Goal: Task Accomplishment & Management: Use online tool/utility

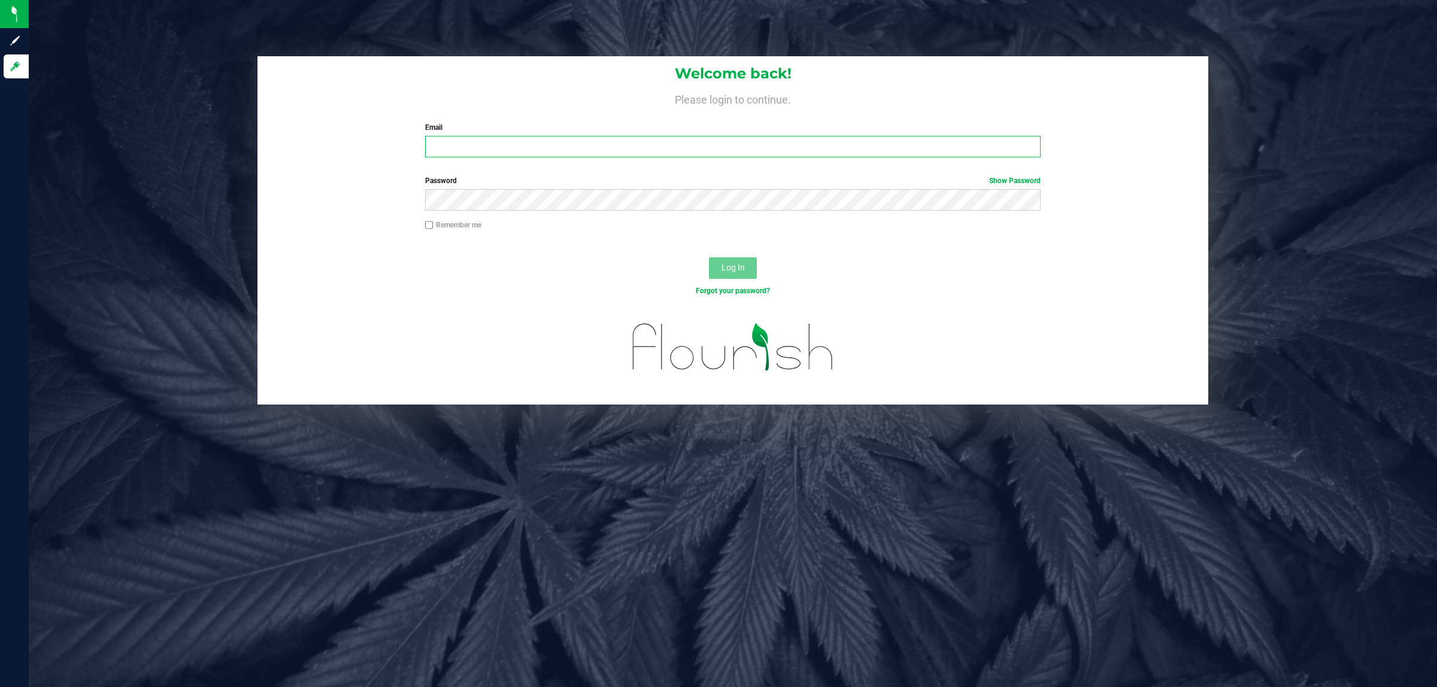
click at [537, 142] on input "Email" at bounding box center [733, 147] width 616 height 22
type input "[EMAIL_ADDRESS][DOMAIN_NAME]"
click at [709, 257] on button "Log In" at bounding box center [733, 268] width 48 height 22
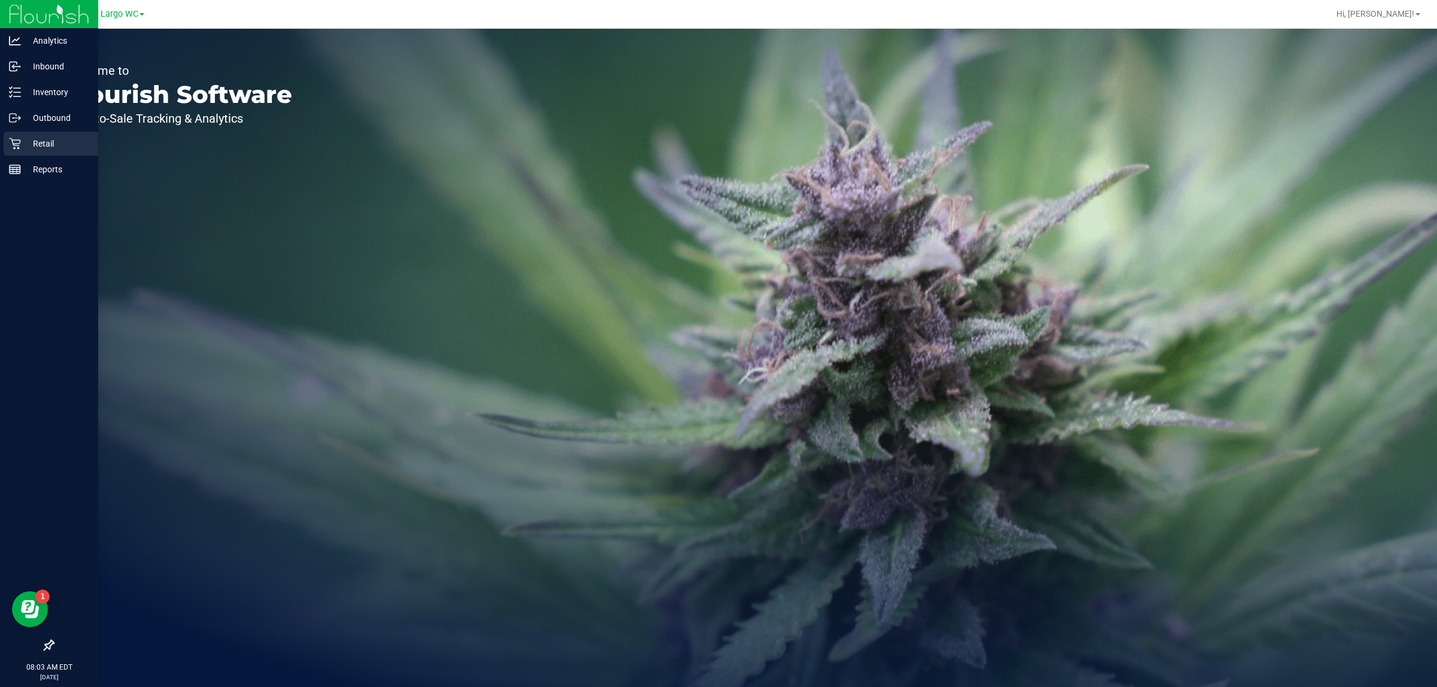
click at [21, 148] on p "Retail" at bounding box center [57, 143] width 72 height 14
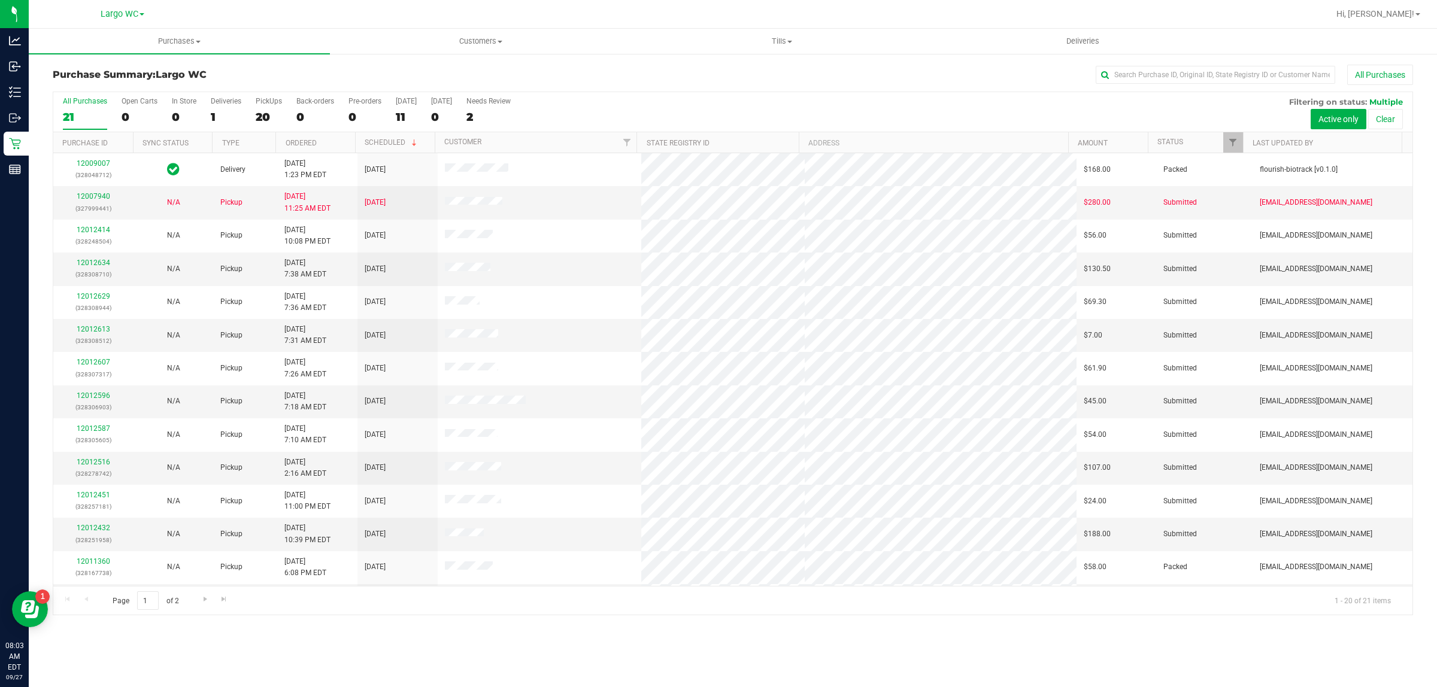
click at [174, 28] on nav "Largo WC Hi, [PERSON_NAME]!" at bounding box center [733, 14] width 1408 height 29
click at [174, 36] on span "Purchases" at bounding box center [179, 41] width 301 height 11
click at [151, 89] on li "Fulfillment" at bounding box center [179, 87] width 301 height 14
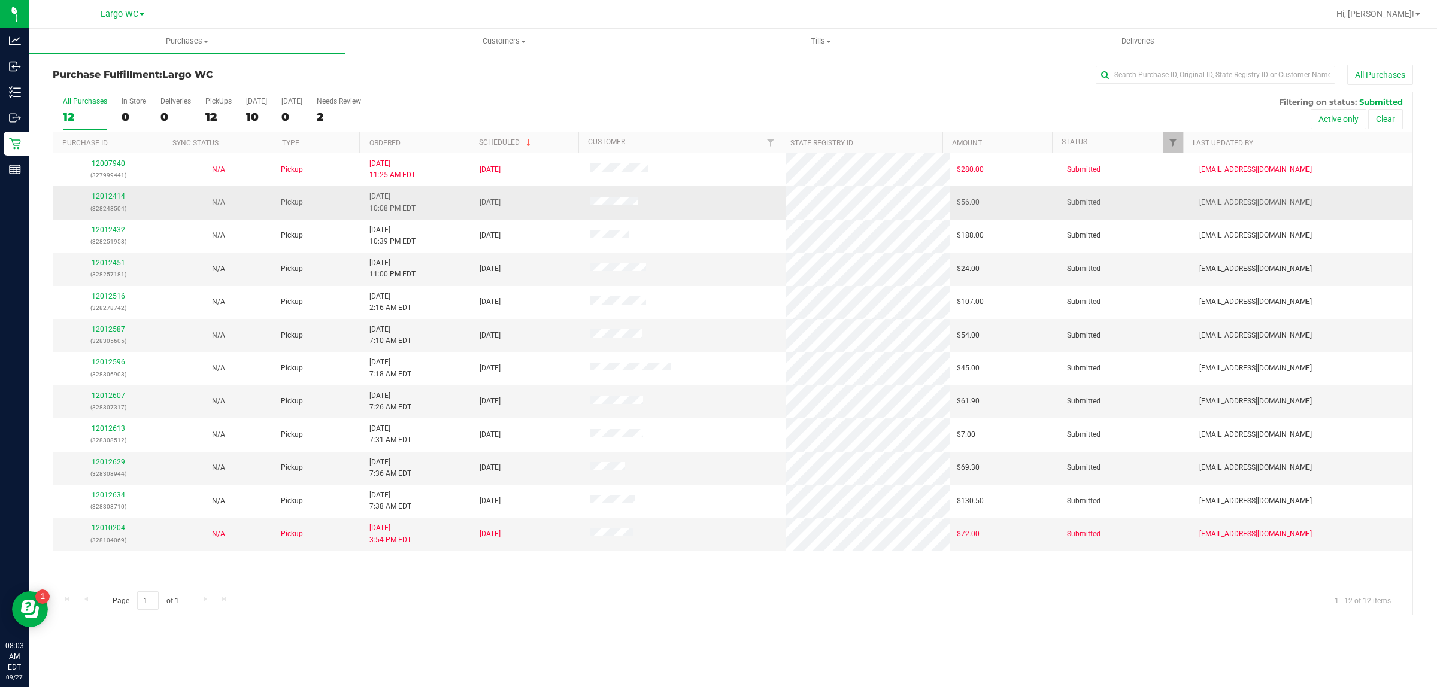
click at [104, 192] on td "12012414 (328248504)" at bounding box center [108, 202] width 110 height 33
click at [104, 192] on div "12012414 (328248504)" at bounding box center [108, 202] width 96 height 23
click at [104, 196] on link "12012414" at bounding box center [109, 196] width 34 height 8
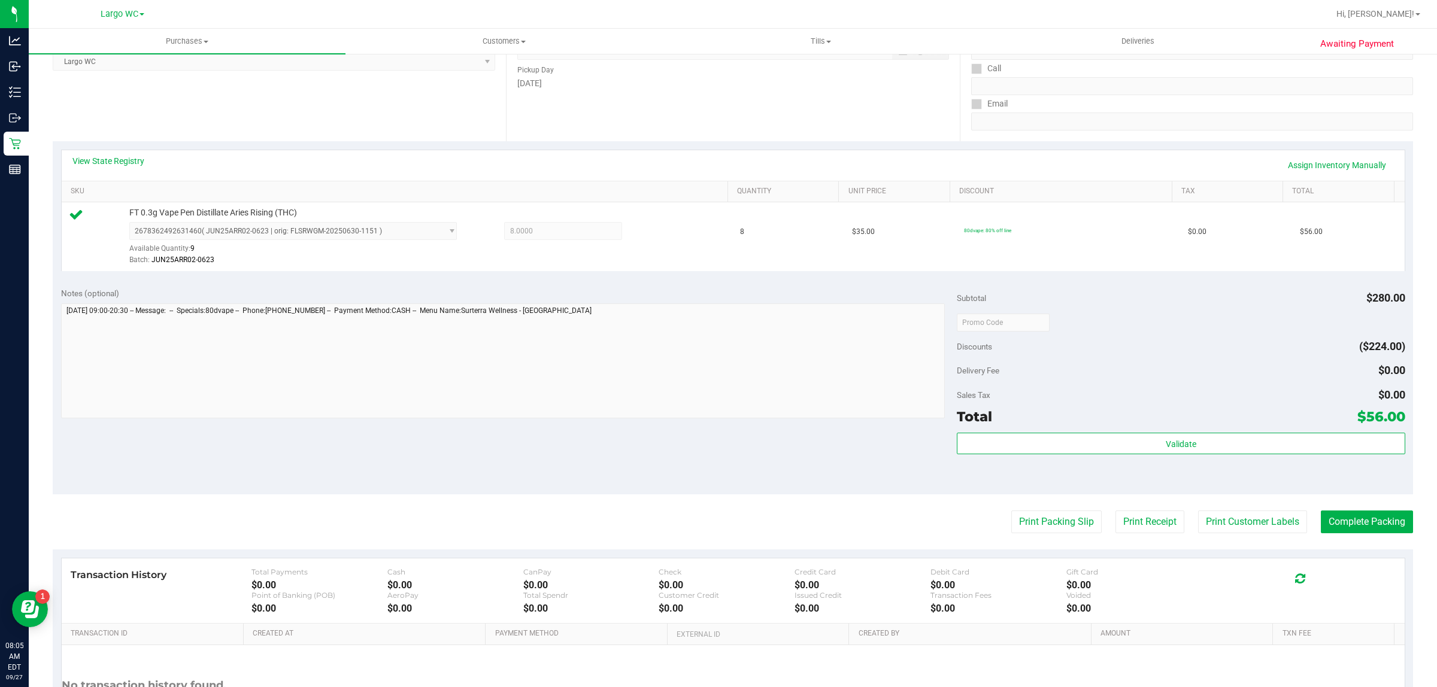
scroll to position [183, 0]
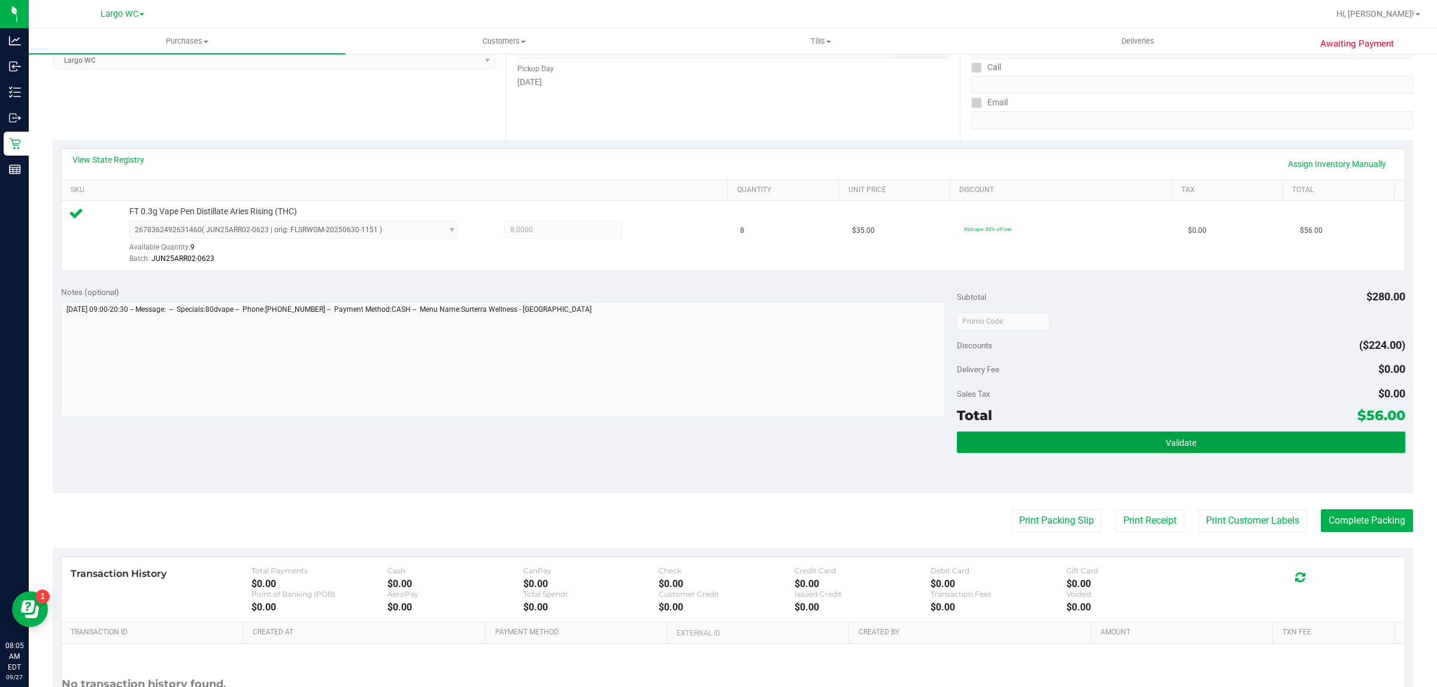
click at [1237, 453] on button "Validate" at bounding box center [1181, 443] width 448 height 22
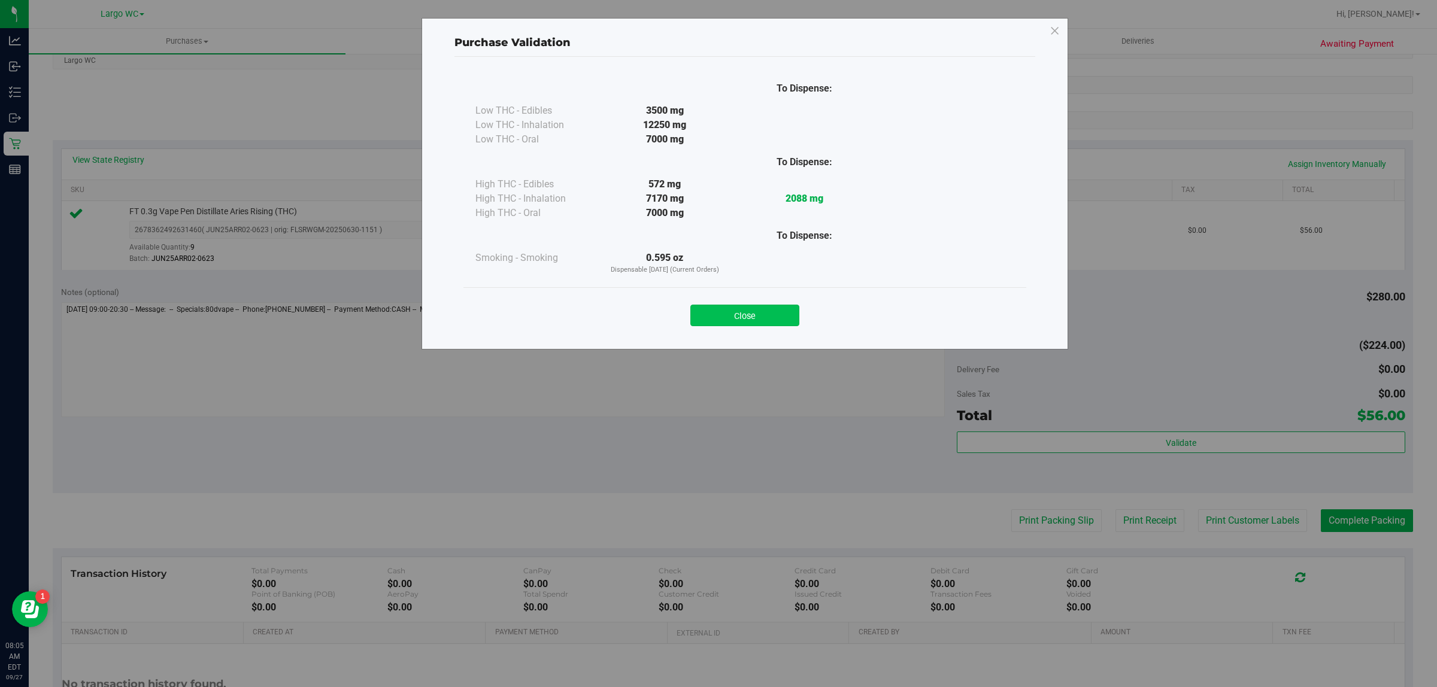
click at [746, 322] on button "Close" at bounding box center [744, 316] width 109 height 22
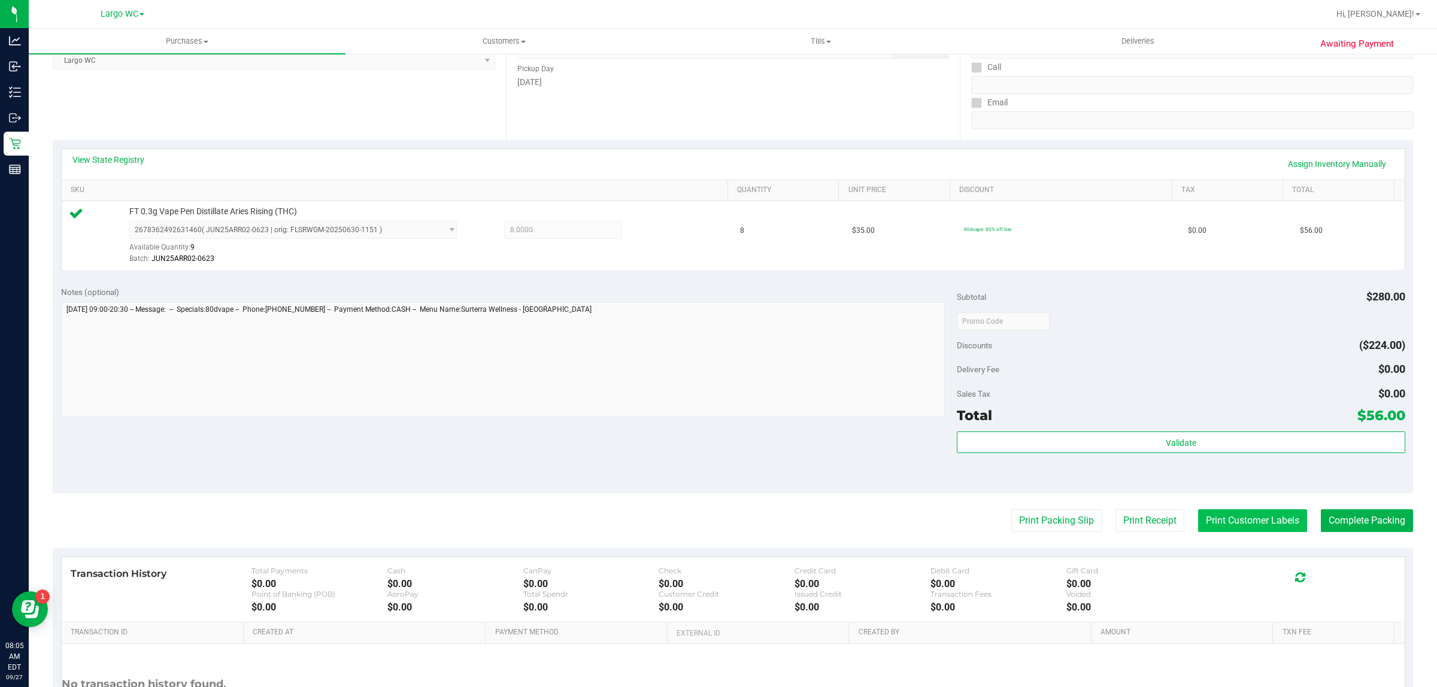
click at [1235, 527] on button "Print Customer Labels" at bounding box center [1252, 520] width 109 height 23
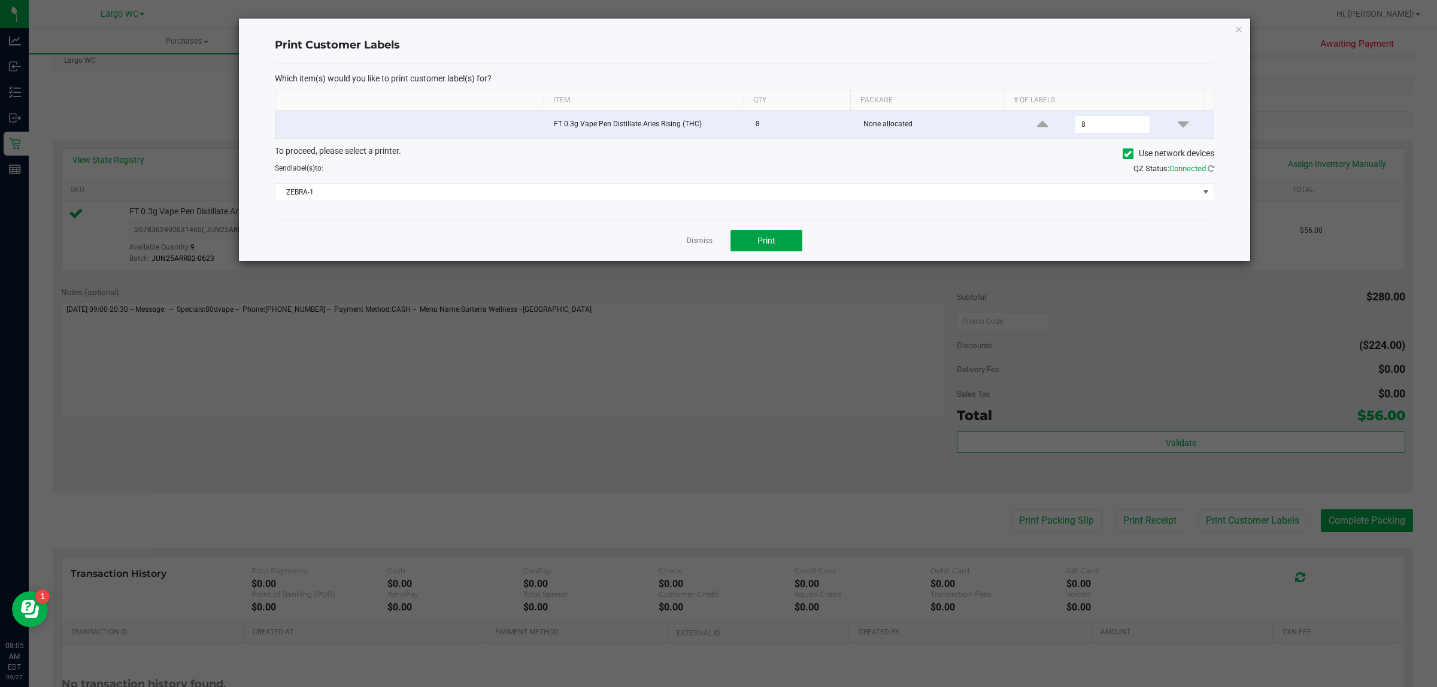
click at [767, 241] on span "Print" at bounding box center [766, 241] width 18 height 10
click at [692, 244] on div at bounding box center [744, 140] width 1011 height 242
click at [704, 242] on link "Dismiss" at bounding box center [700, 241] width 26 height 10
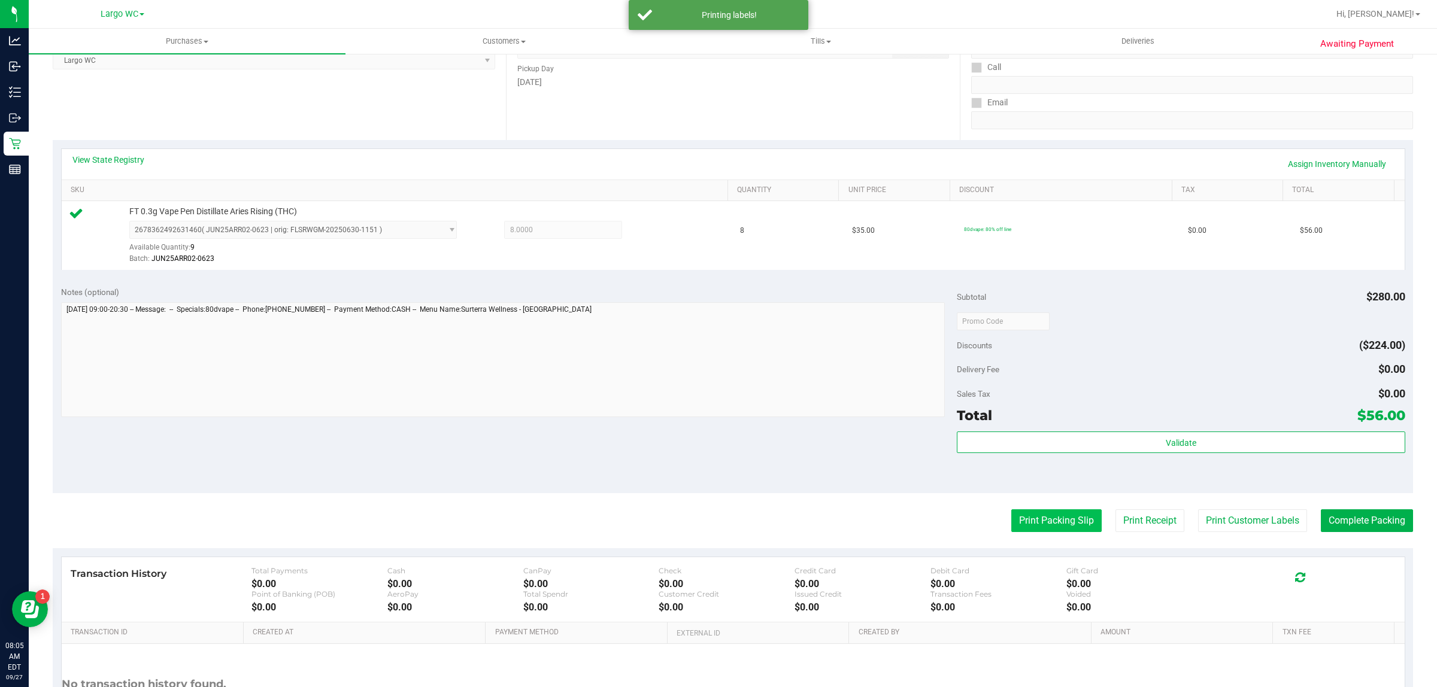
click at [1064, 524] on button "Print Packing Slip" at bounding box center [1056, 520] width 90 height 23
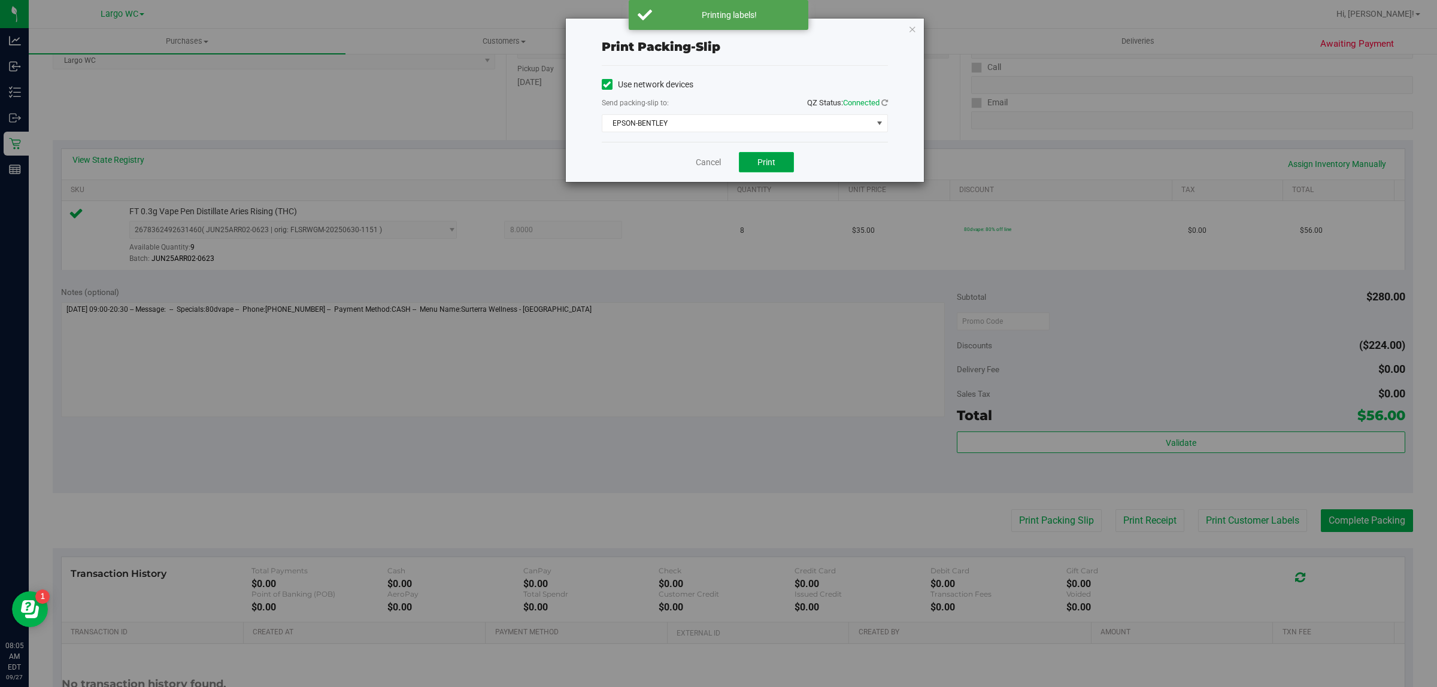
click at [791, 172] on button "Print" at bounding box center [766, 162] width 55 height 20
click at [696, 166] on link "Cancel" at bounding box center [708, 162] width 25 height 13
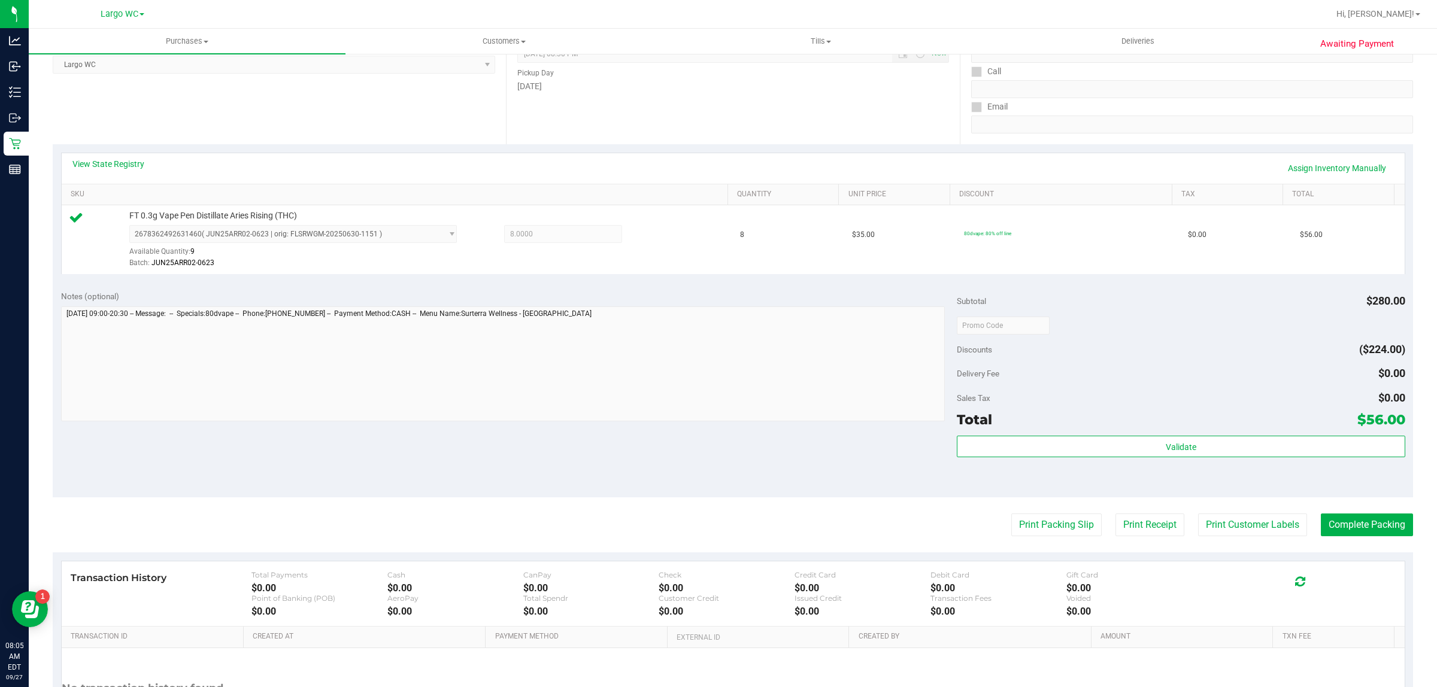
scroll to position [291, 0]
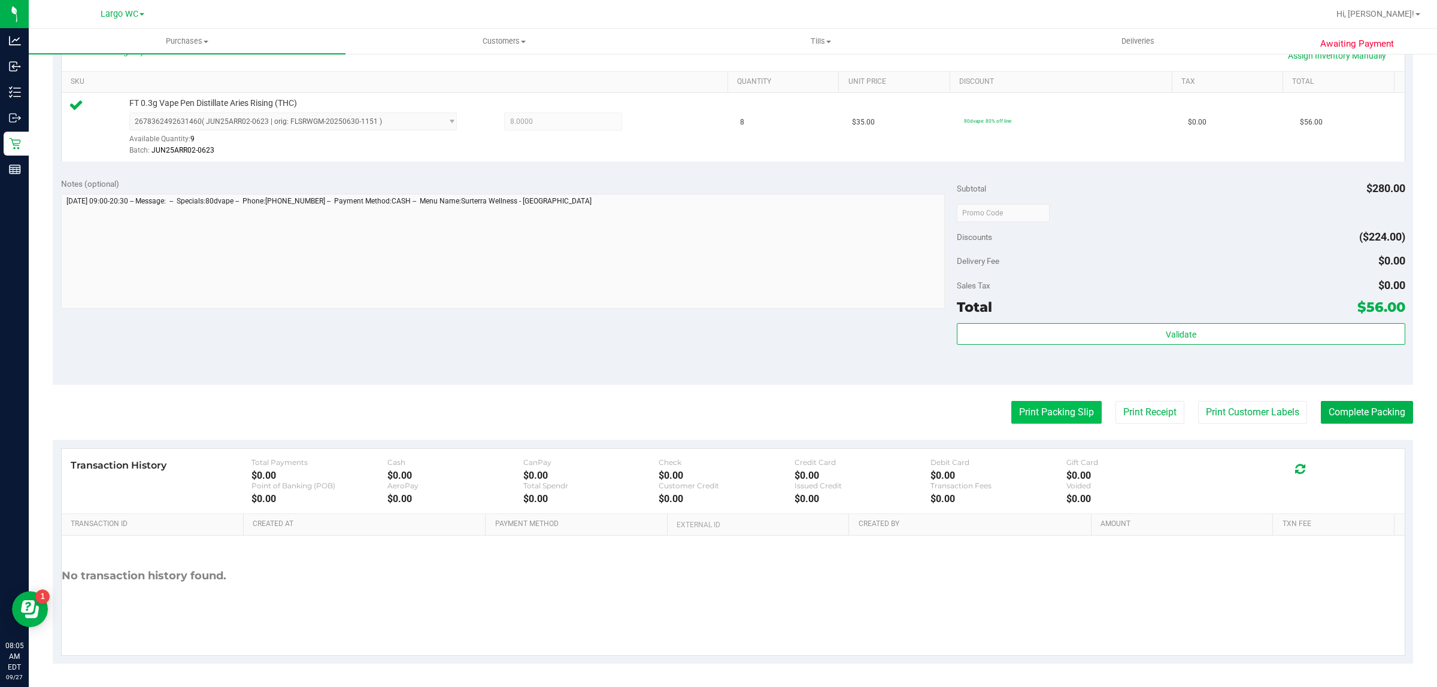
click at [1046, 417] on button "Print Packing Slip" at bounding box center [1056, 412] width 90 height 23
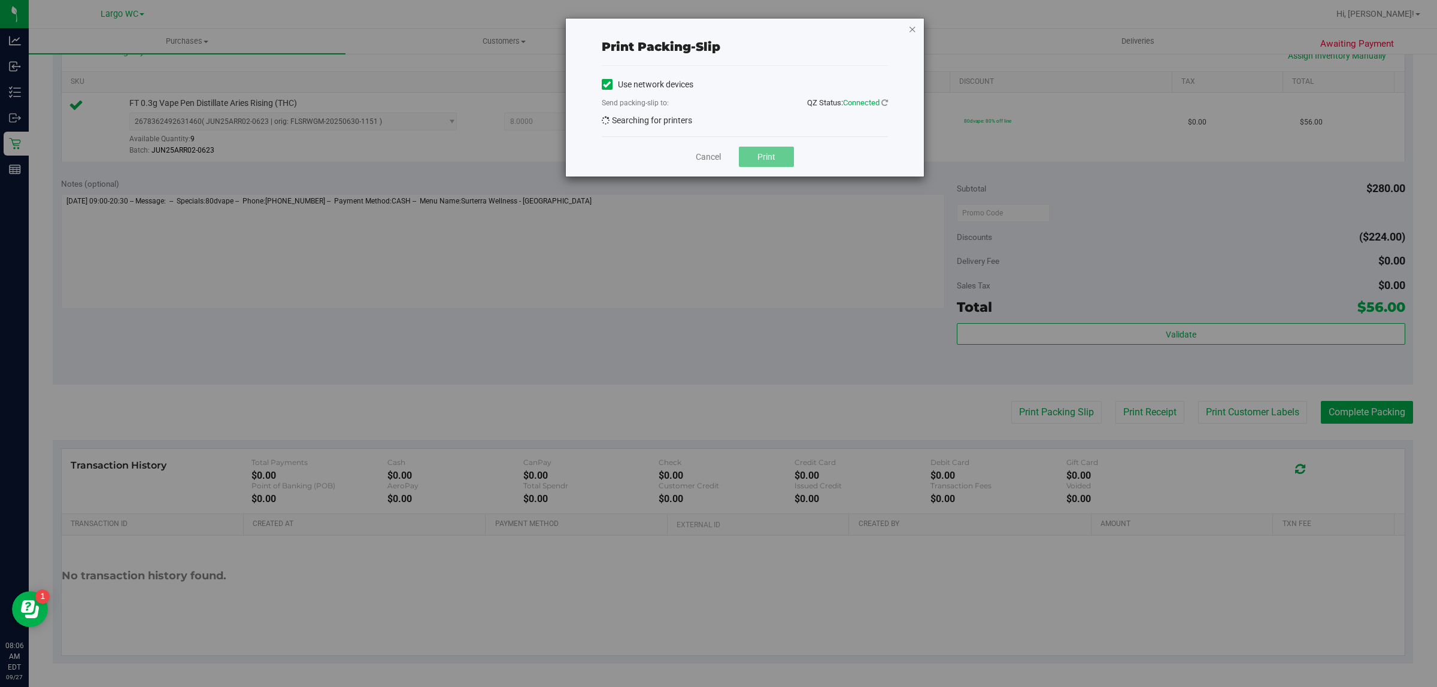
click at [912, 28] on icon "button" at bounding box center [912, 29] width 8 height 14
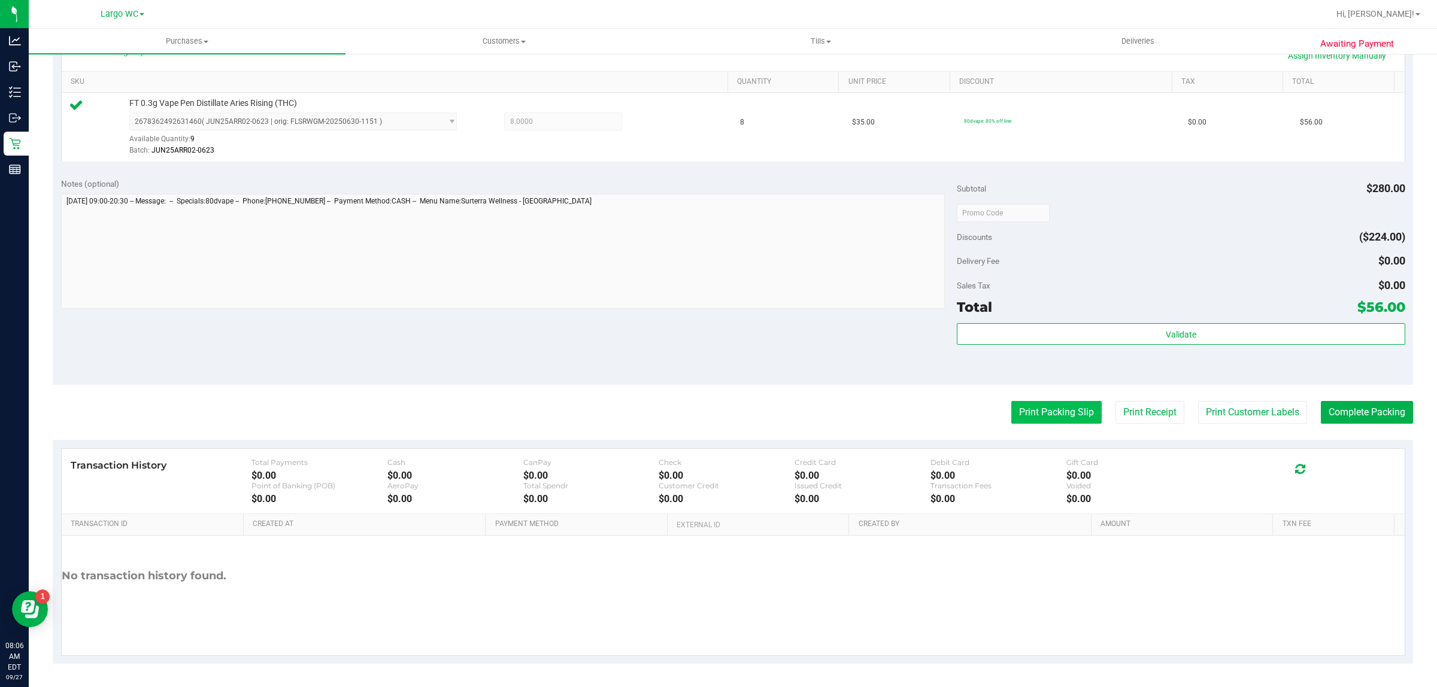
click at [1052, 417] on button "Print Packing Slip" at bounding box center [1056, 412] width 90 height 23
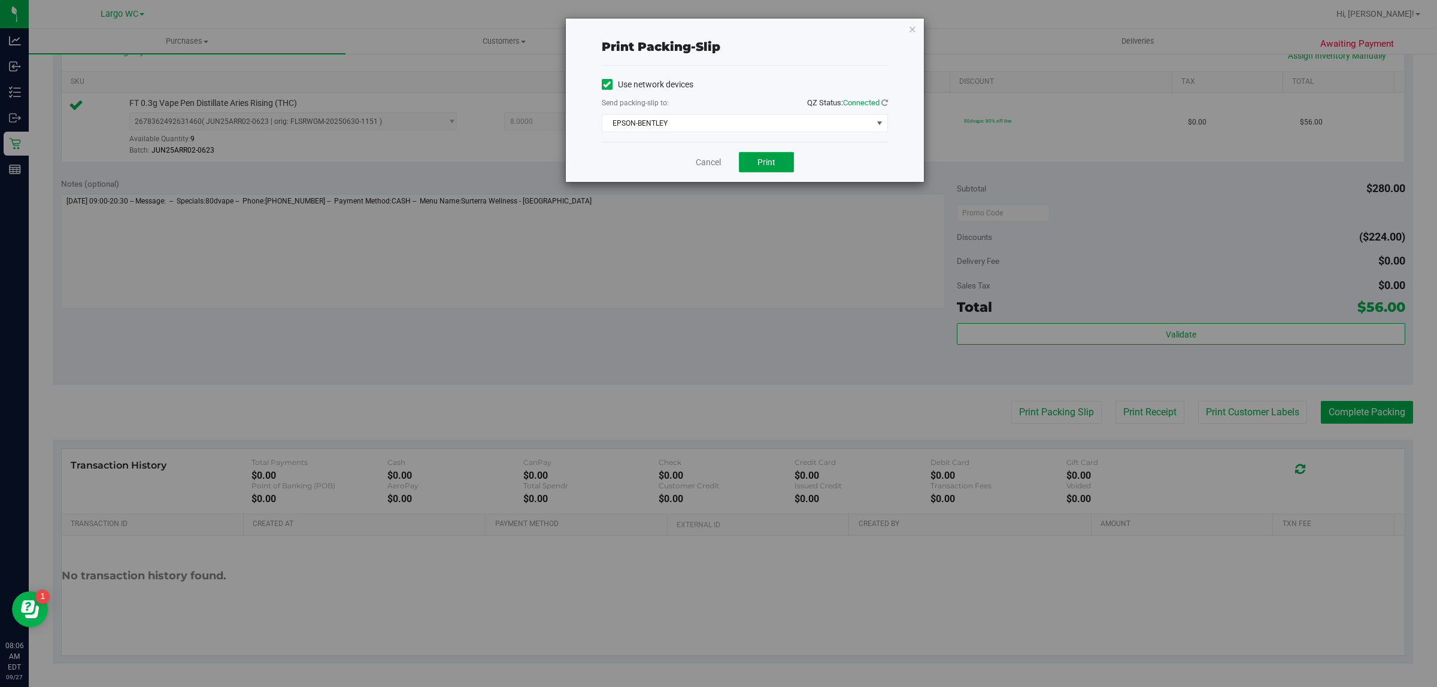
click at [779, 171] on button "Print" at bounding box center [766, 162] width 55 height 20
click at [788, 127] on span "EPSON-BENTLEY" at bounding box center [737, 123] width 270 height 17
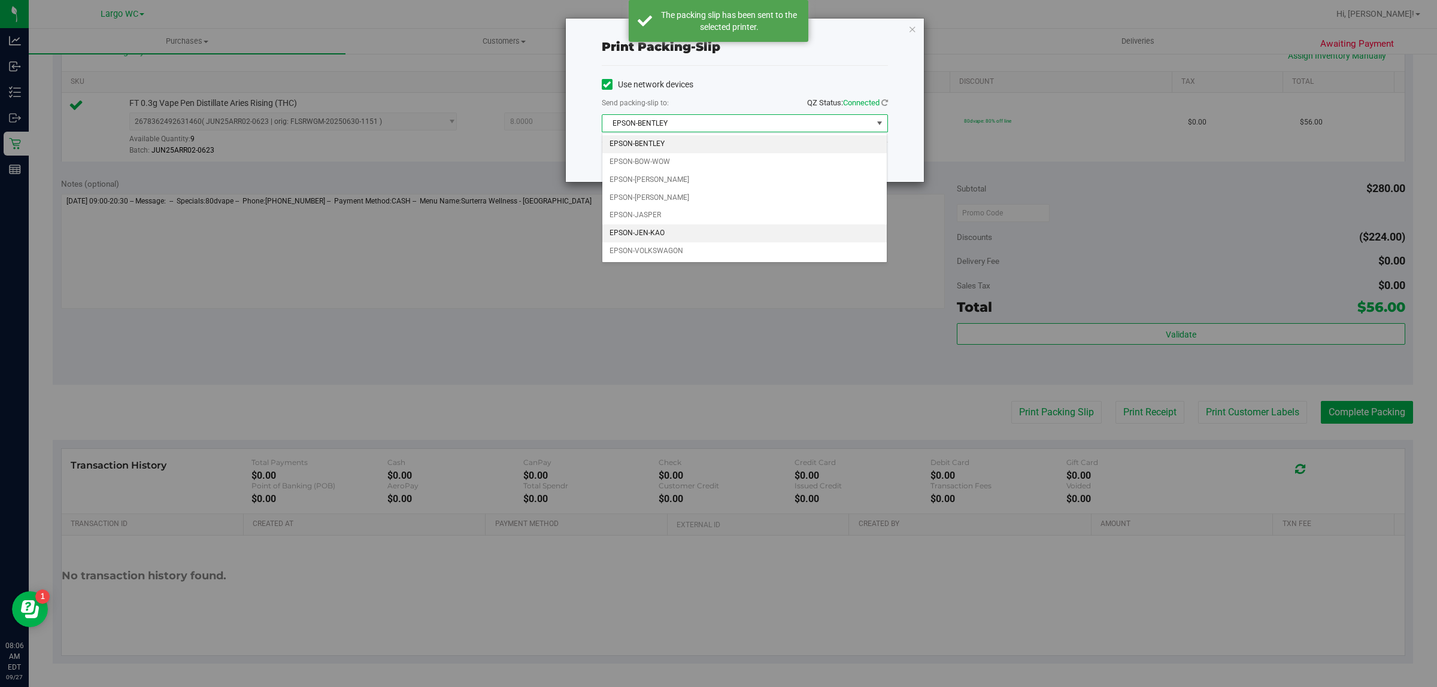
click at [712, 229] on li "EPSON-JEN-KAO" at bounding box center [744, 233] width 285 height 18
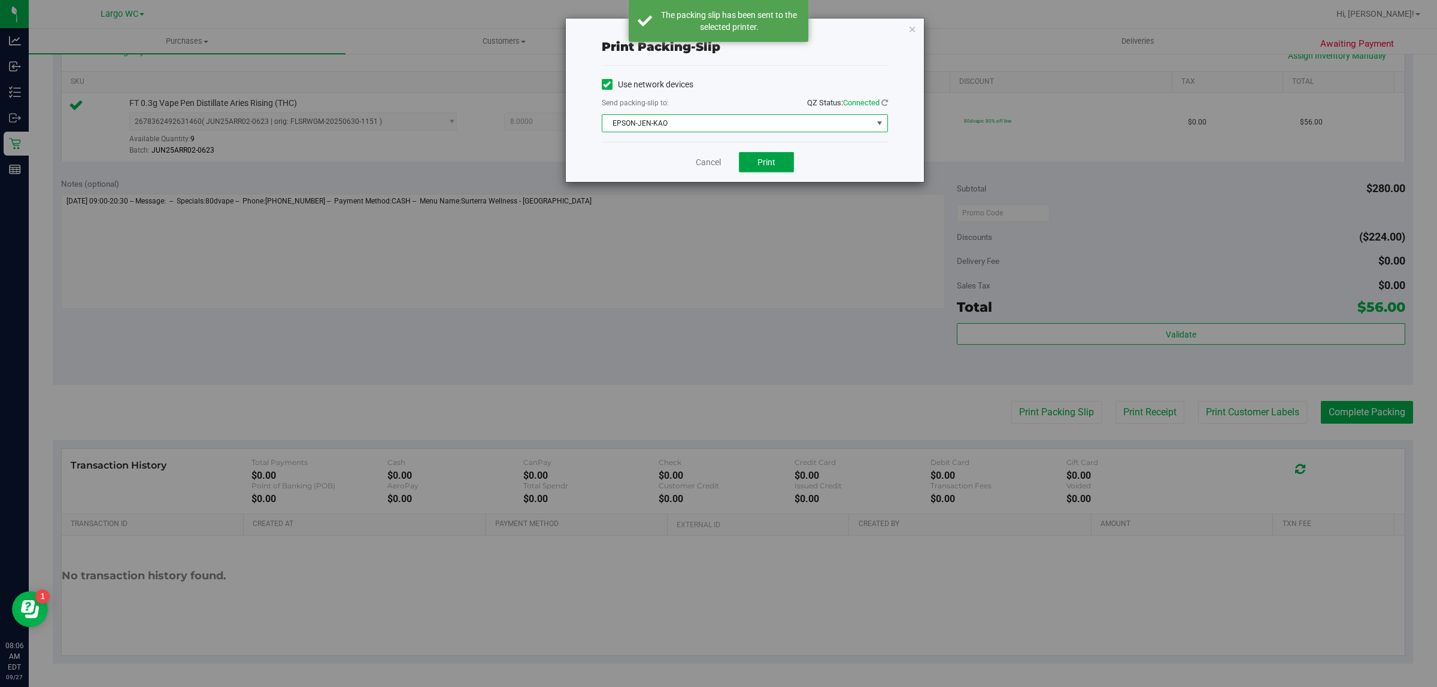
click at [767, 165] on span "Print" at bounding box center [766, 162] width 18 height 10
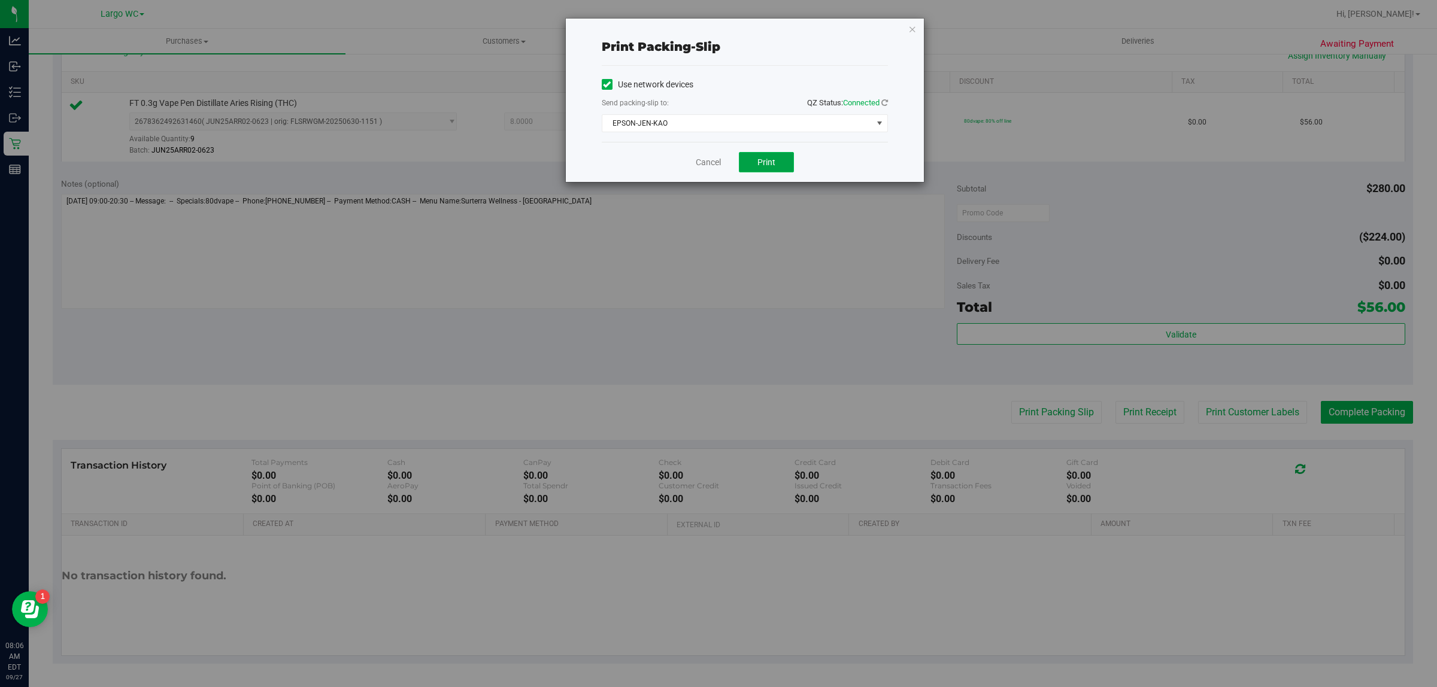
click at [778, 162] on button "Print" at bounding box center [766, 162] width 55 height 20
click at [697, 162] on link "Cancel" at bounding box center [708, 162] width 25 height 13
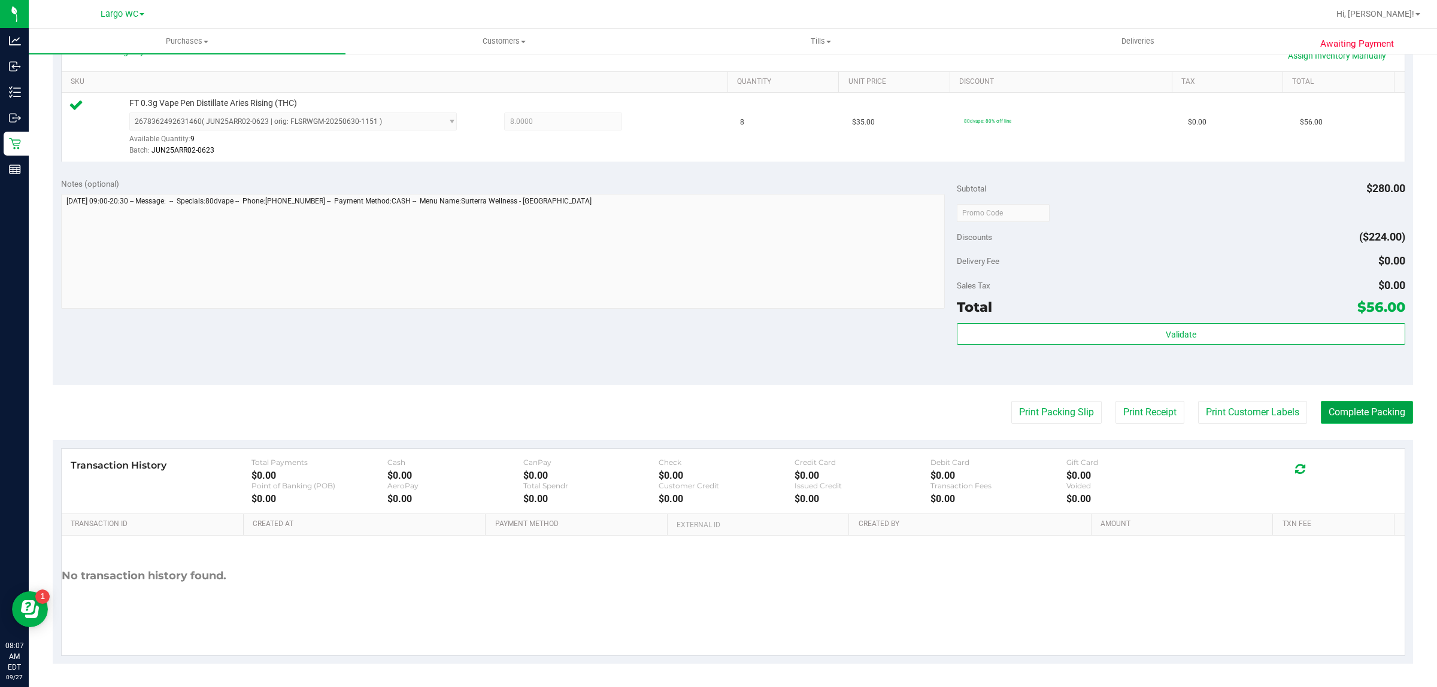
click at [1366, 405] on button "Complete Packing" at bounding box center [1367, 412] width 92 height 23
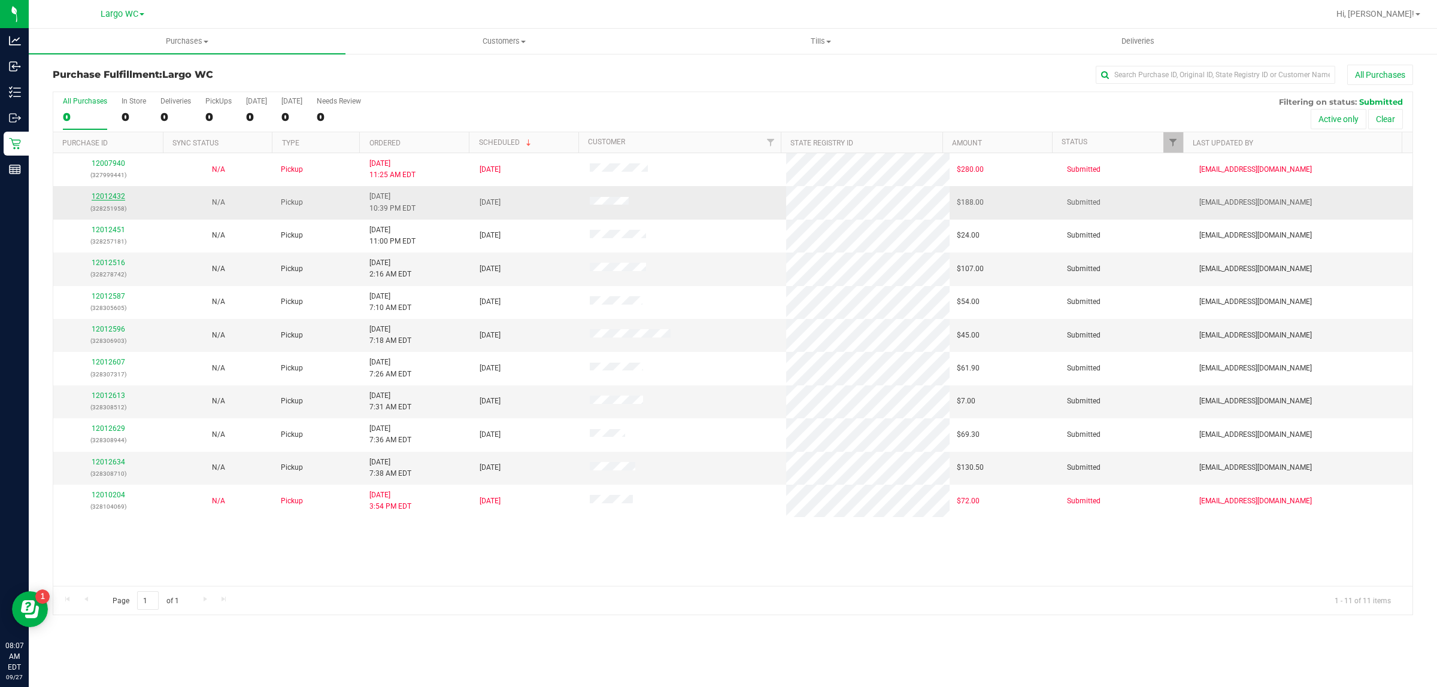
click at [117, 201] on link "12012432" at bounding box center [109, 196] width 34 height 8
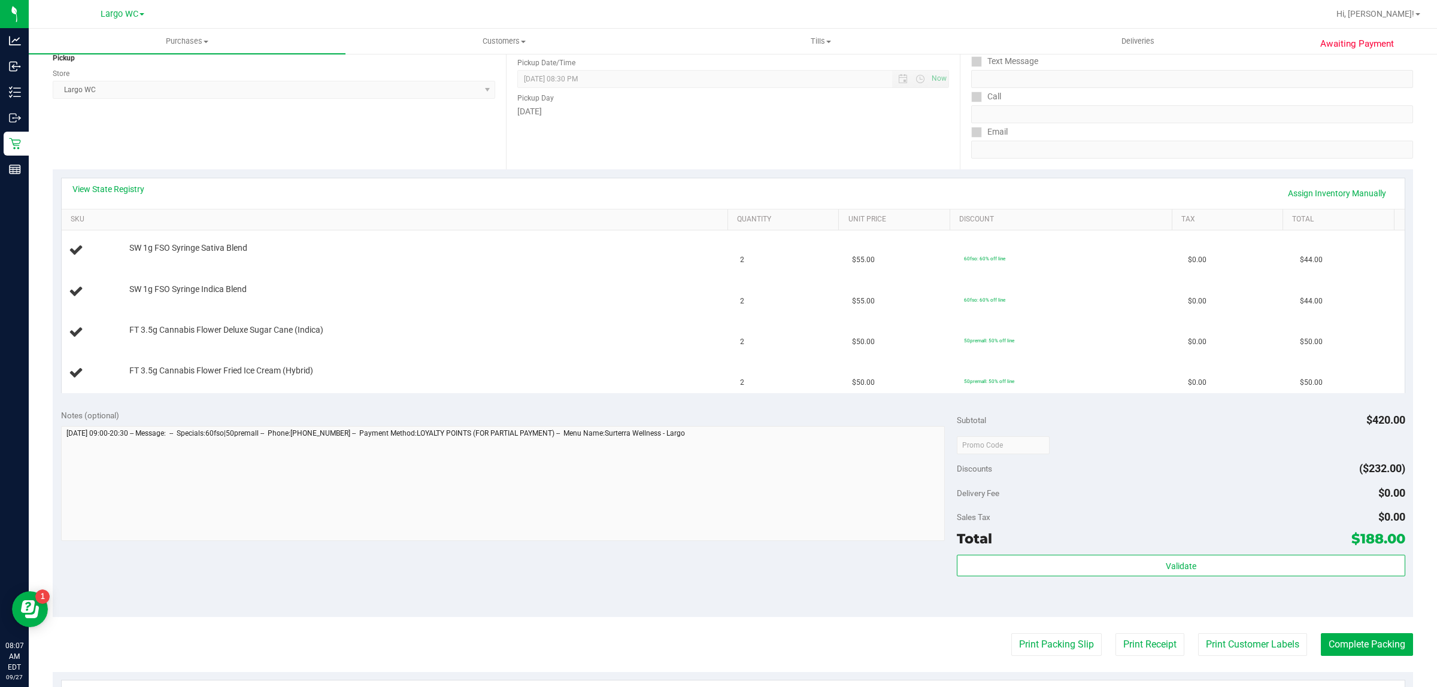
scroll to position [163, 0]
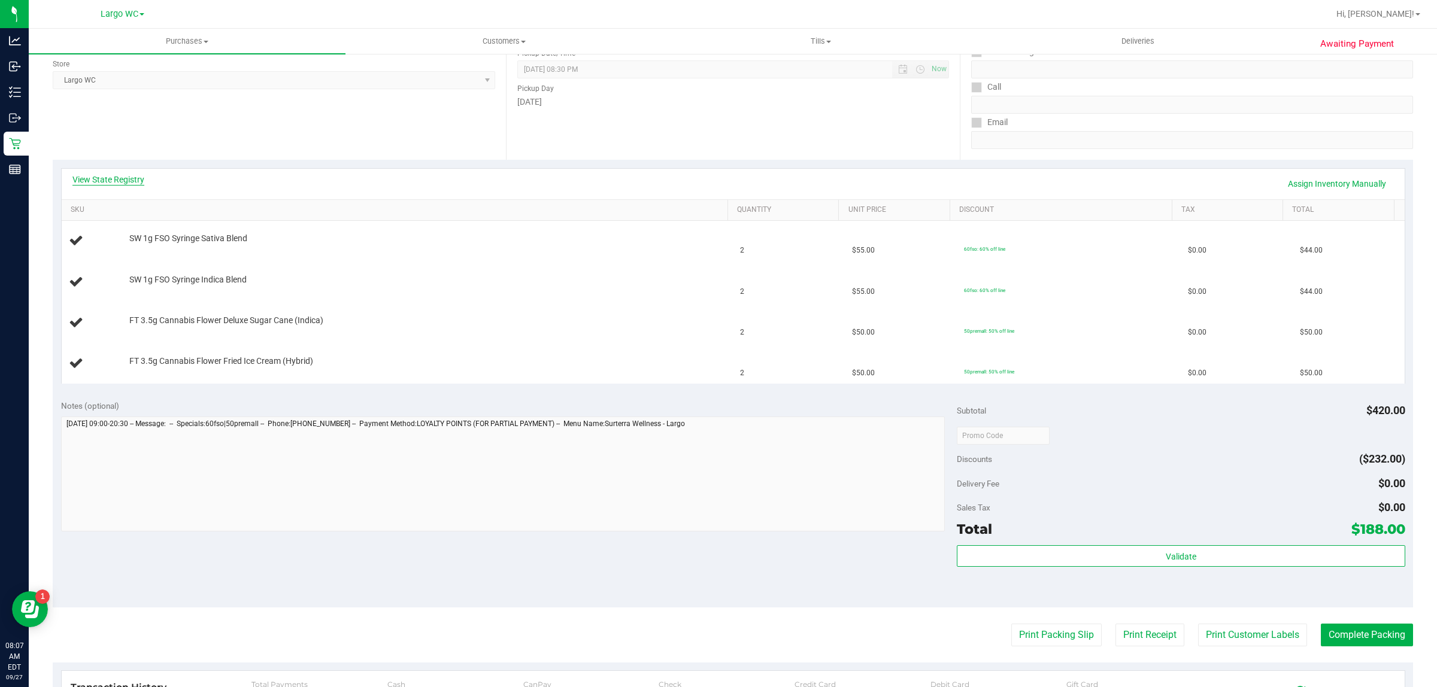
click at [91, 180] on link "View State Registry" at bounding box center [108, 180] width 72 height 12
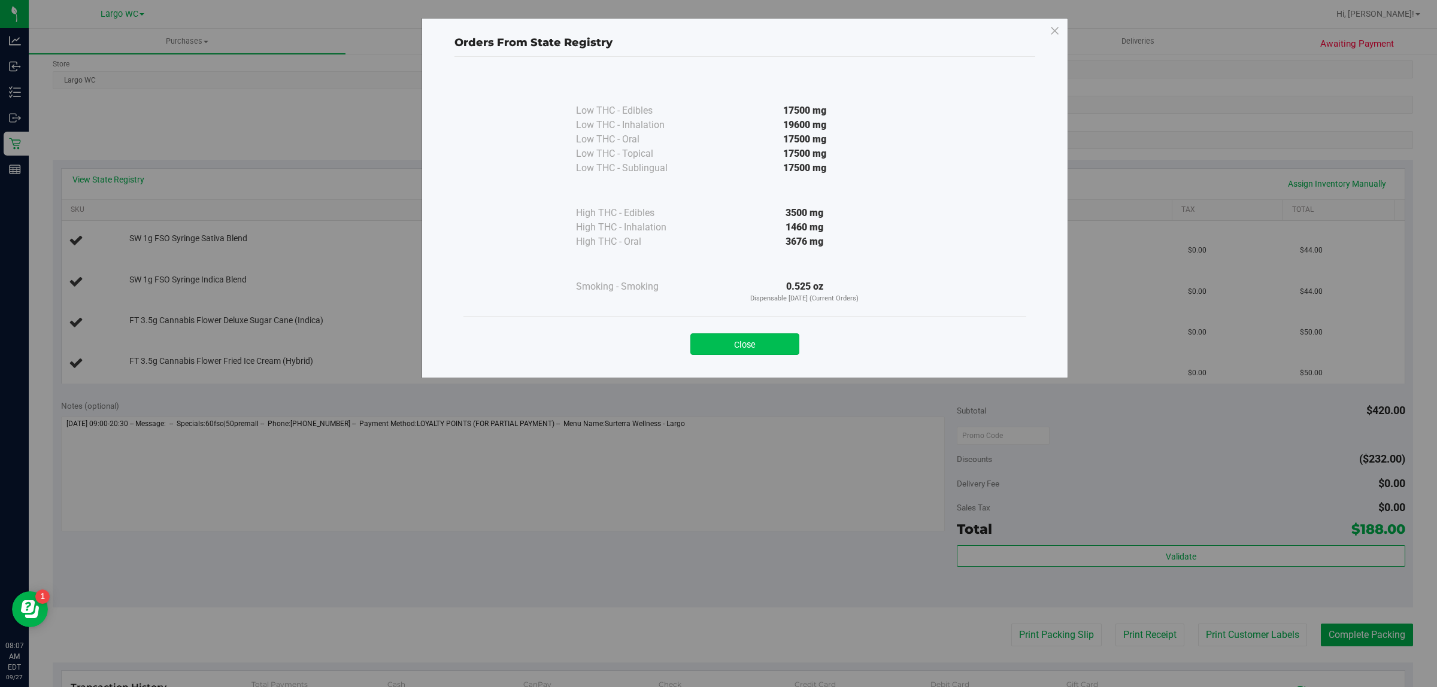
click at [763, 343] on button "Close" at bounding box center [744, 344] width 109 height 22
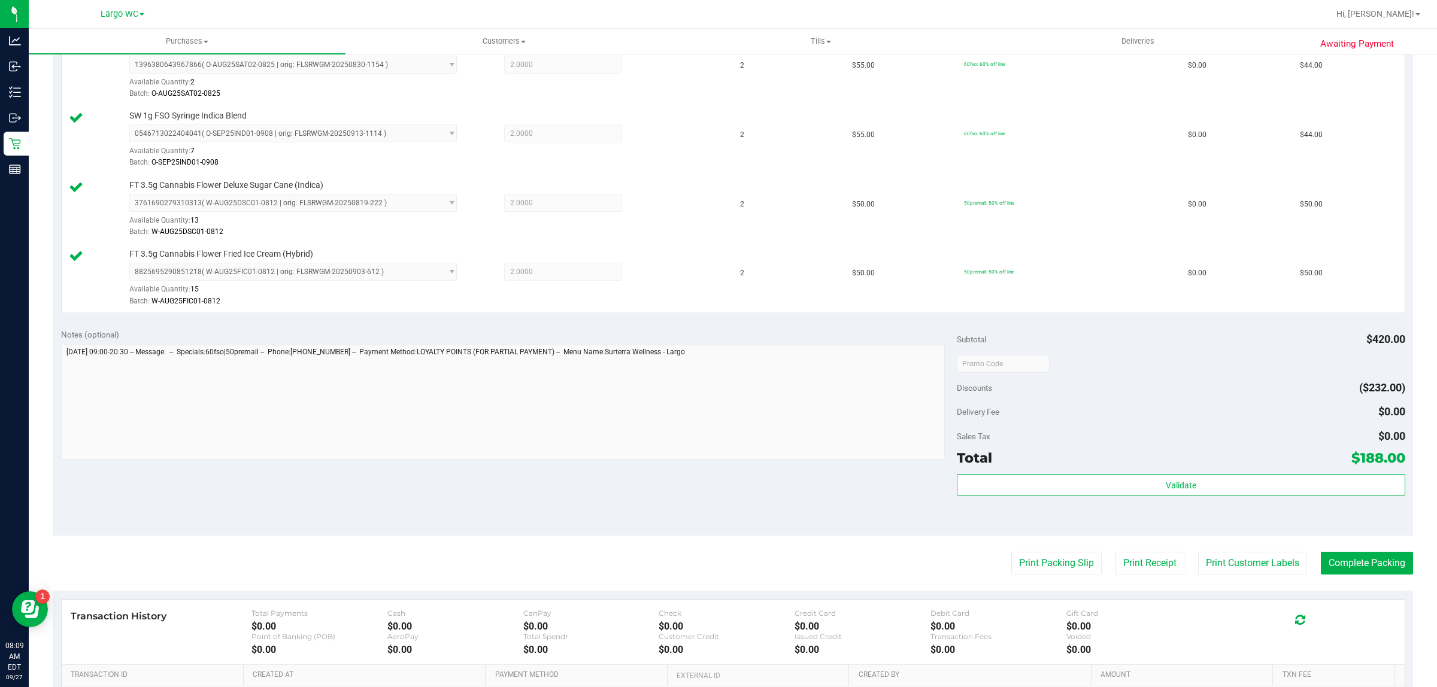
scroll to position [363, 0]
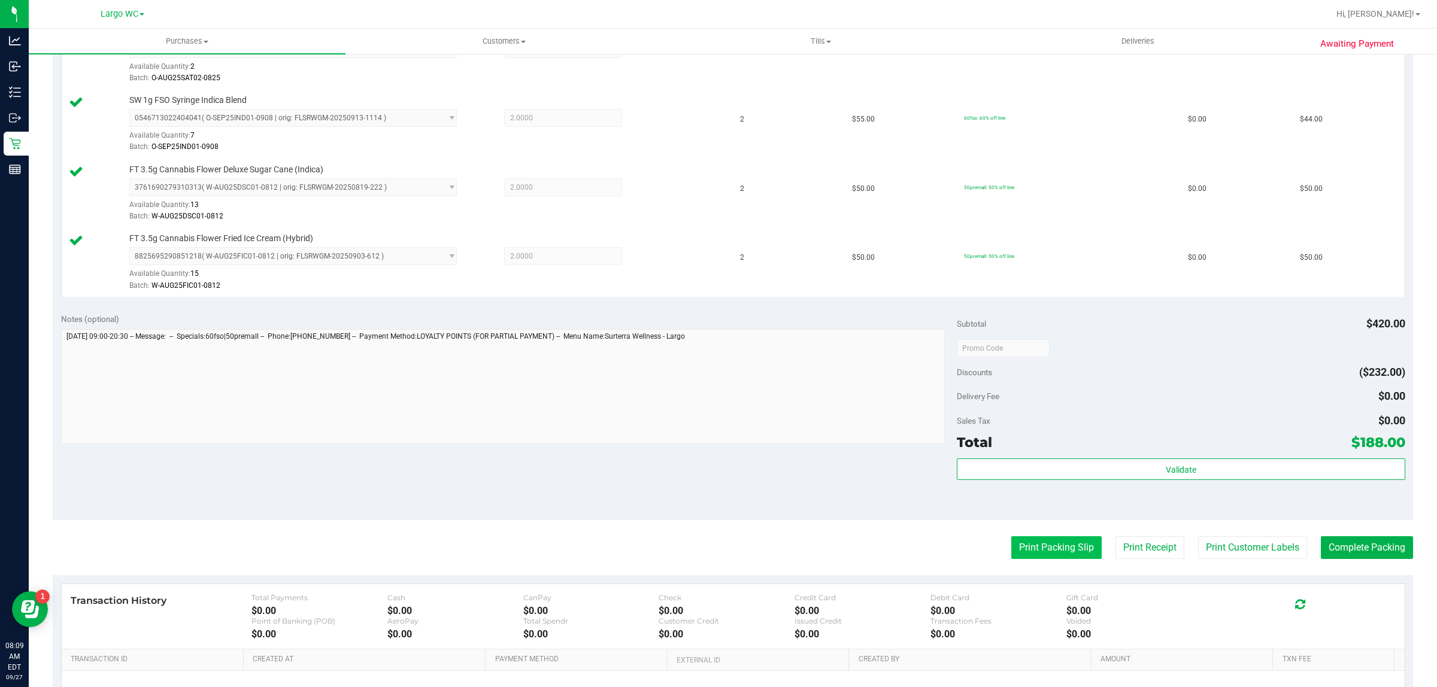
click at [1048, 548] on button "Print Packing Slip" at bounding box center [1056, 547] width 90 height 23
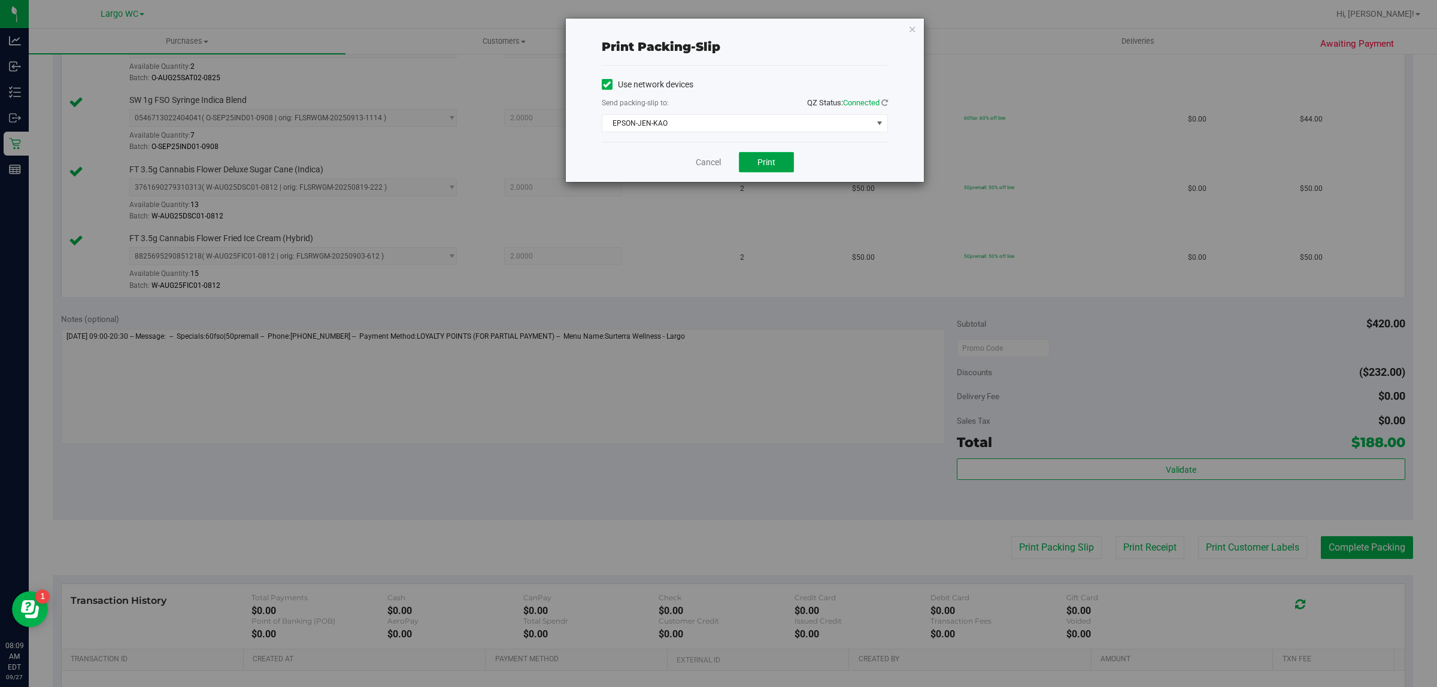
click at [772, 167] on span "Print" at bounding box center [766, 162] width 18 height 10
click at [700, 162] on link "Cancel" at bounding box center [708, 162] width 25 height 13
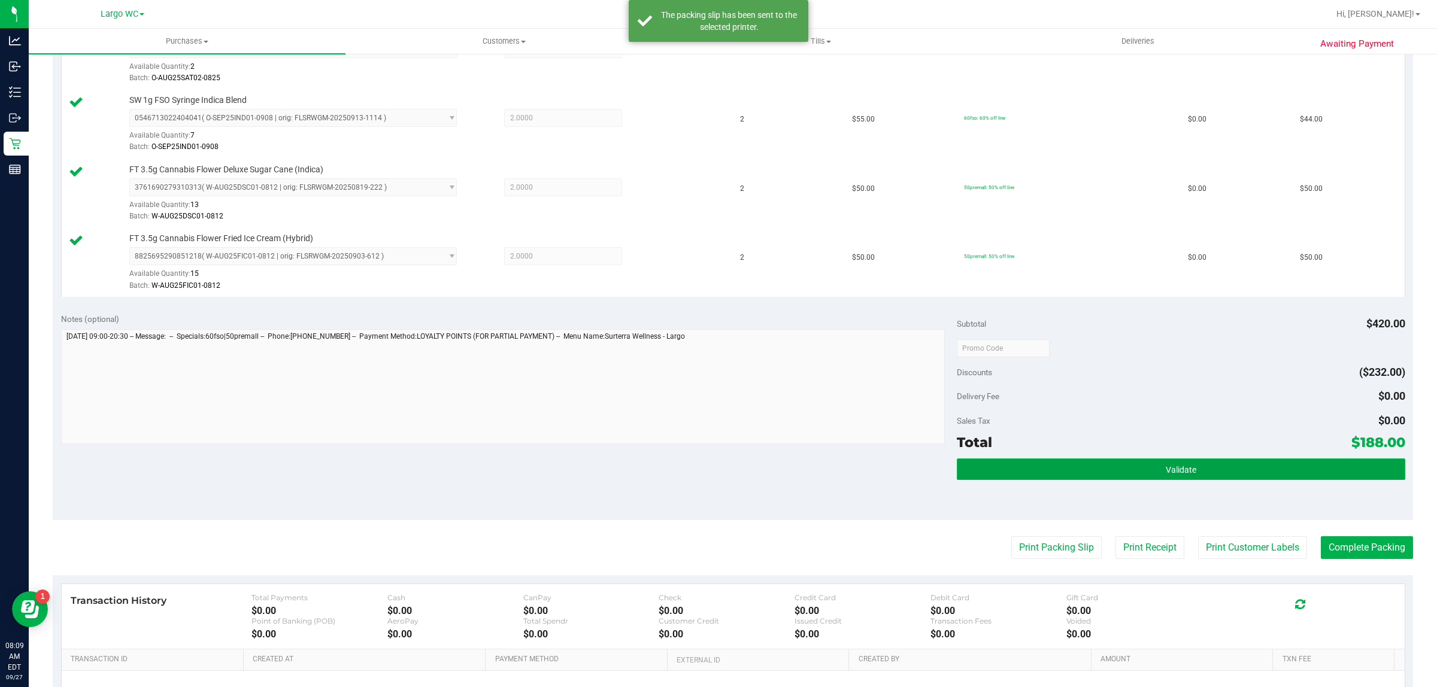
click at [1172, 473] on span "Validate" at bounding box center [1180, 470] width 31 height 10
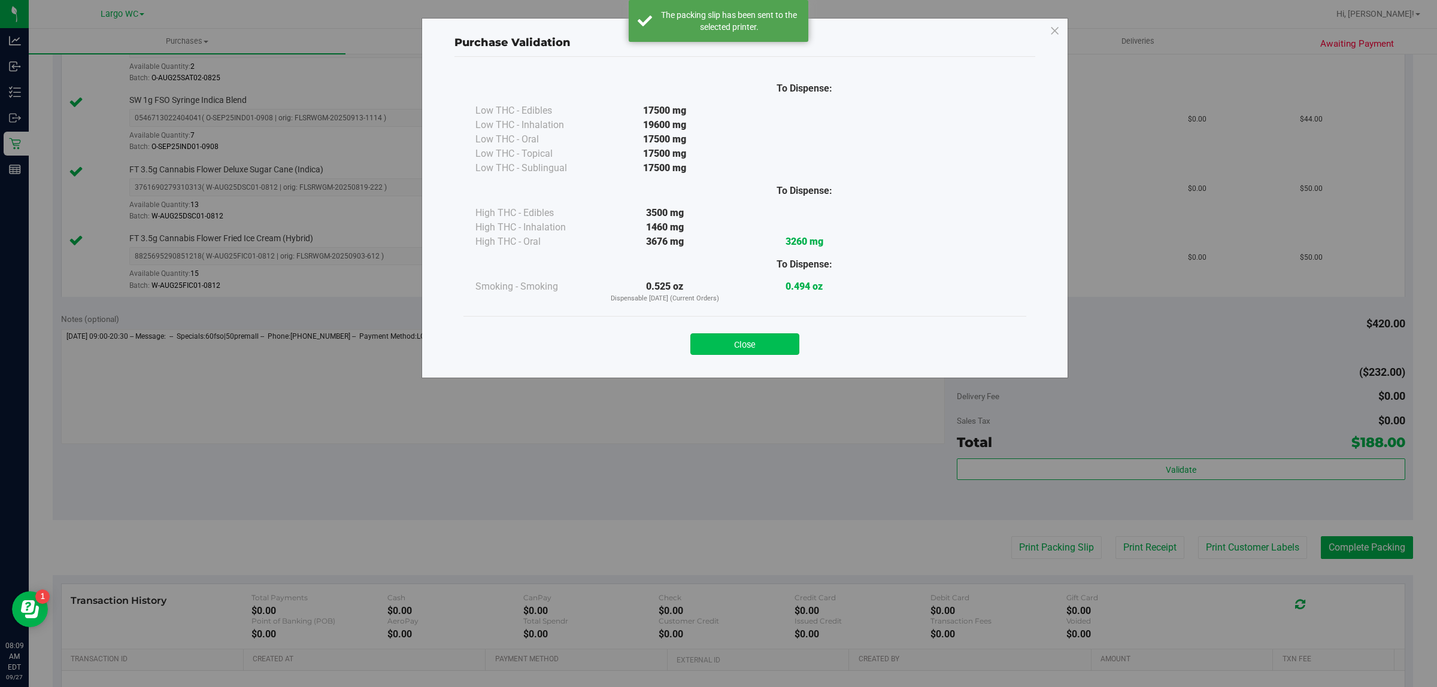
click at [752, 343] on button "Close" at bounding box center [744, 344] width 109 height 22
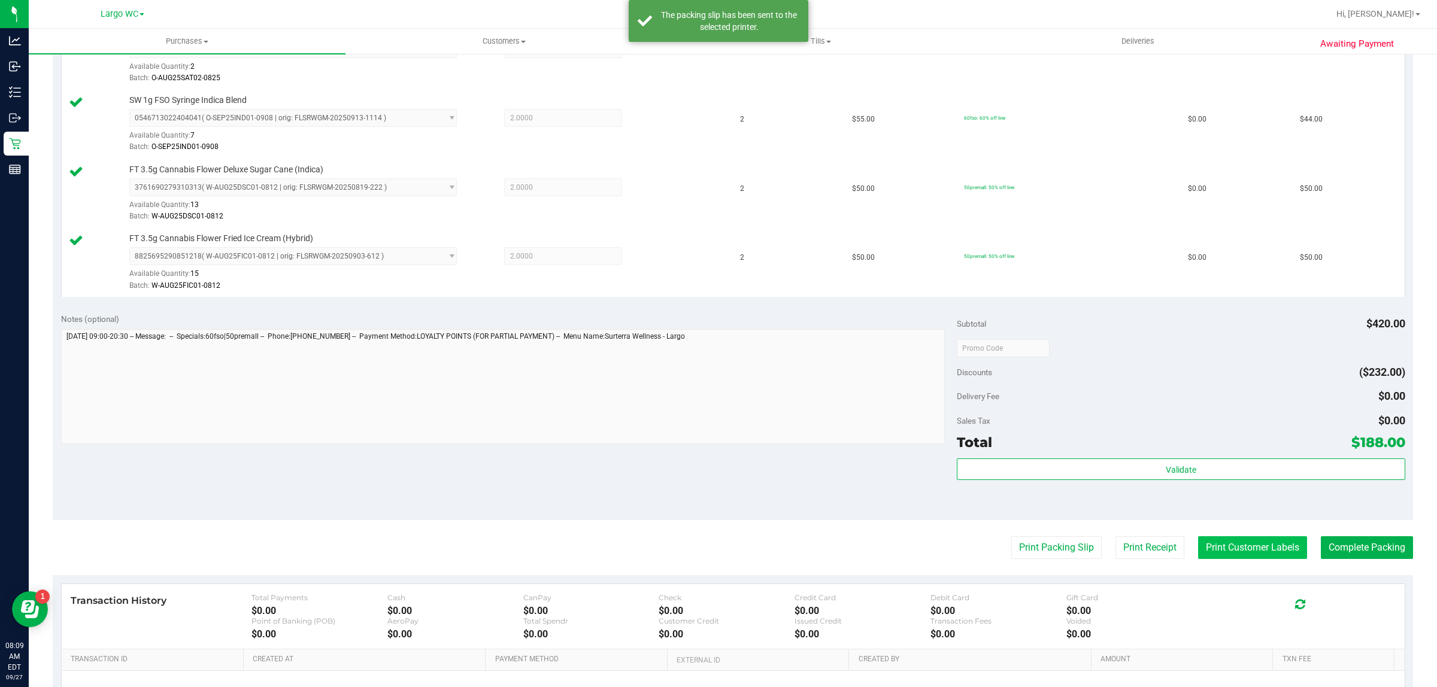
click at [1251, 544] on button "Print Customer Labels" at bounding box center [1252, 547] width 109 height 23
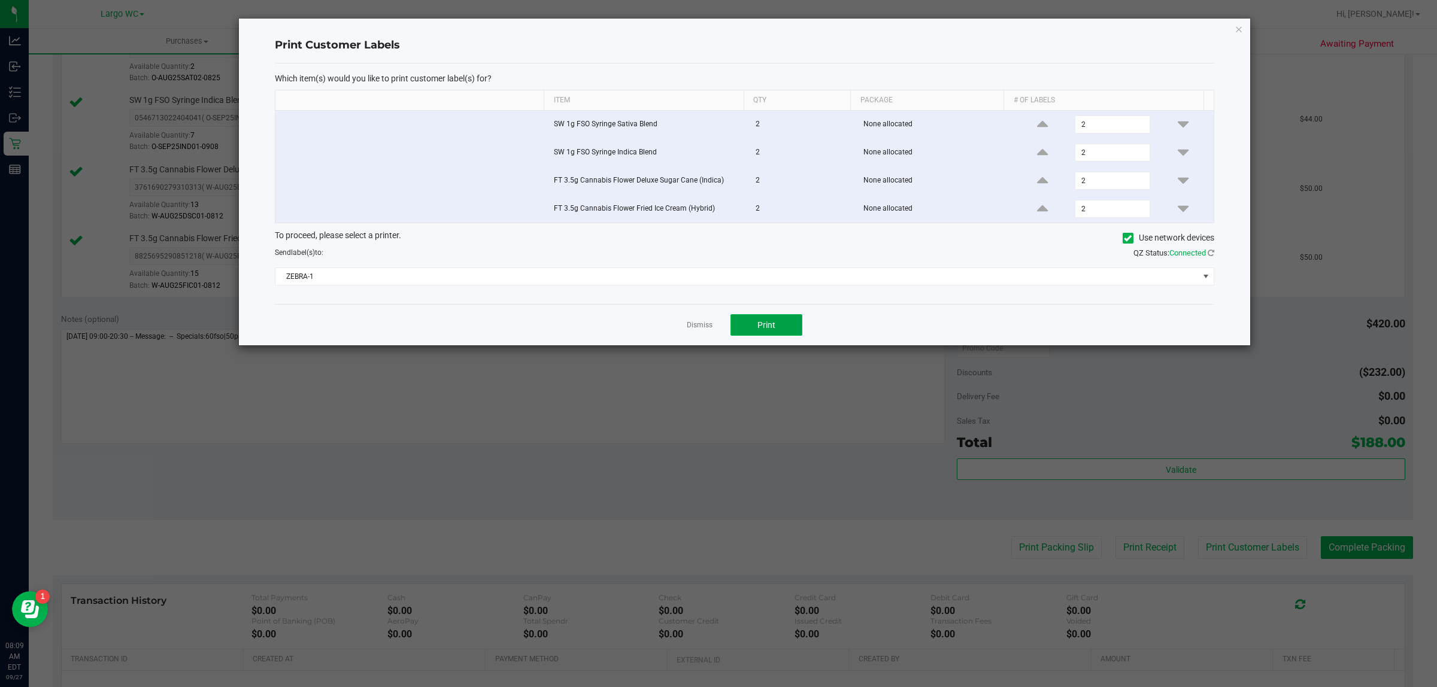
click at [773, 324] on span "Print" at bounding box center [766, 325] width 18 height 10
click at [694, 327] on link "Dismiss" at bounding box center [700, 325] width 26 height 10
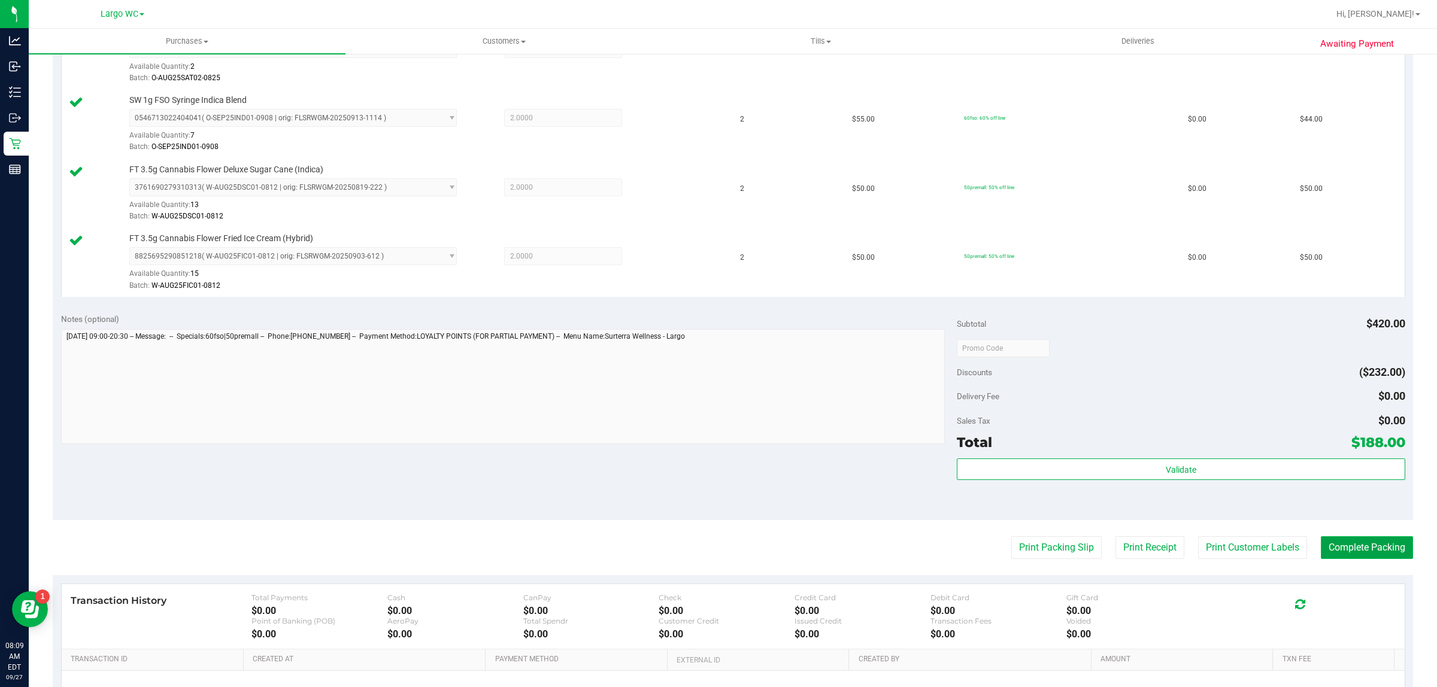
click at [1341, 551] on button "Complete Packing" at bounding box center [1367, 547] width 92 height 23
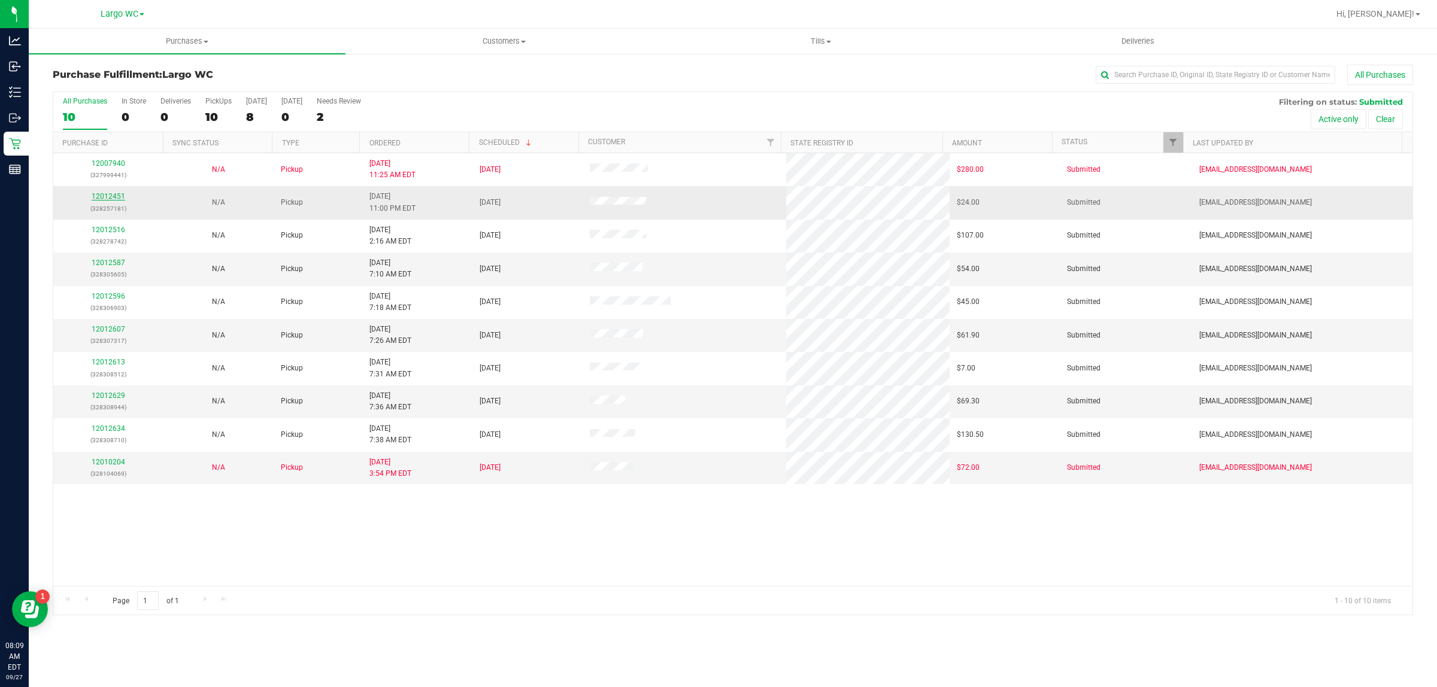
click at [108, 201] on link "12012451" at bounding box center [109, 196] width 34 height 8
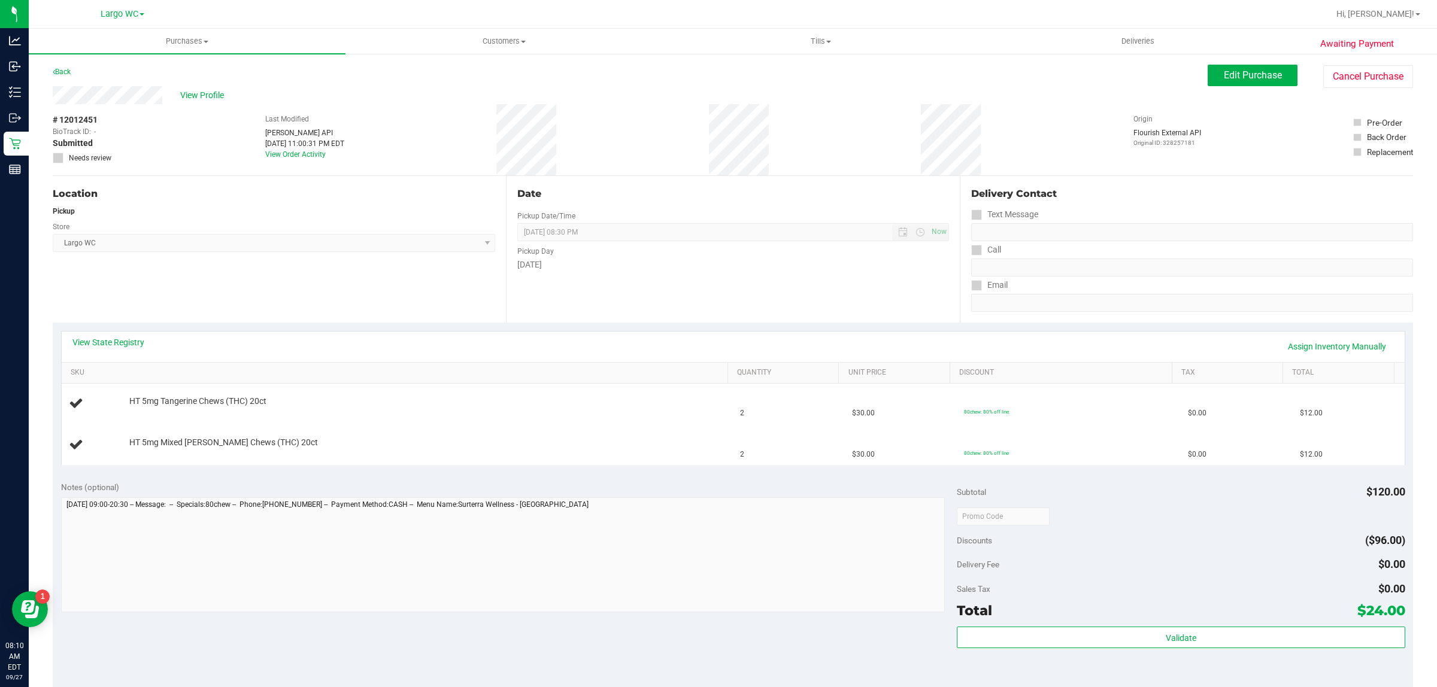
scroll to position [303, 0]
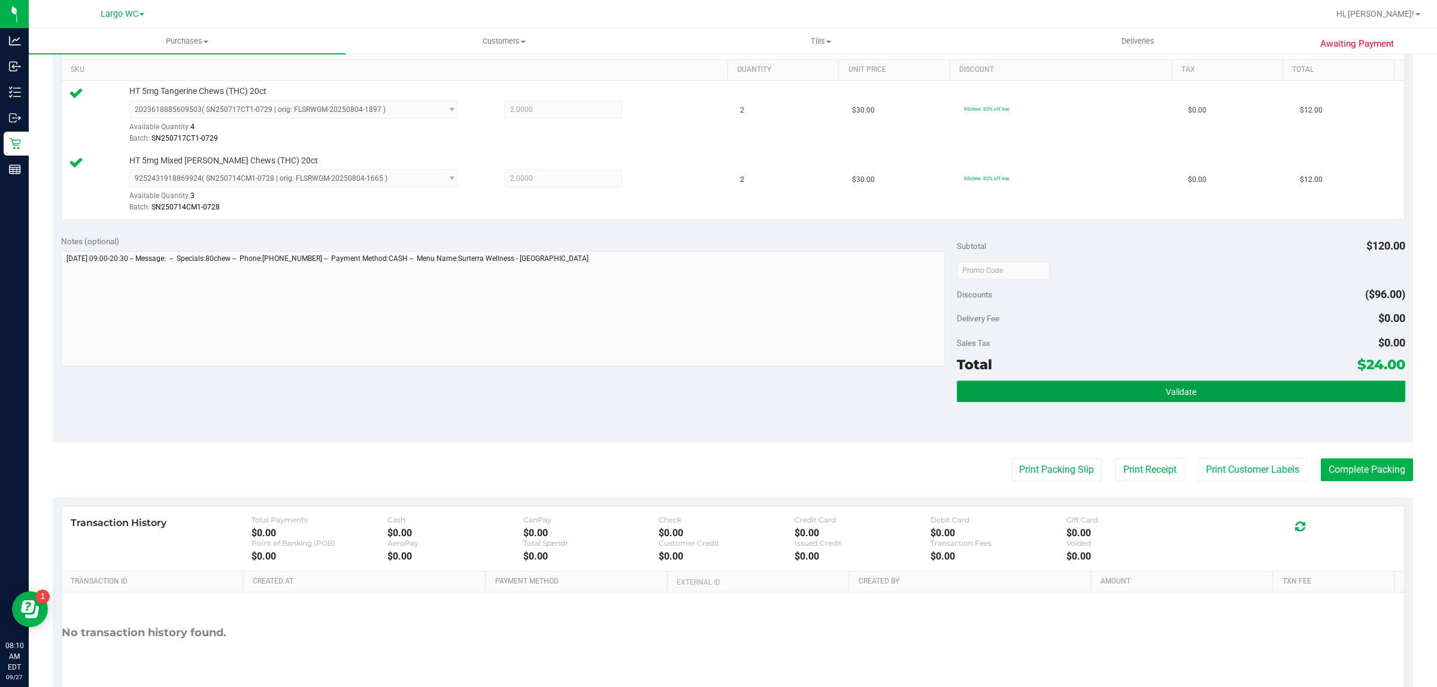
click at [1168, 393] on span "Validate" at bounding box center [1180, 392] width 31 height 10
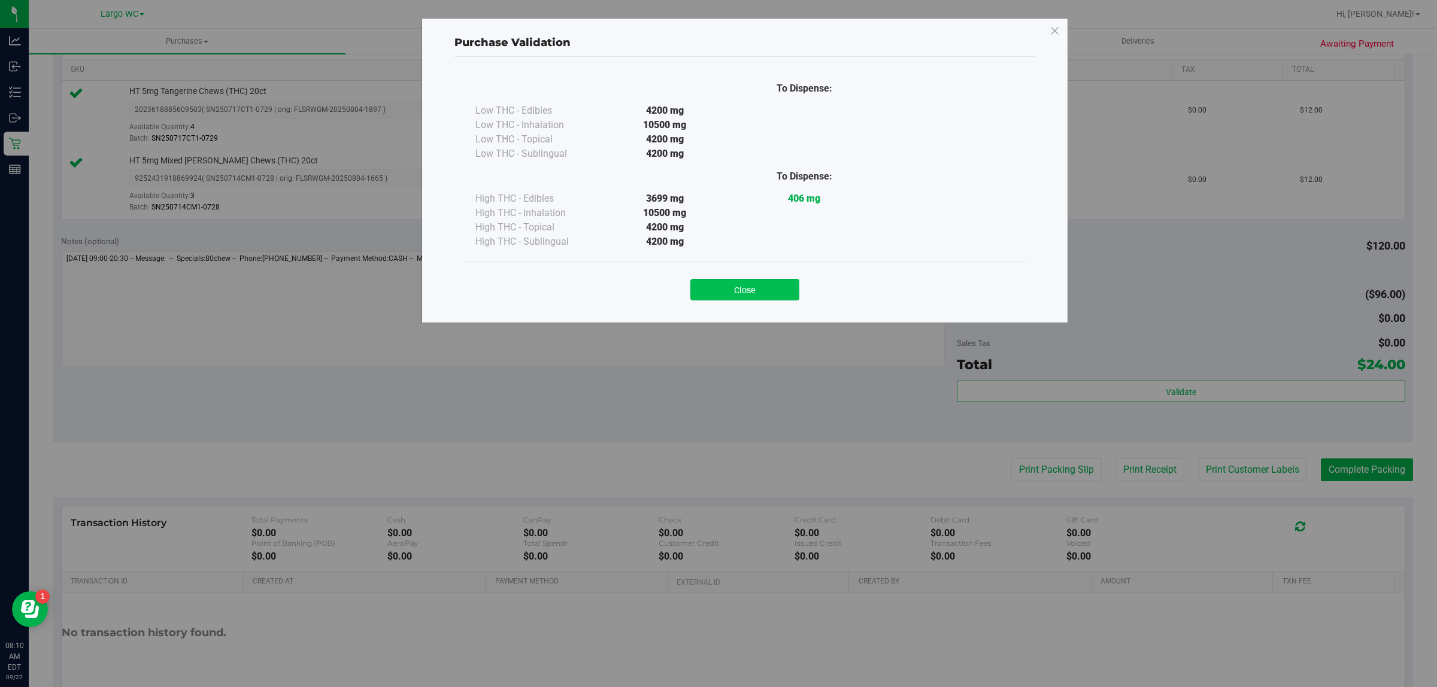
click at [763, 298] on button "Close" at bounding box center [744, 290] width 109 height 22
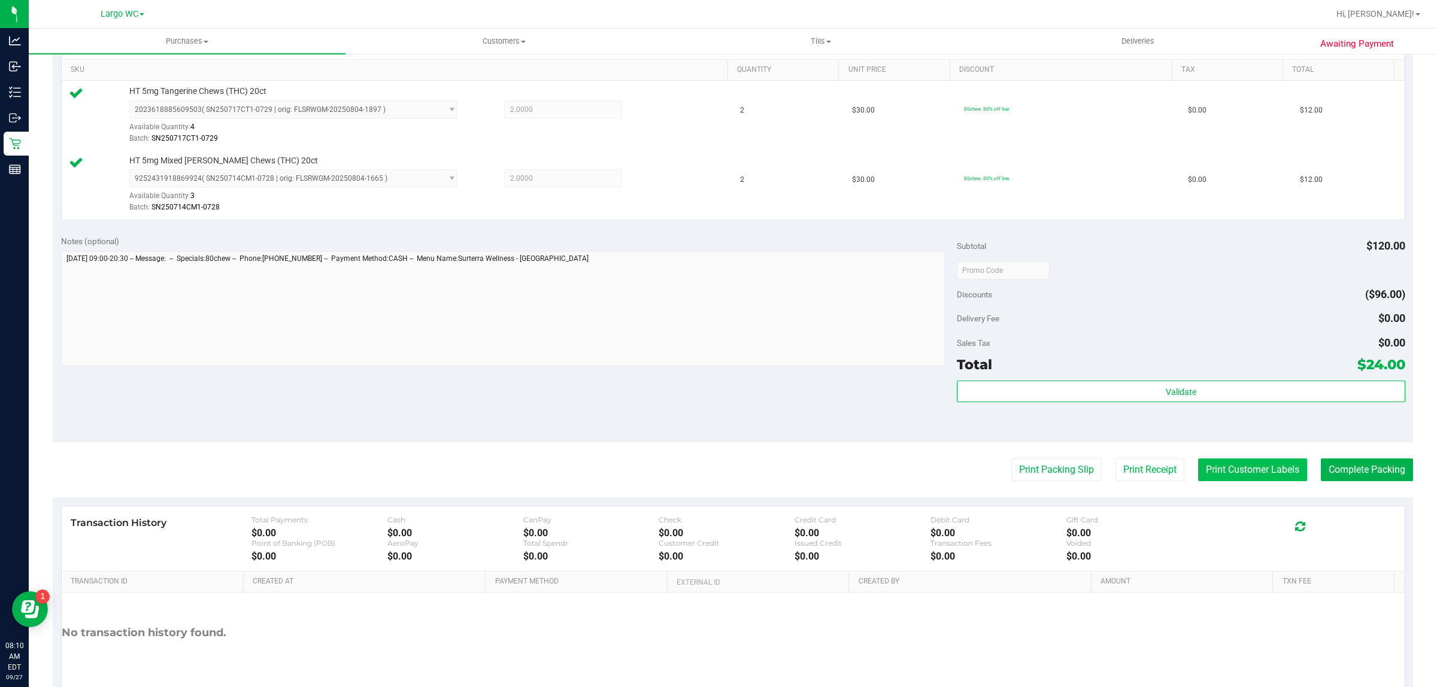
click at [1250, 473] on button "Print Customer Labels" at bounding box center [1252, 470] width 109 height 23
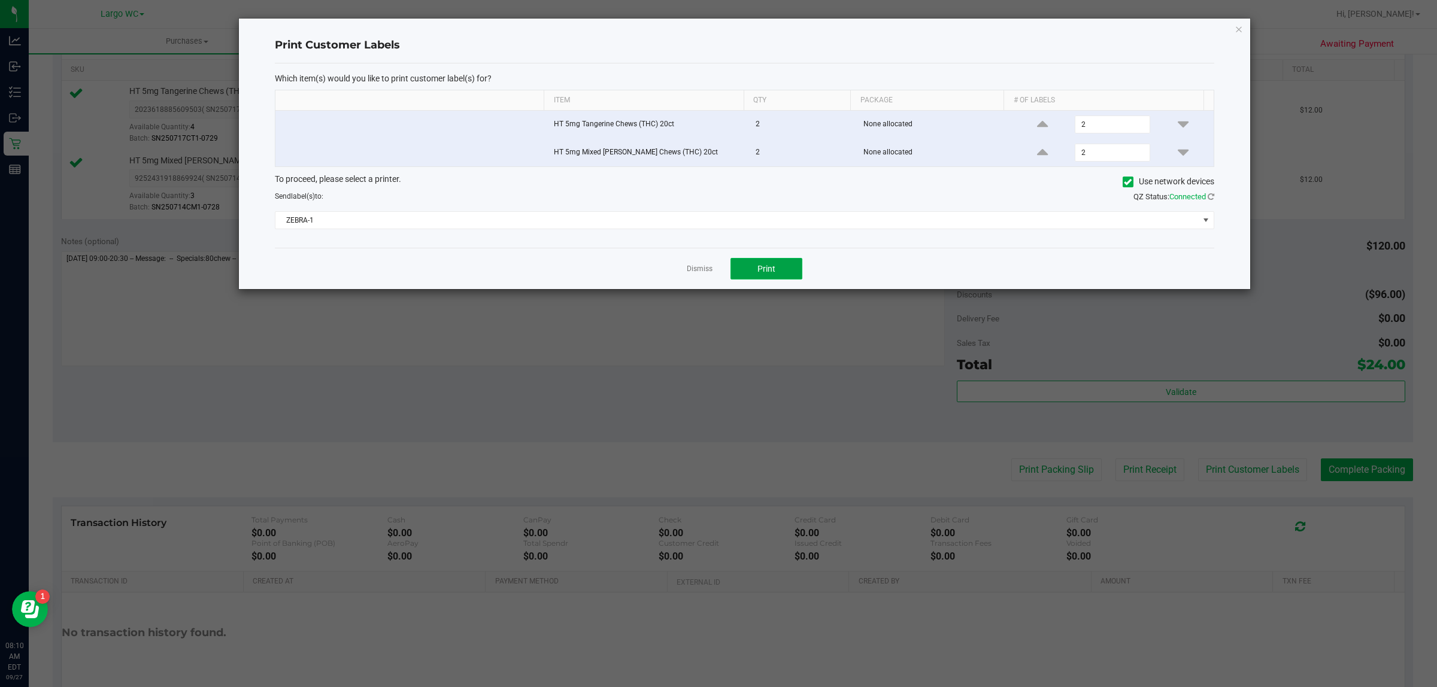
click at [795, 262] on button "Print" at bounding box center [766, 269] width 72 height 22
click at [696, 274] on link "Dismiss" at bounding box center [700, 269] width 26 height 10
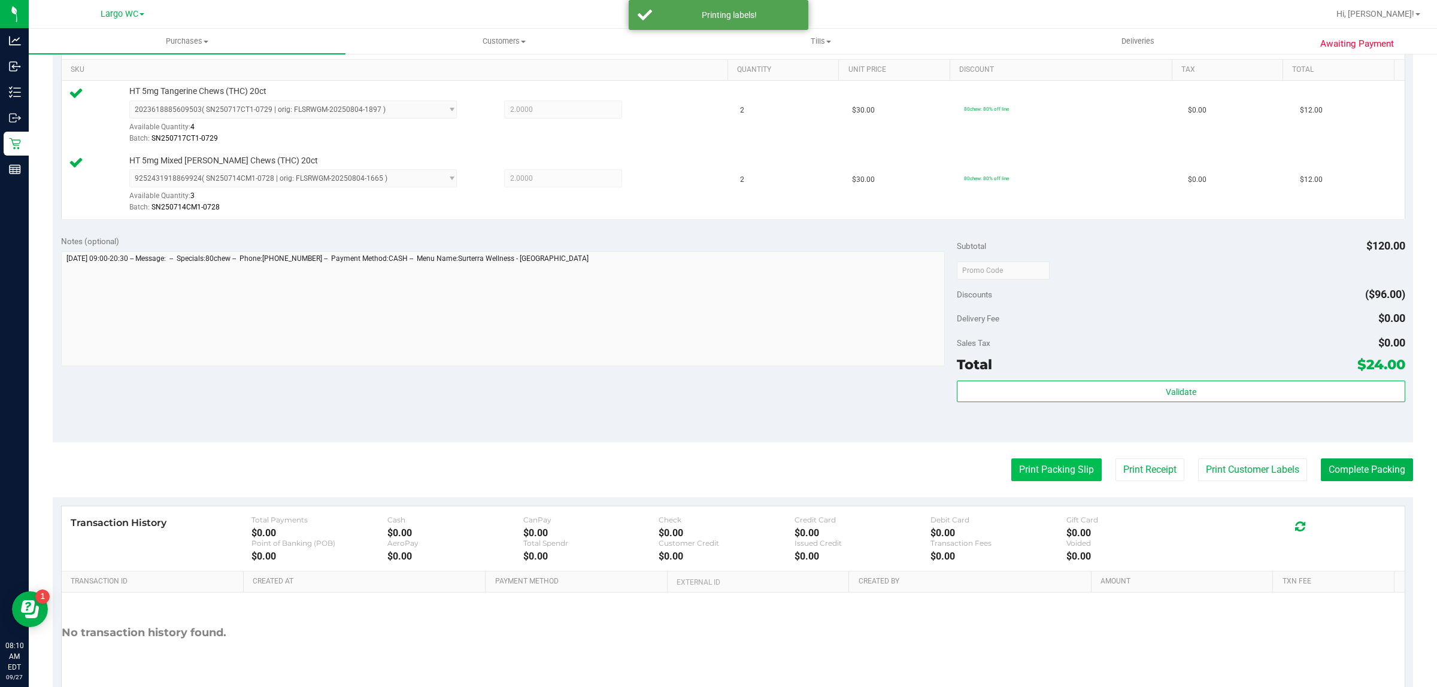
click at [1042, 470] on button "Print Packing Slip" at bounding box center [1056, 470] width 90 height 23
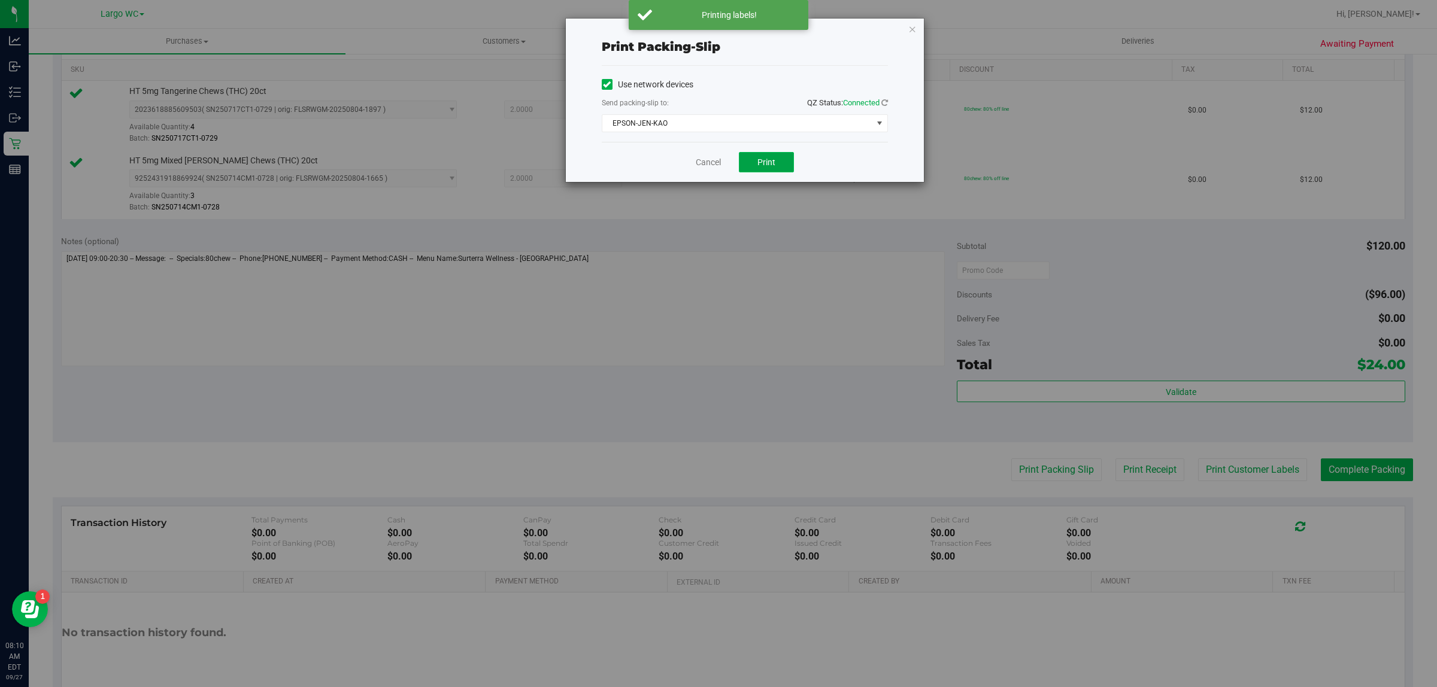
click at [770, 162] on span "Print" at bounding box center [766, 162] width 18 height 10
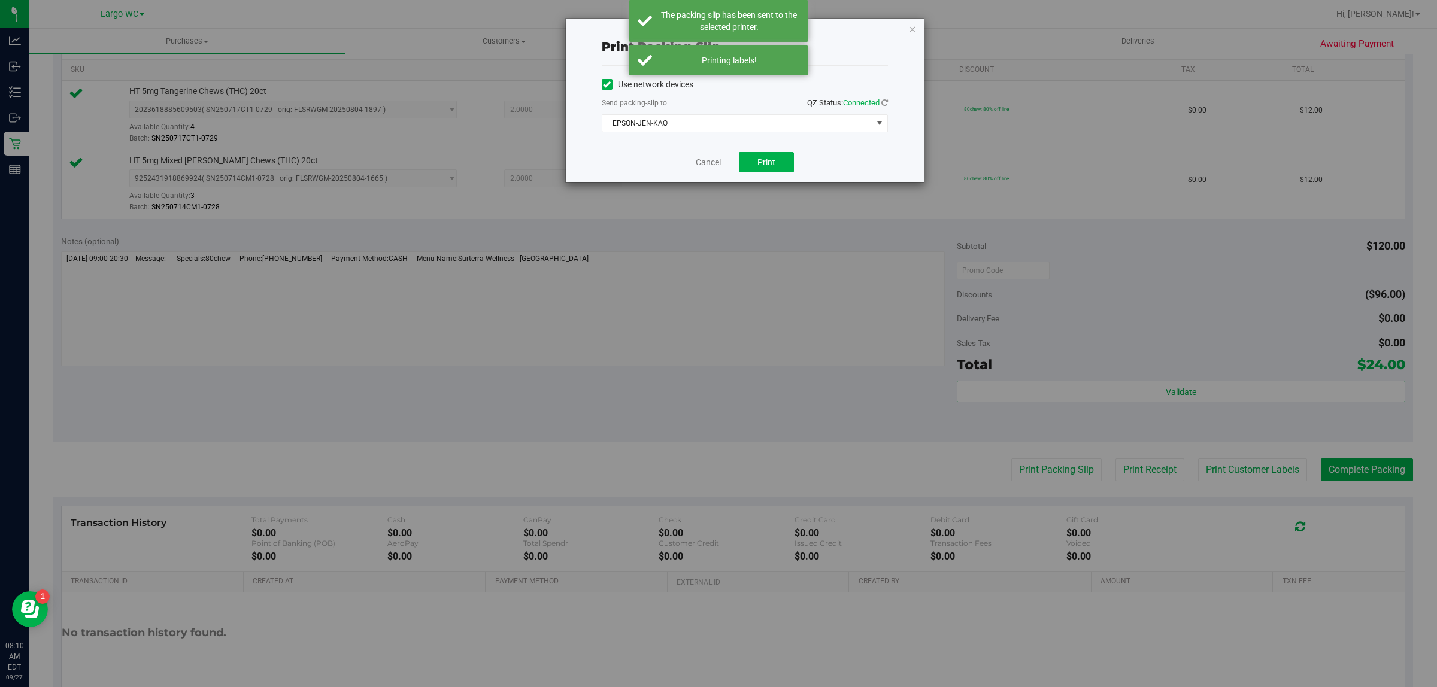
click at [702, 163] on link "Cancel" at bounding box center [708, 162] width 25 height 13
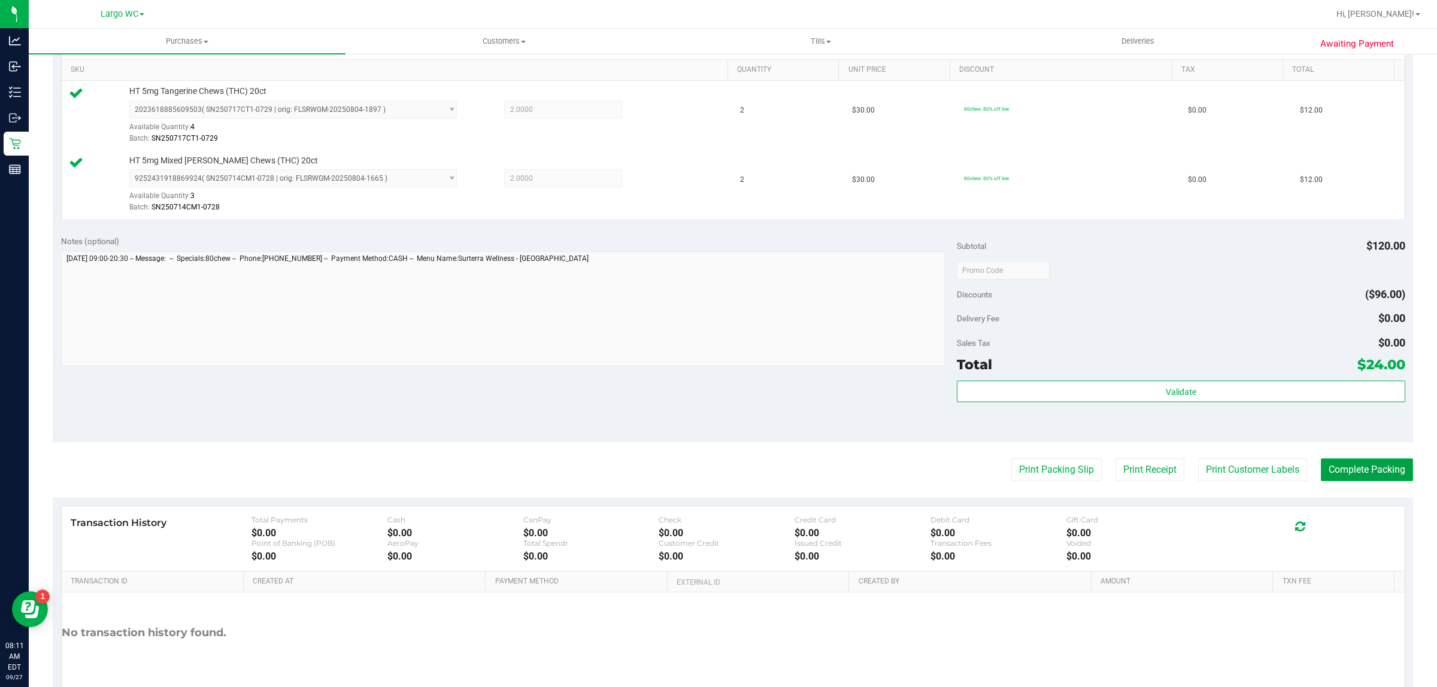
click at [1334, 470] on button "Complete Packing" at bounding box center [1367, 470] width 92 height 23
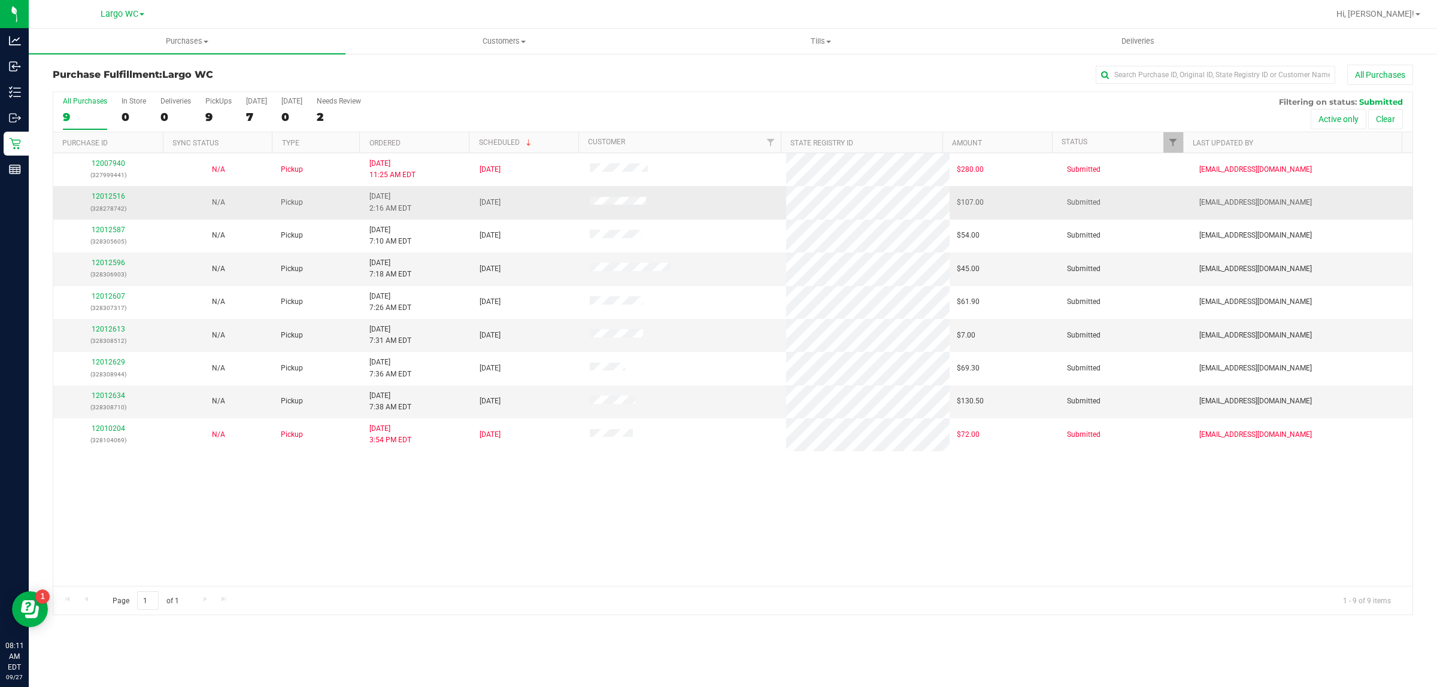
click at [113, 202] on div "12012516 (328278742)" at bounding box center [108, 202] width 96 height 23
click at [112, 201] on link "12012516" at bounding box center [109, 196] width 34 height 8
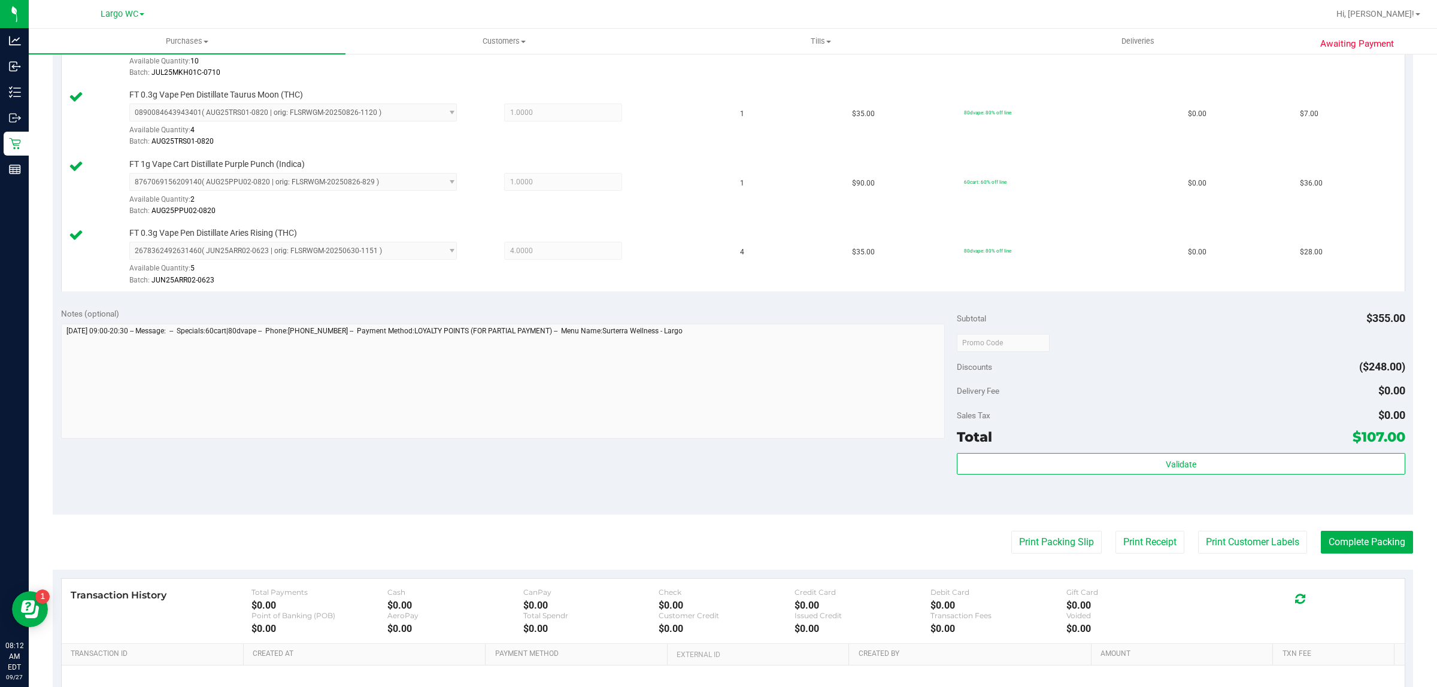
scroll to position [370, 0]
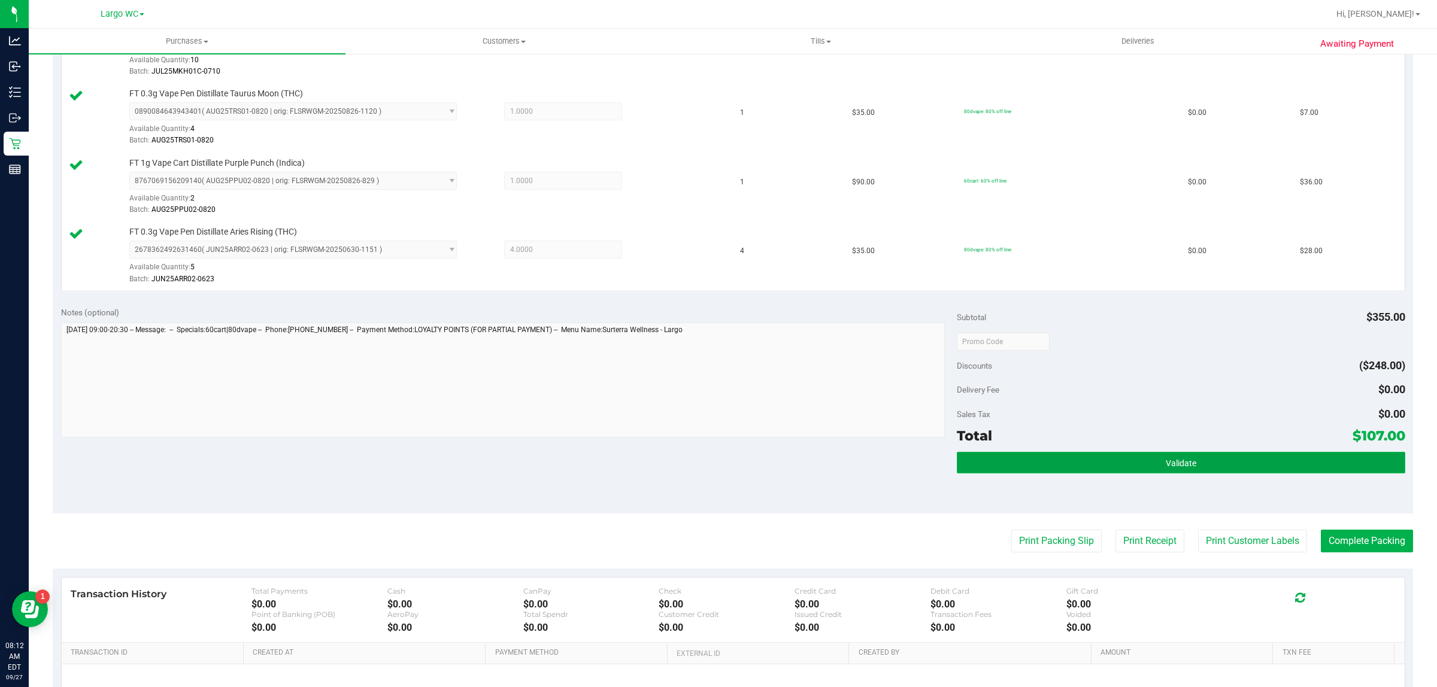
click at [1174, 459] on span "Validate" at bounding box center [1180, 464] width 31 height 10
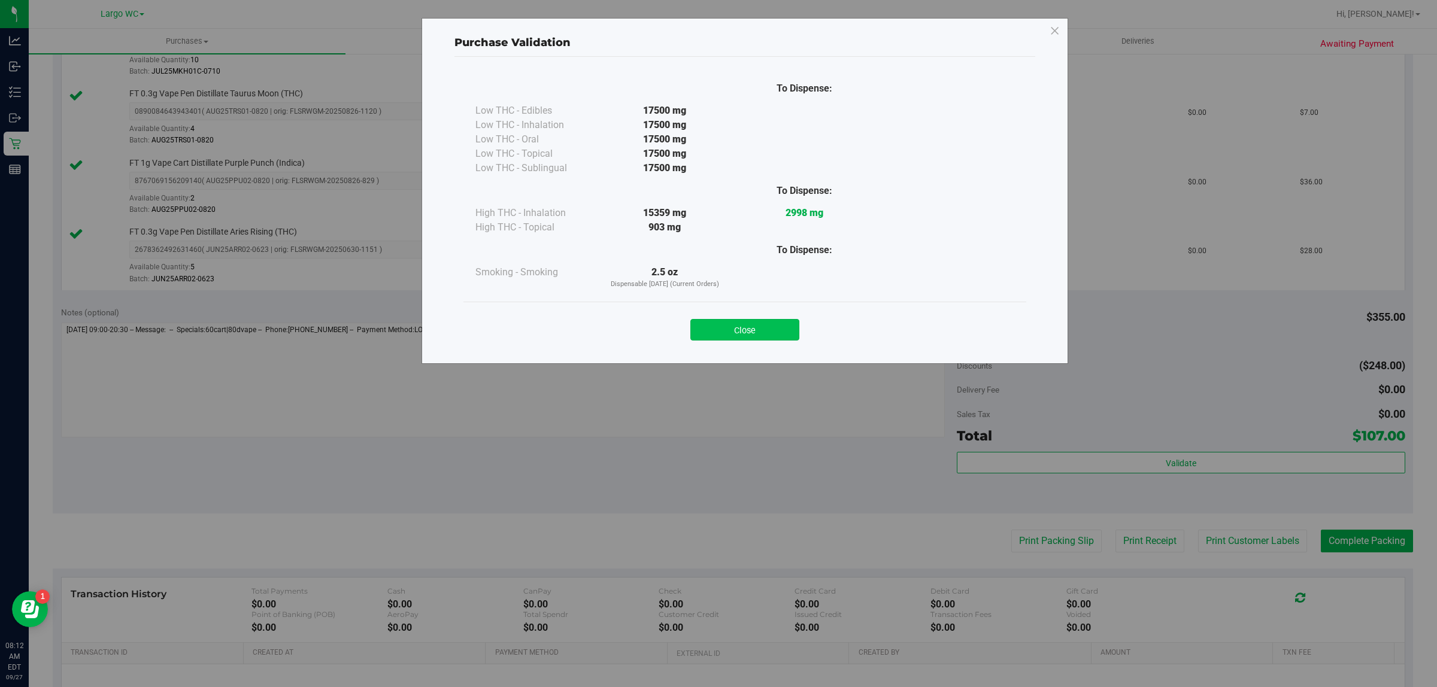
click at [729, 328] on button "Close" at bounding box center [744, 330] width 109 height 22
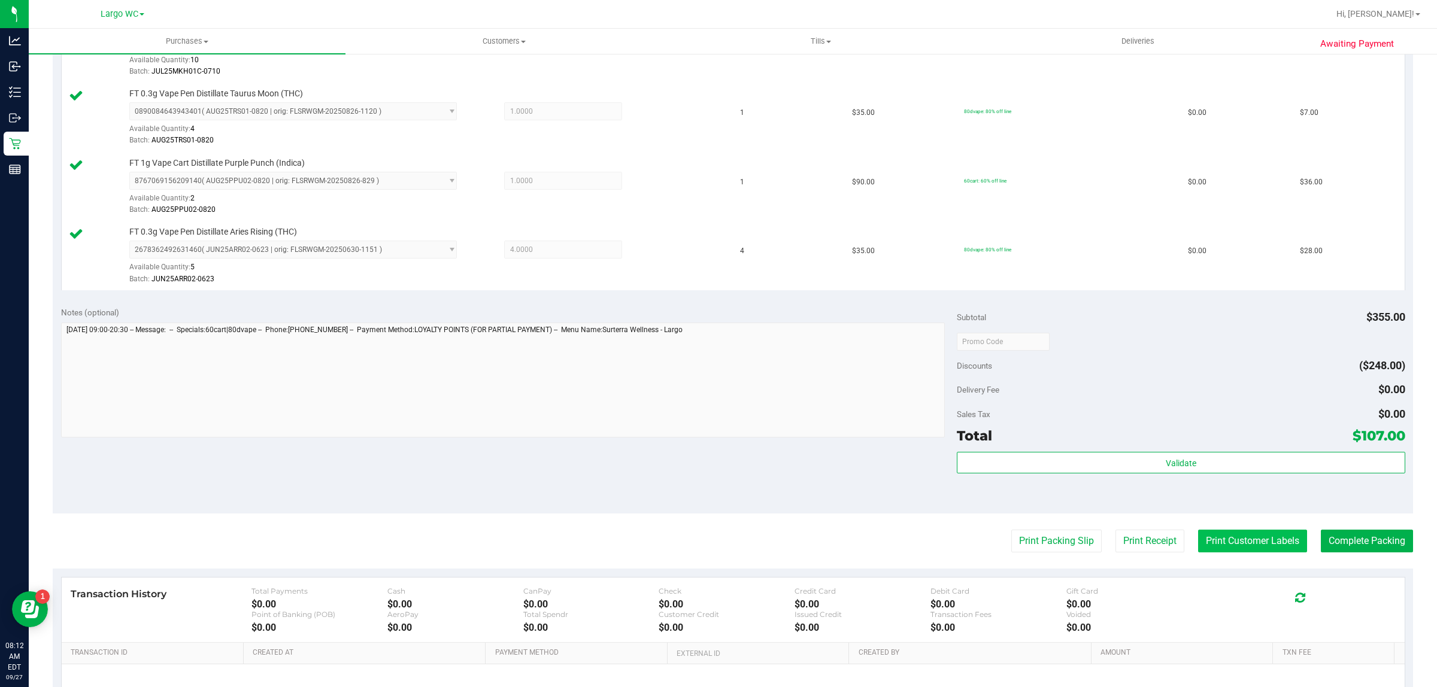
click at [1224, 548] on button "Print Customer Labels" at bounding box center [1252, 541] width 109 height 23
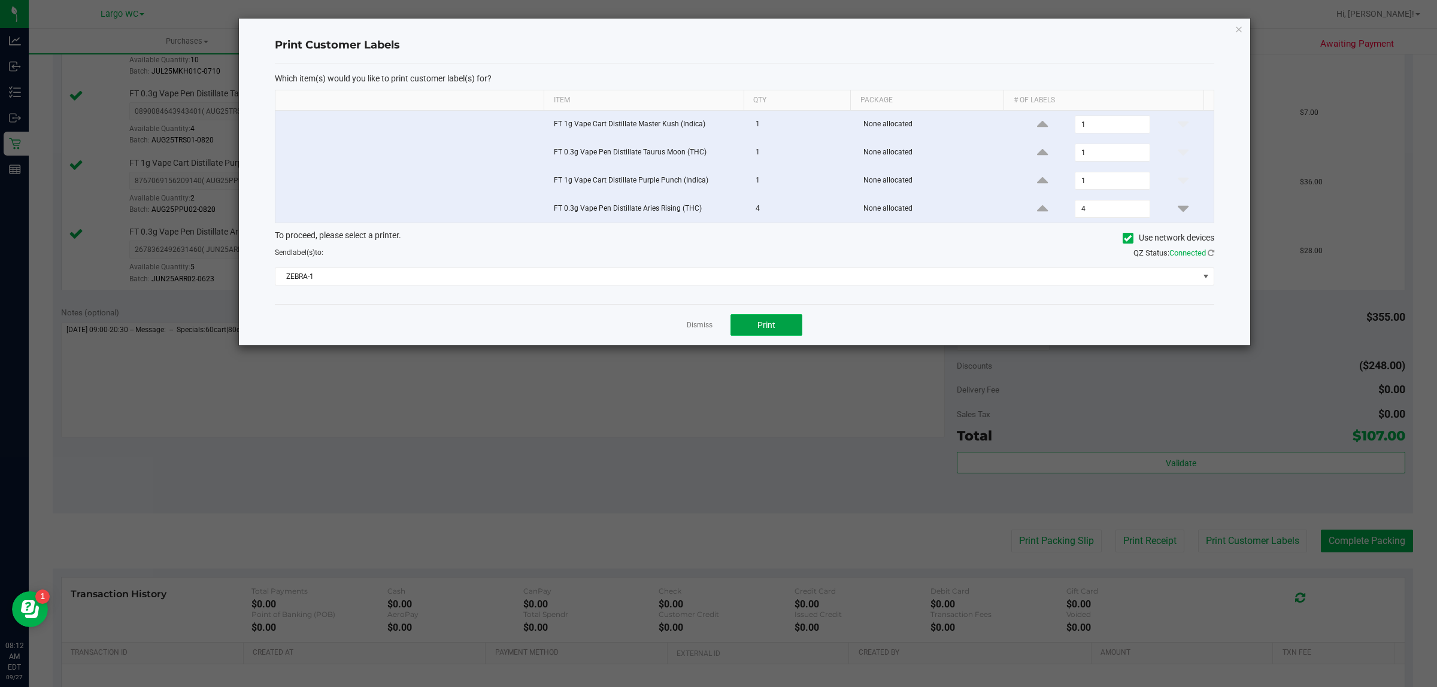
click at [780, 332] on button "Print" at bounding box center [766, 325] width 72 height 22
click at [690, 330] on link "Dismiss" at bounding box center [700, 325] width 26 height 10
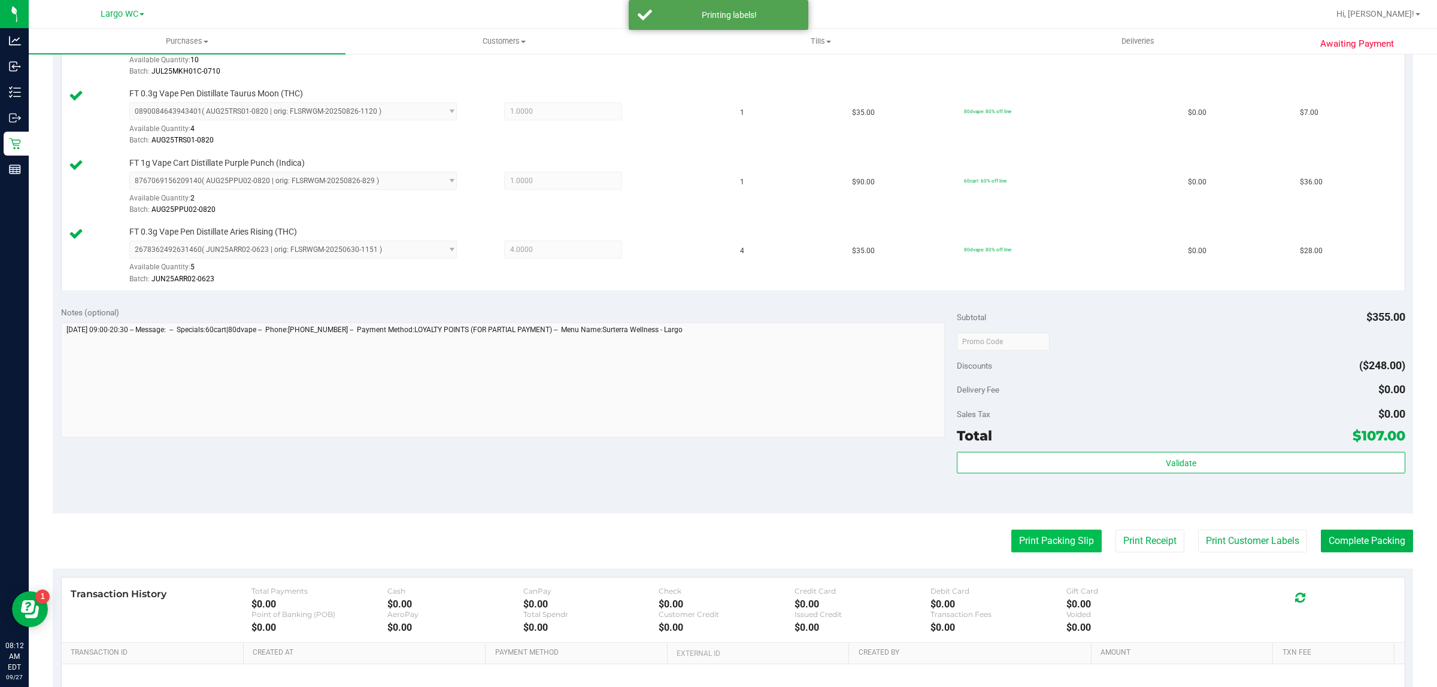
click at [1042, 553] on button "Print Packing Slip" at bounding box center [1056, 541] width 90 height 23
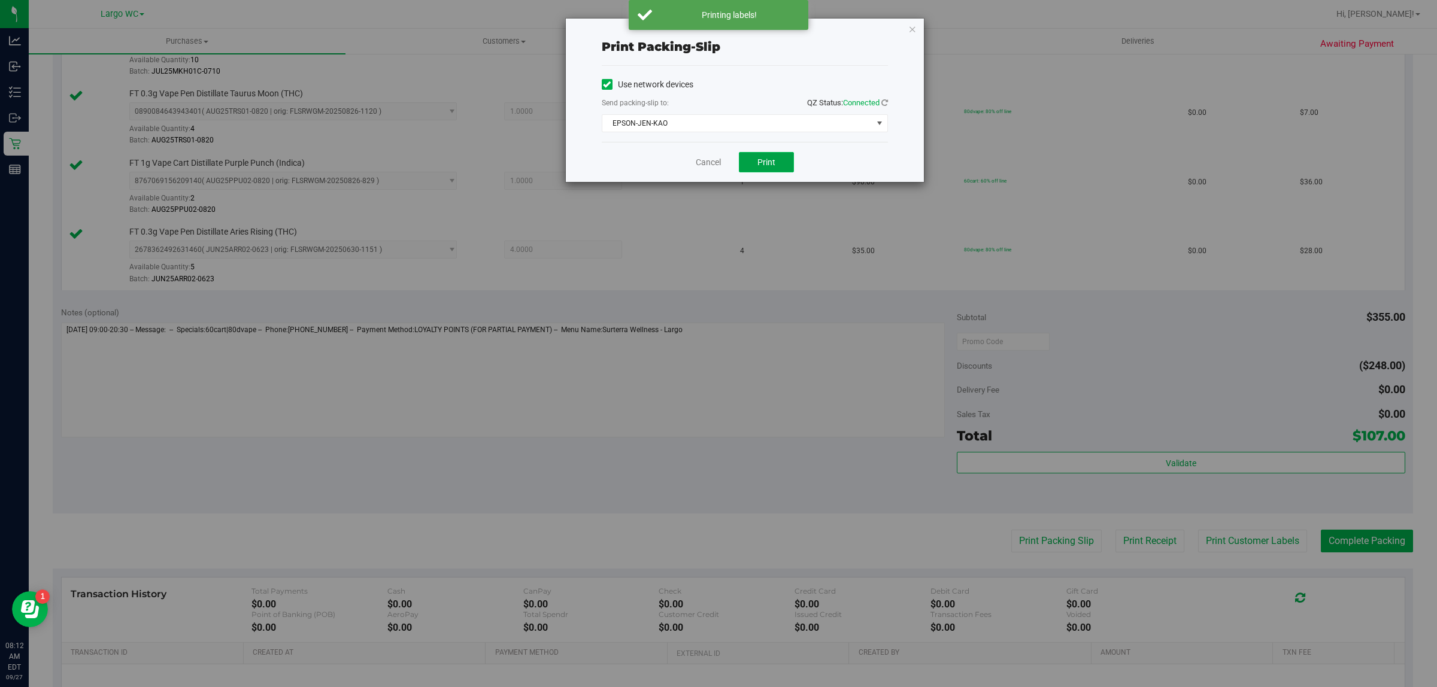
click at [778, 169] on button "Print" at bounding box center [766, 162] width 55 height 20
click at [708, 162] on link "Cancel" at bounding box center [708, 162] width 25 height 13
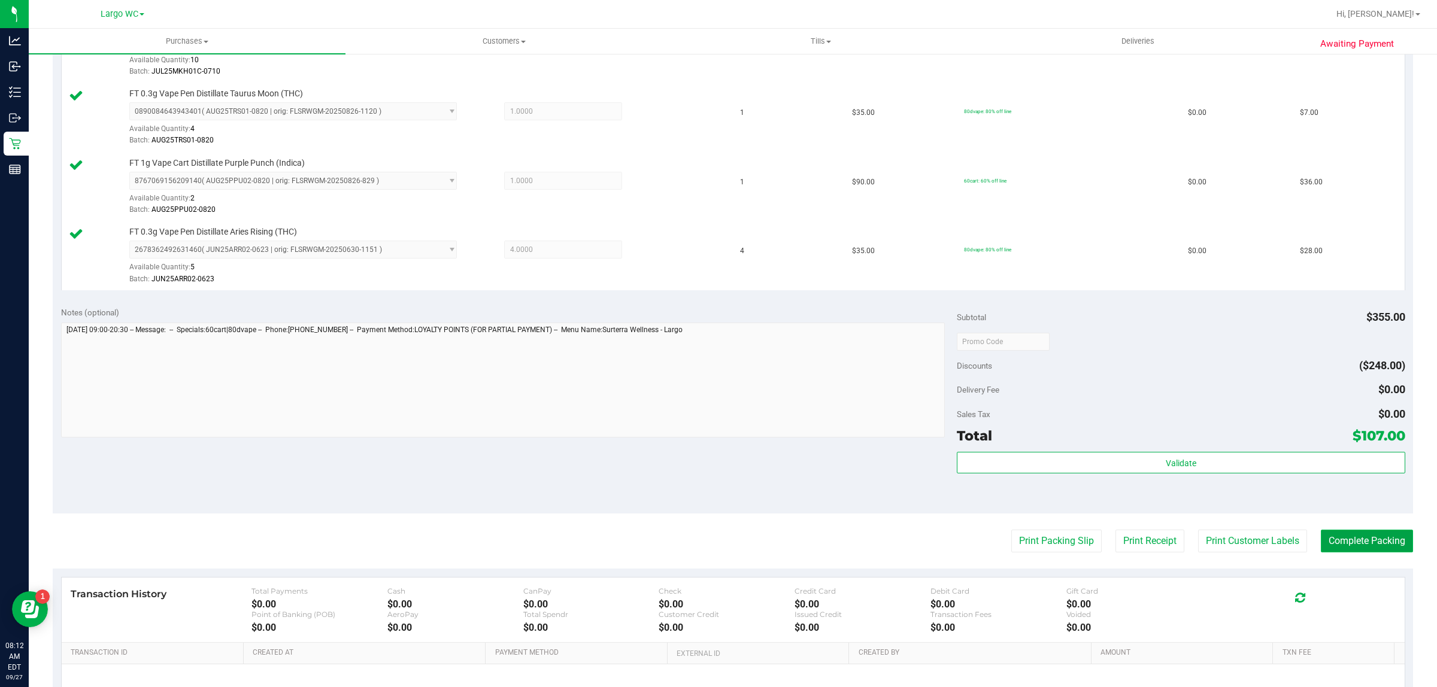
click at [1374, 542] on button "Complete Packing" at bounding box center [1367, 541] width 92 height 23
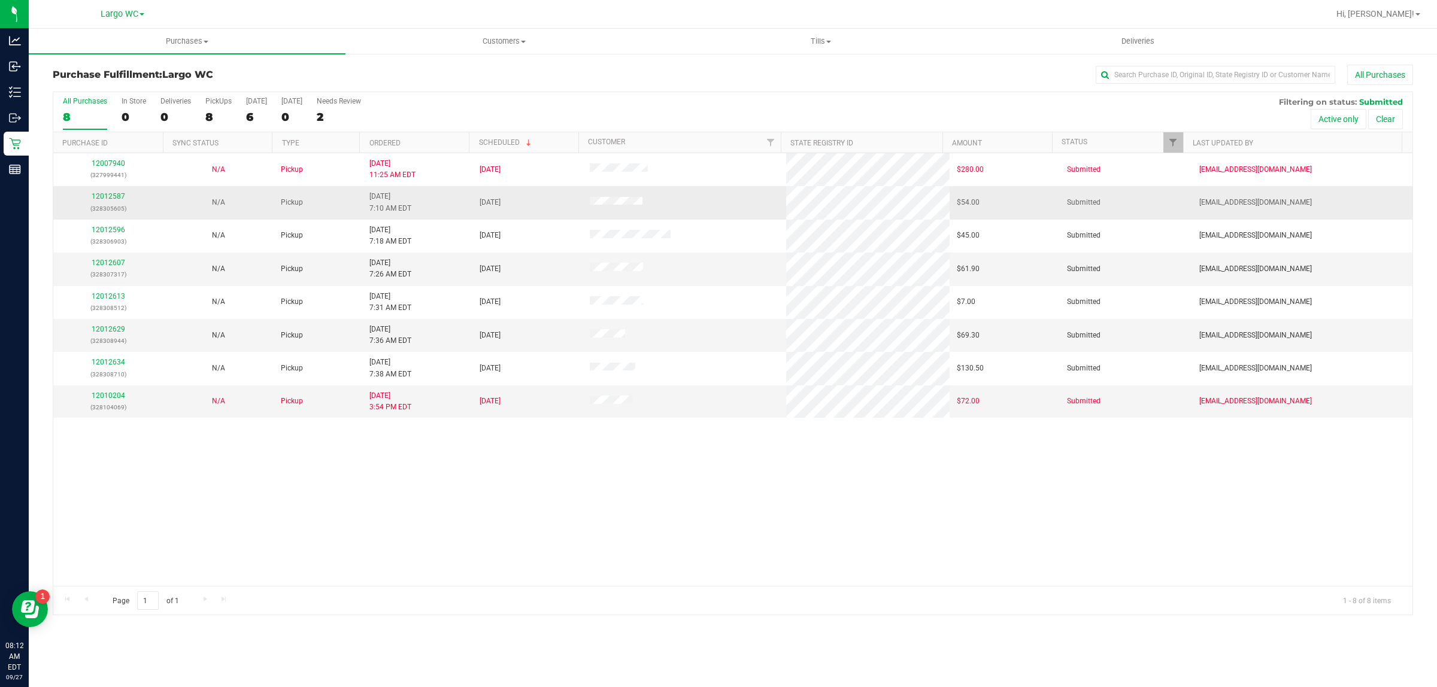
click at [106, 202] on div "12012587 (328305605)" at bounding box center [108, 202] width 96 height 23
click at [103, 199] on link "12012587" at bounding box center [109, 196] width 34 height 8
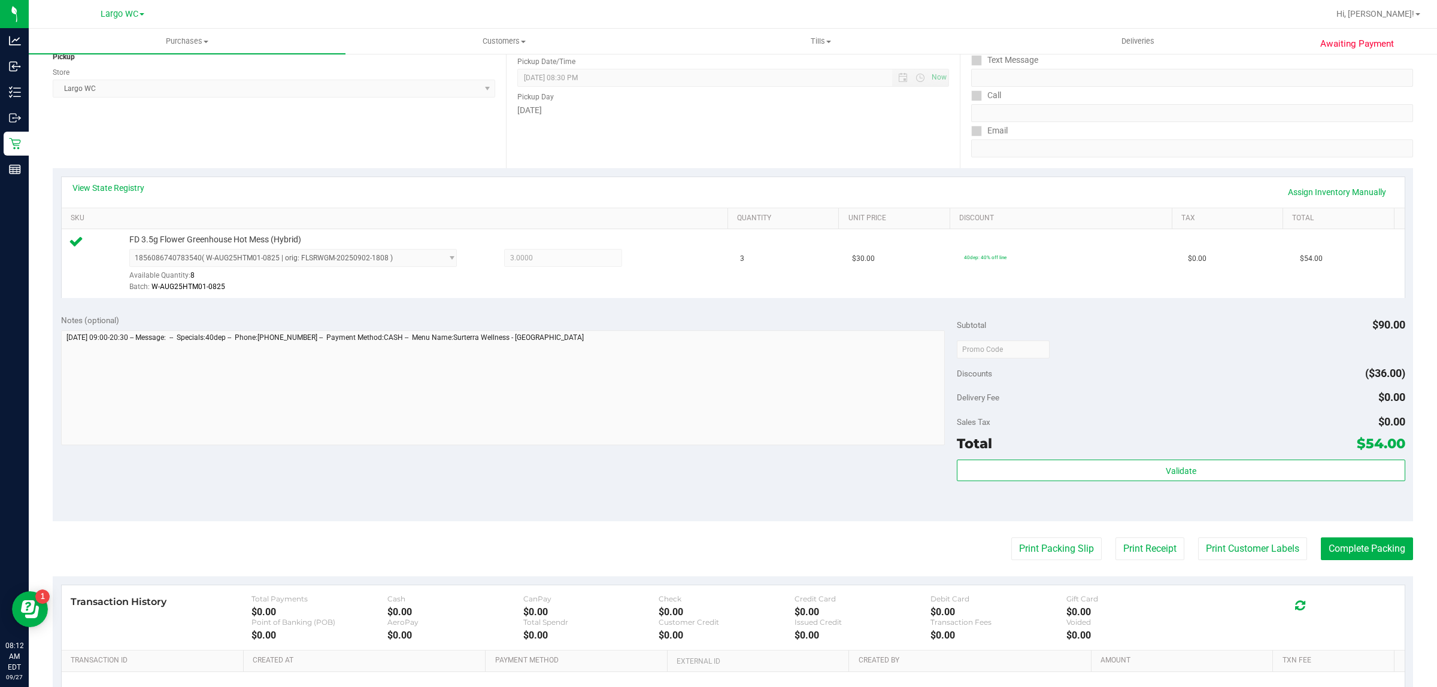
scroll to position [291, 0]
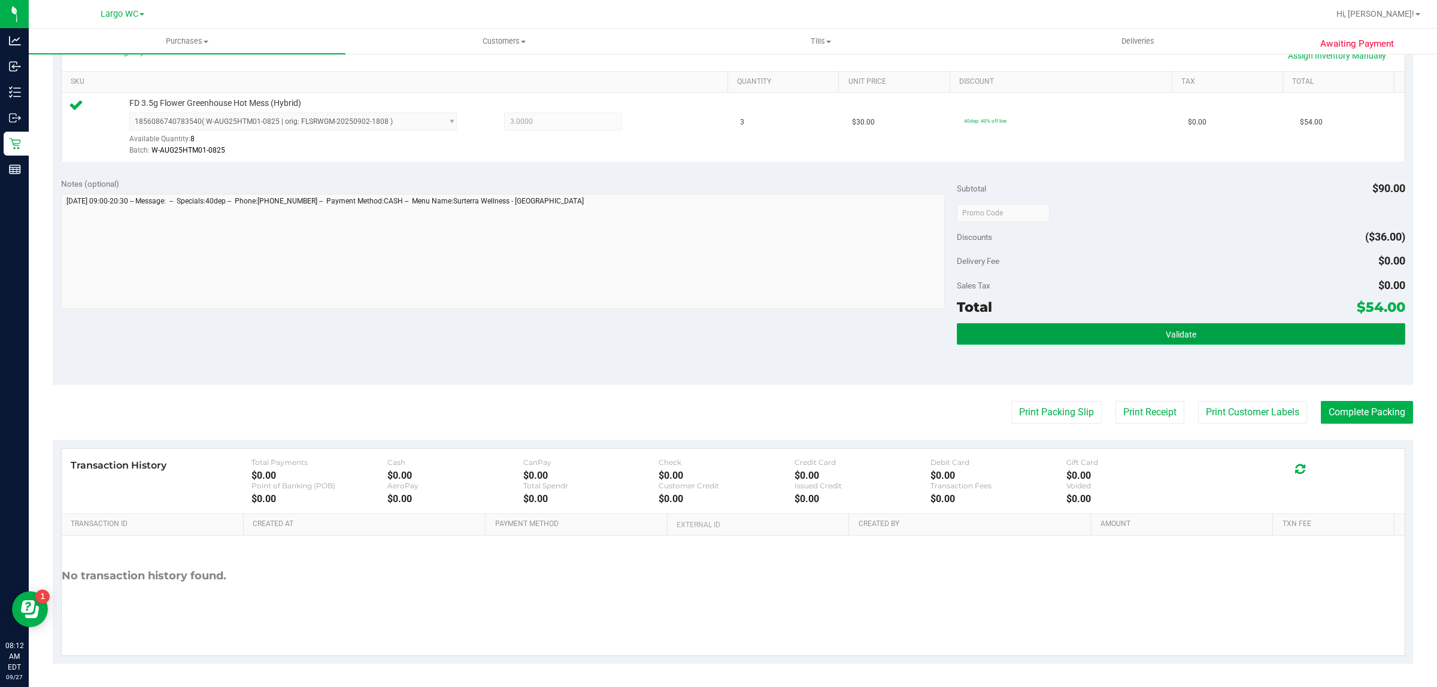
click at [1217, 344] on button "Validate" at bounding box center [1181, 334] width 448 height 22
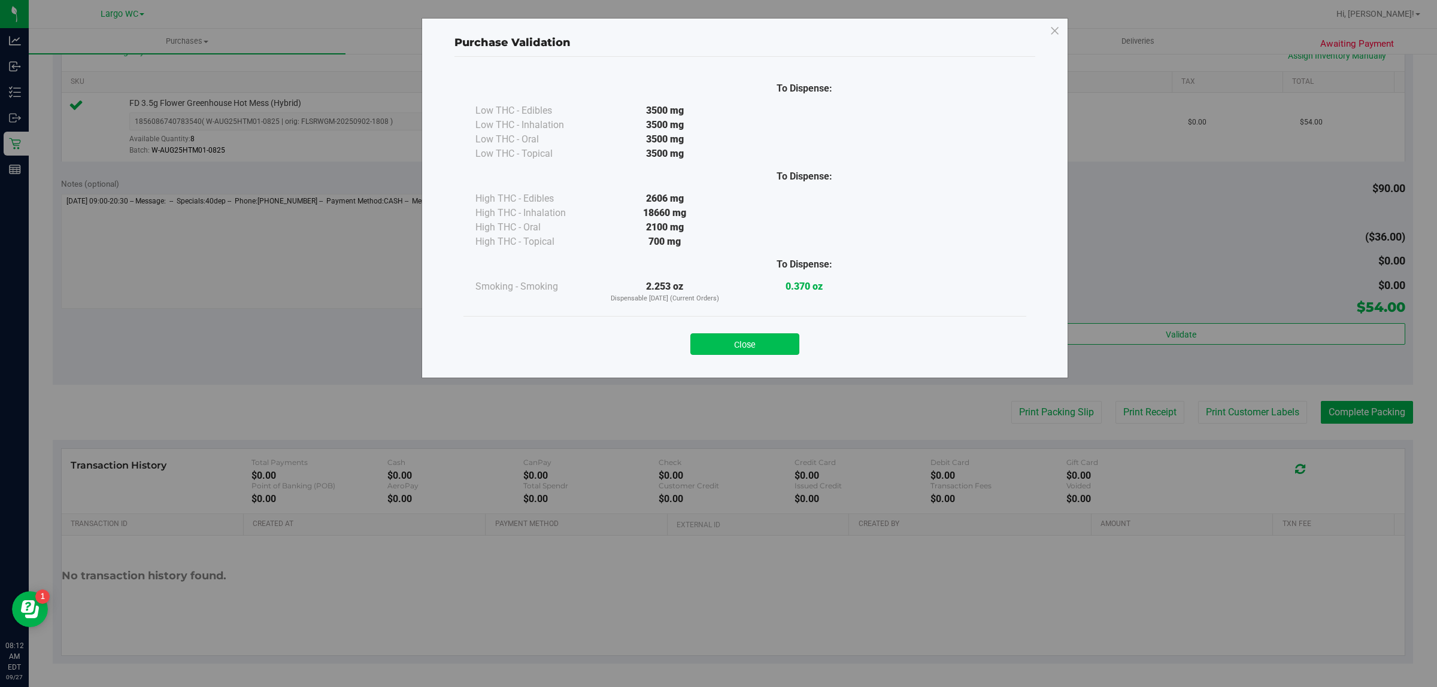
click at [754, 347] on button "Close" at bounding box center [744, 344] width 109 height 22
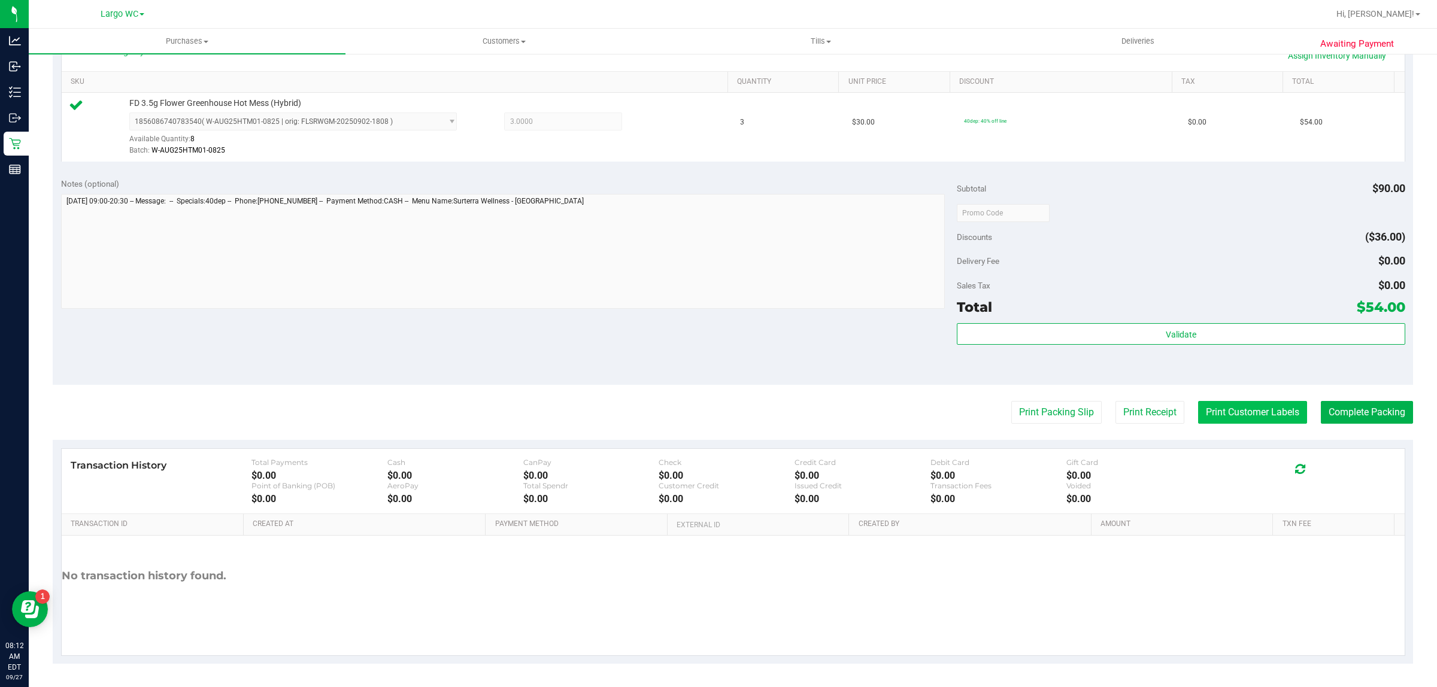
click at [1239, 405] on button "Print Customer Labels" at bounding box center [1252, 412] width 109 height 23
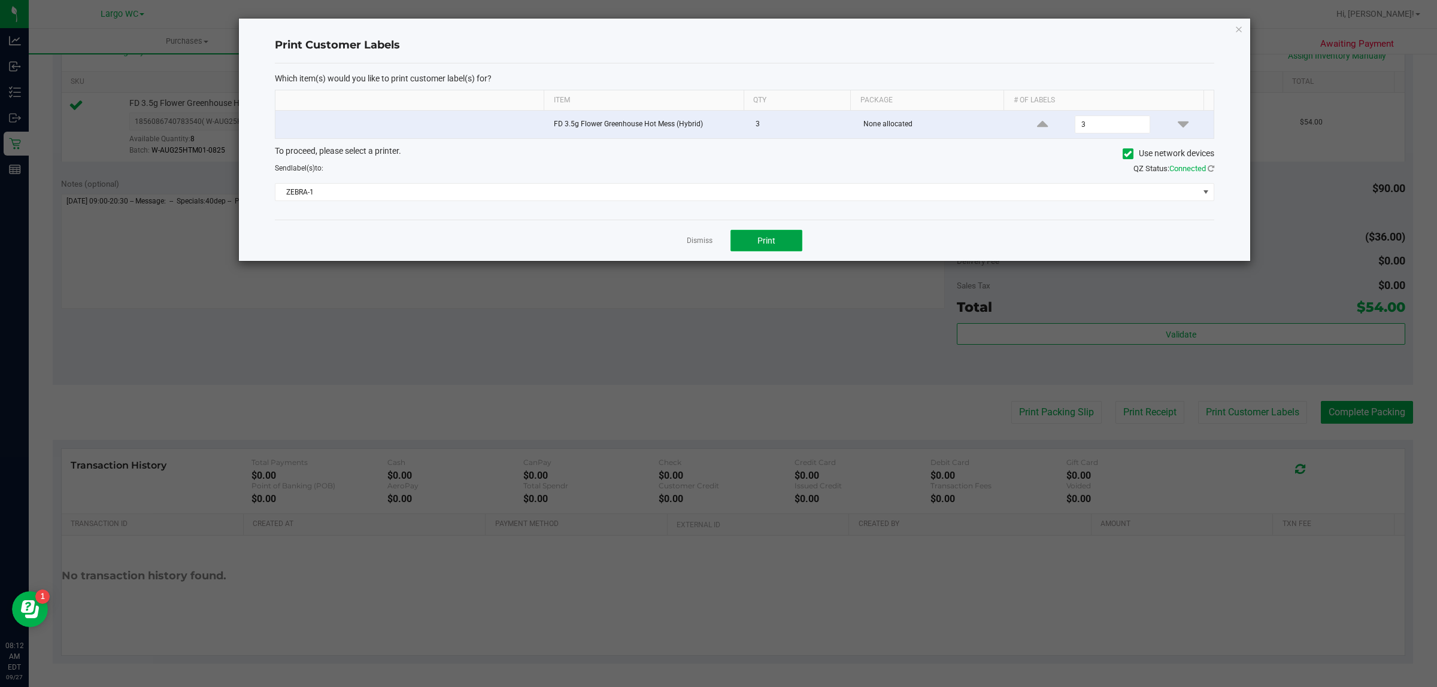
click at [785, 248] on button "Print" at bounding box center [766, 241] width 72 height 22
click at [690, 244] on link "Dismiss" at bounding box center [700, 241] width 26 height 10
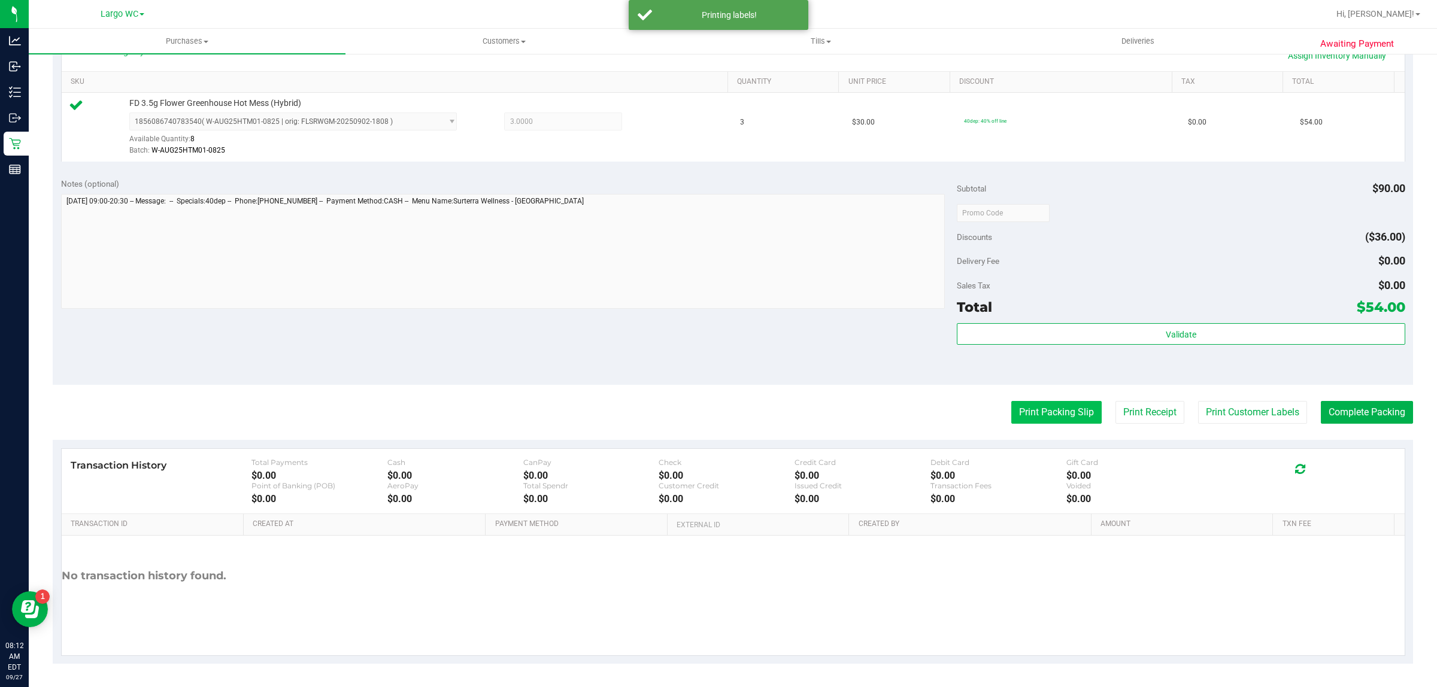
click at [1045, 424] on button "Print Packing Slip" at bounding box center [1056, 412] width 90 height 23
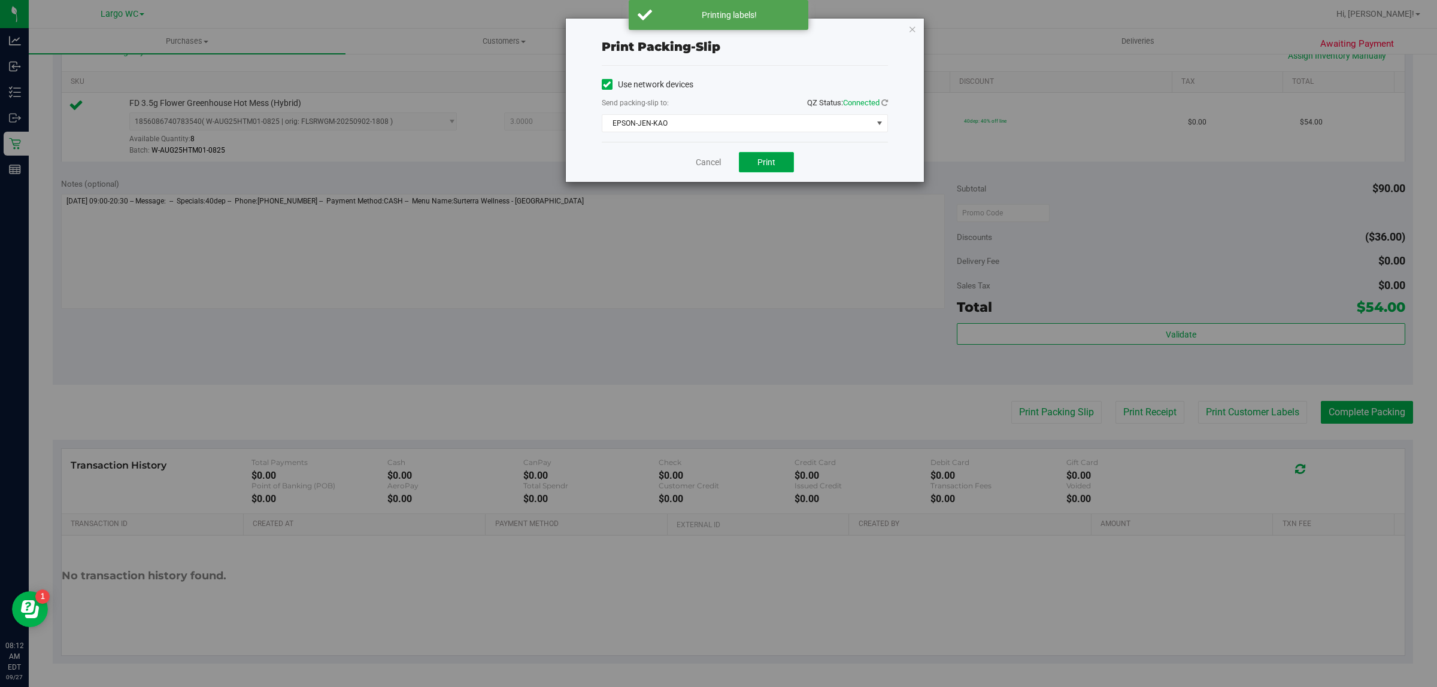
click at [770, 159] on span "Print" at bounding box center [766, 162] width 18 height 10
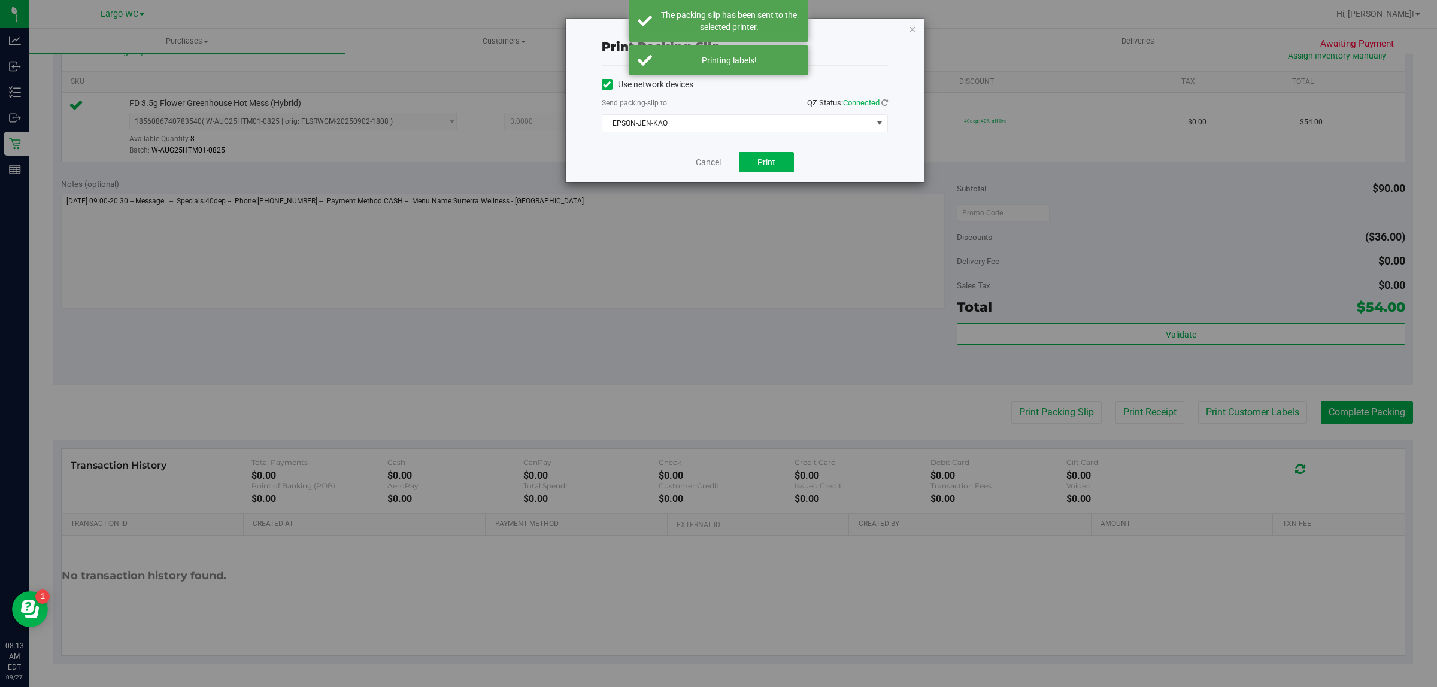
click at [717, 163] on link "Cancel" at bounding box center [708, 162] width 25 height 13
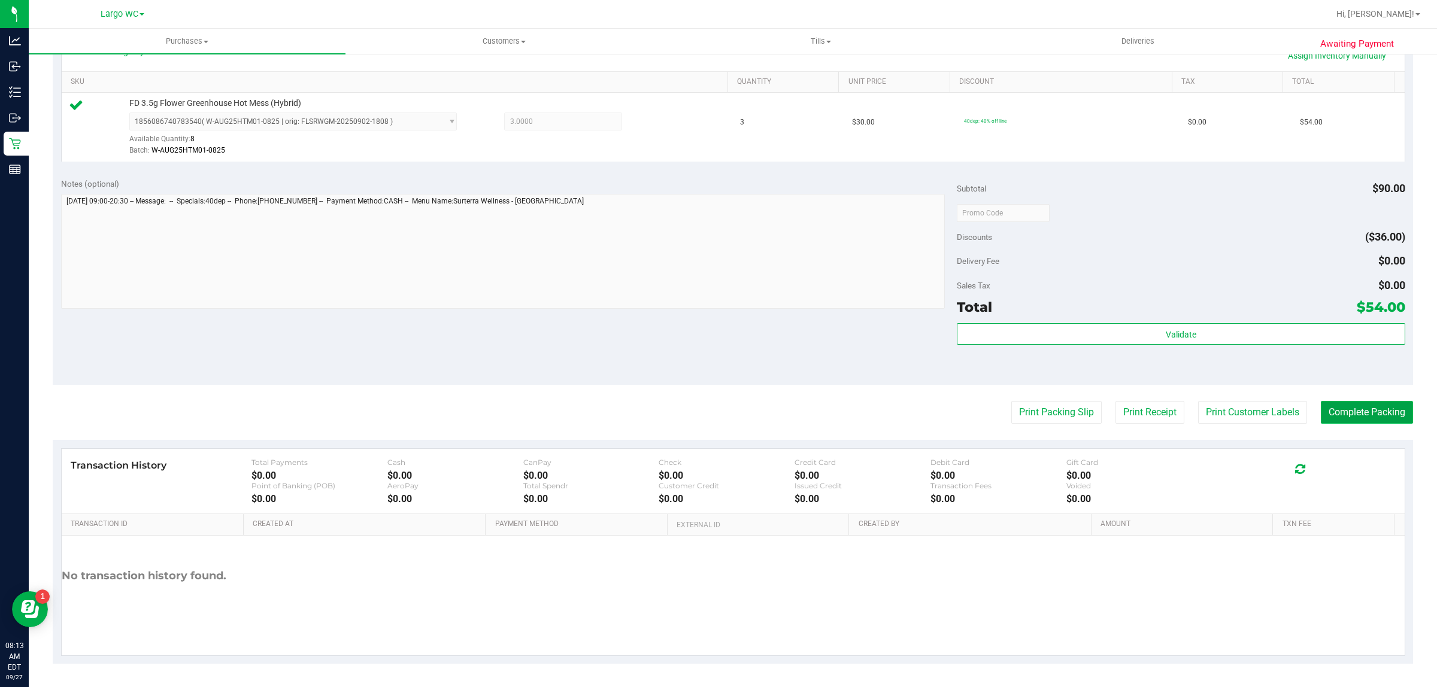
click at [1369, 411] on button "Complete Packing" at bounding box center [1367, 412] width 92 height 23
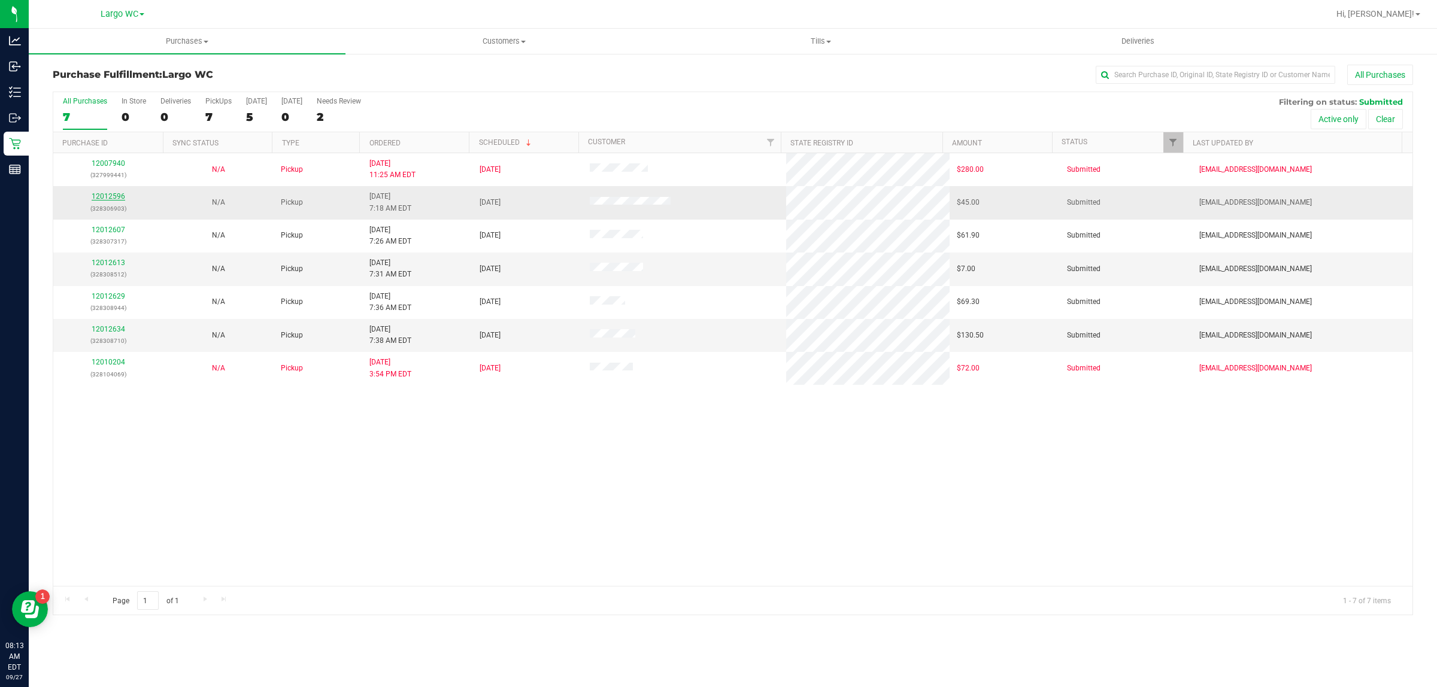
click at [114, 198] on link "12012596" at bounding box center [109, 196] width 34 height 8
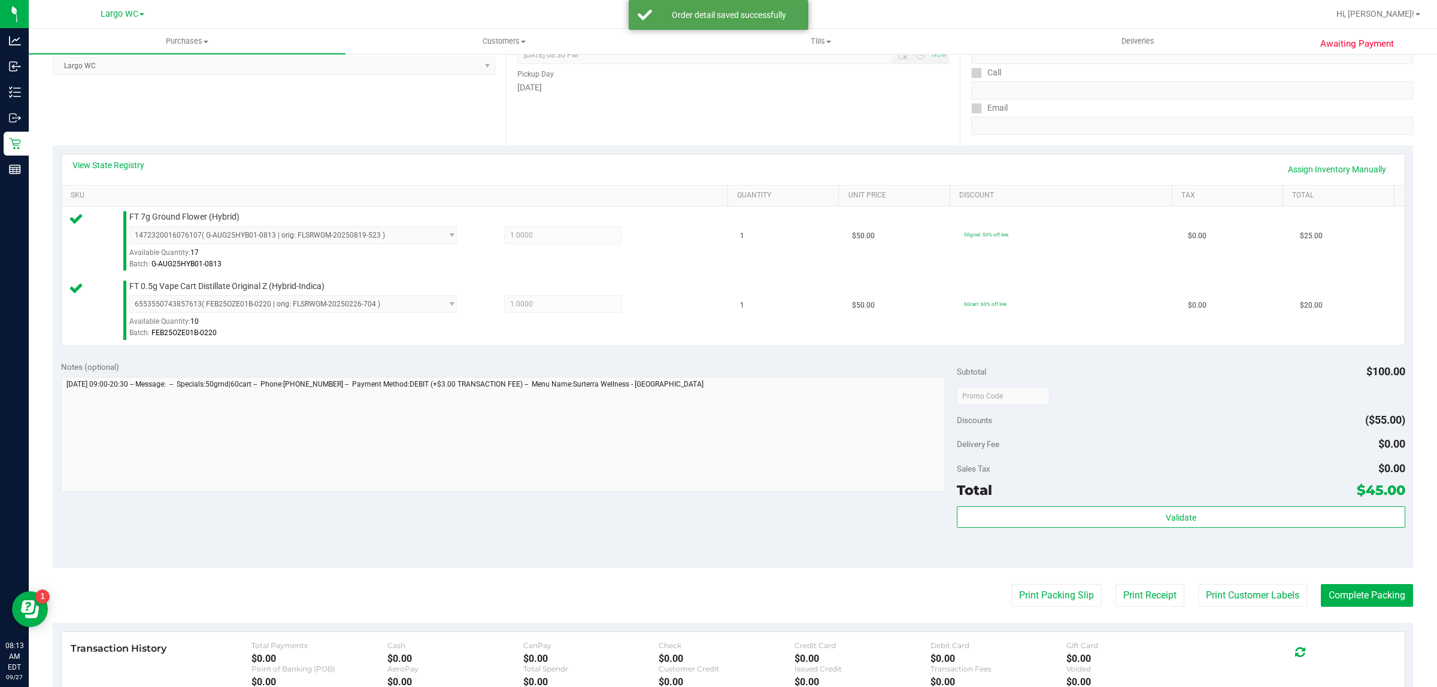
scroll to position [360, 0]
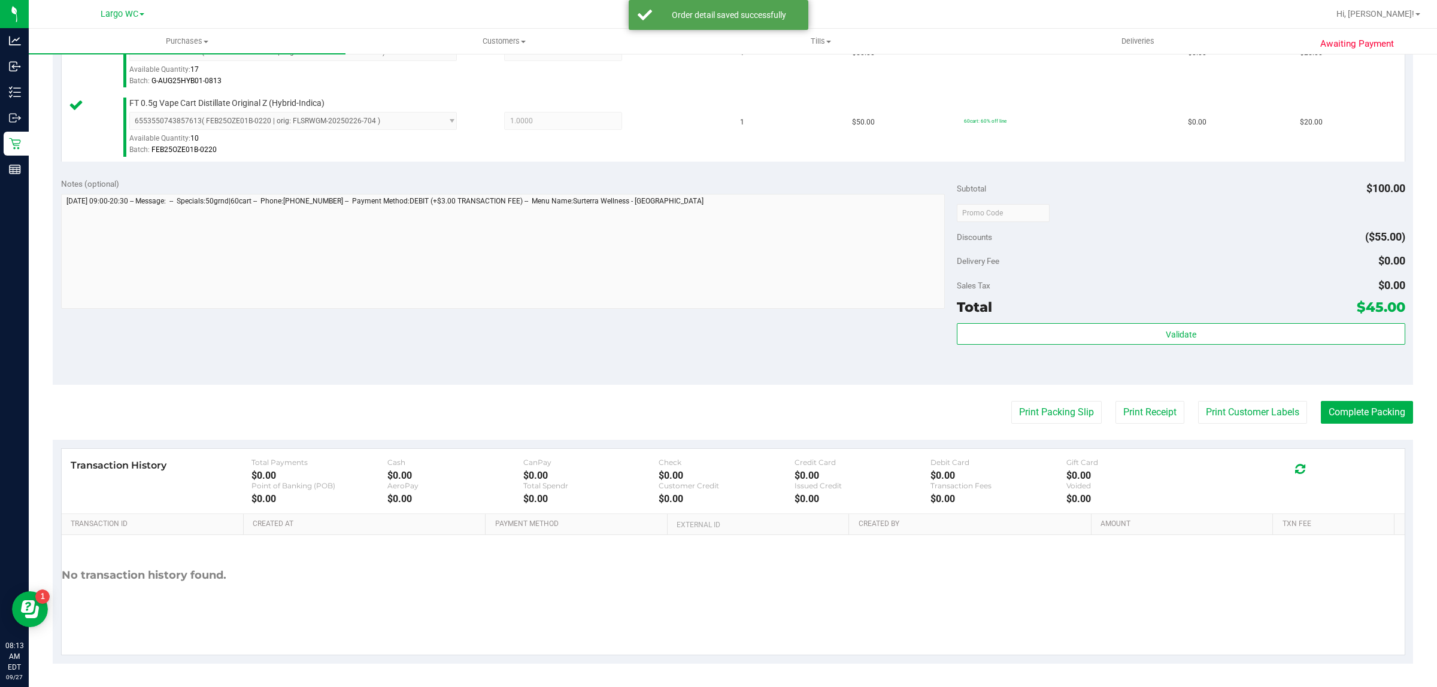
click at [1238, 310] on div "Total $45.00" at bounding box center [1181, 307] width 448 height 22
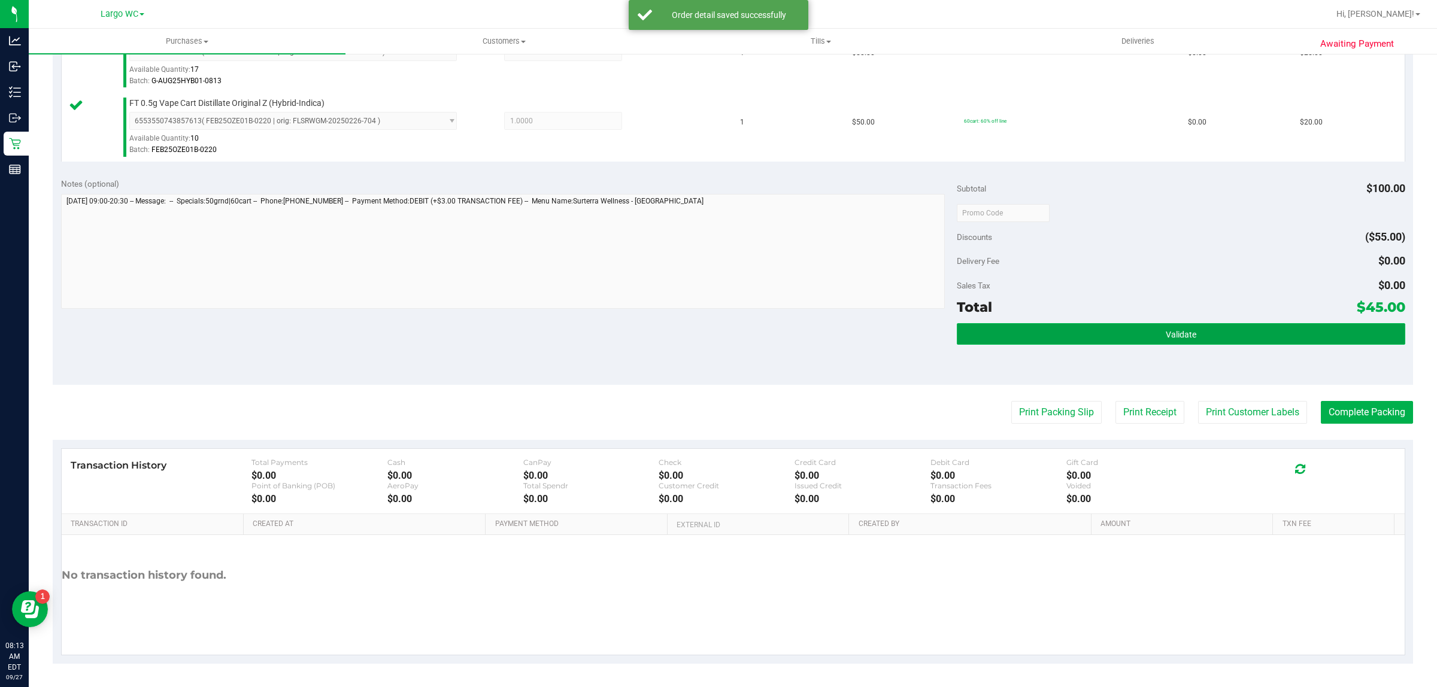
click at [1221, 336] on button "Validate" at bounding box center [1181, 334] width 448 height 22
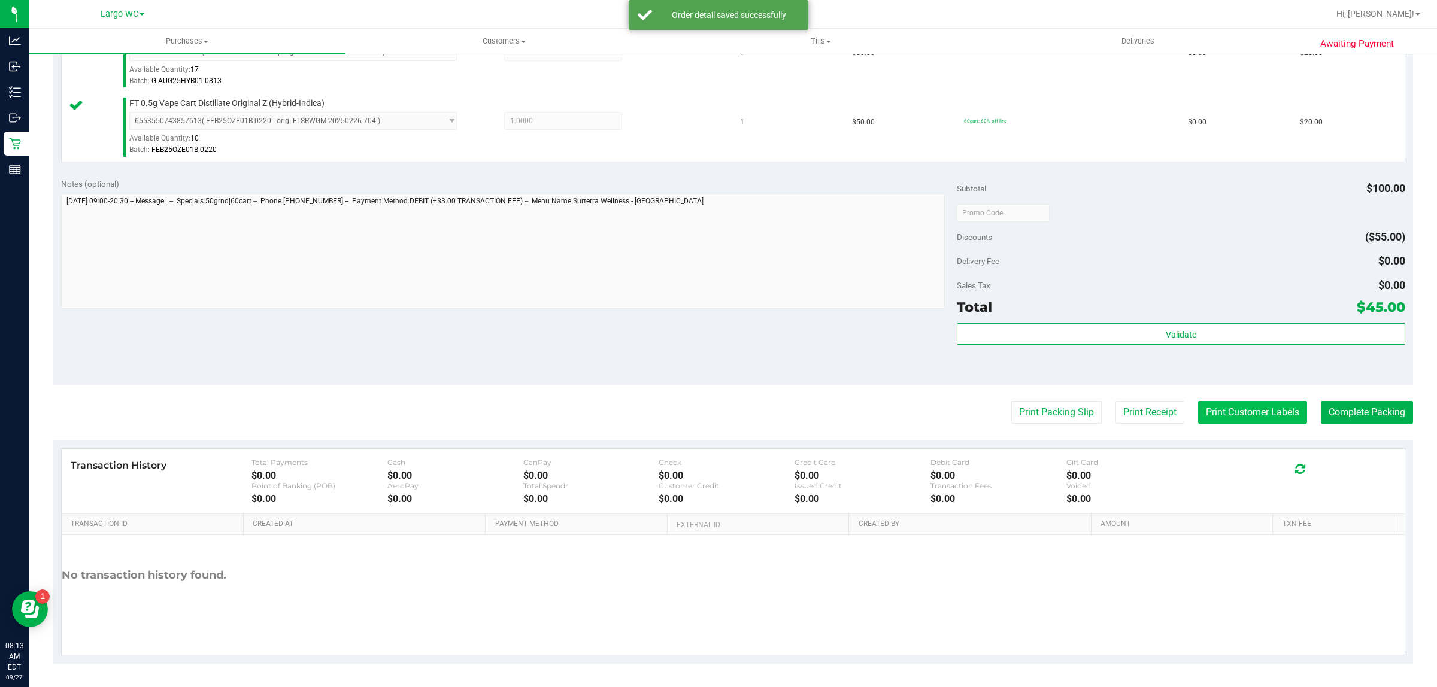
click at [1252, 408] on button "Print Customer Labels" at bounding box center [1252, 412] width 109 height 23
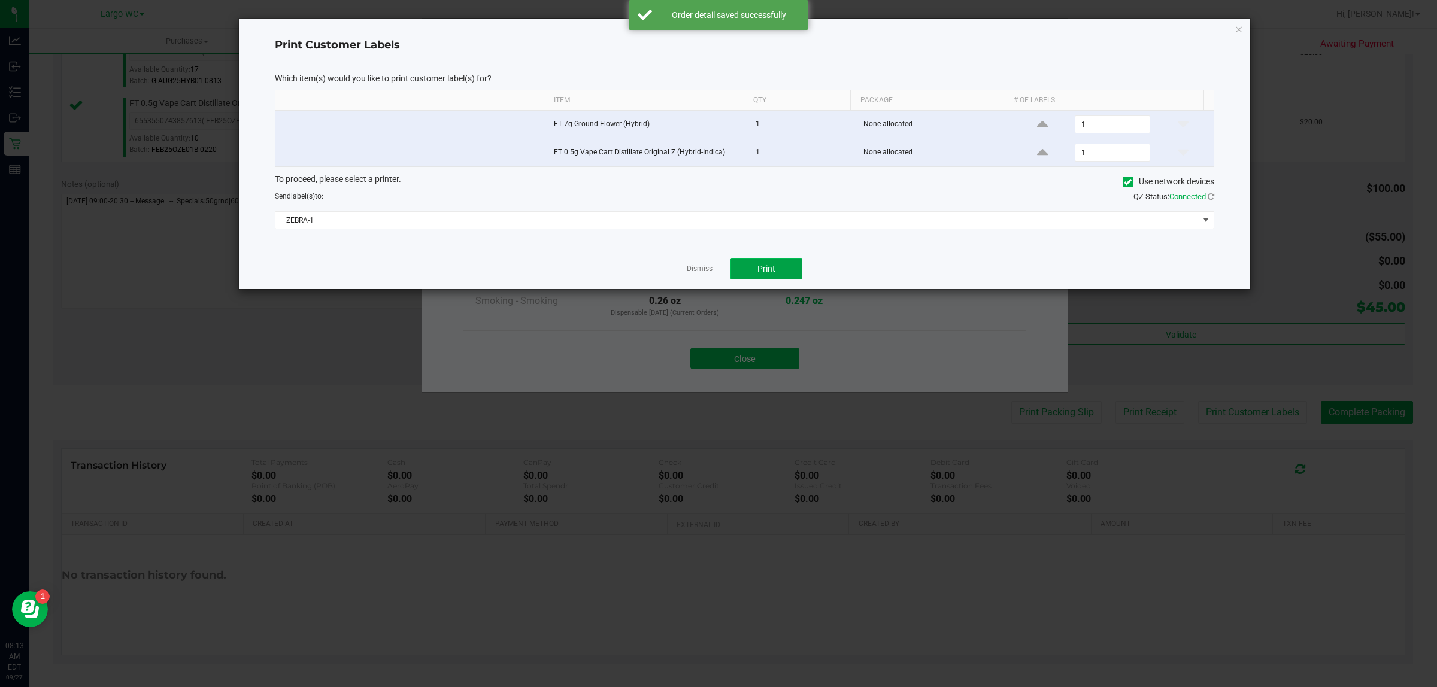
click at [786, 264] on button "Print" at bounding box center [766, 269] width 72 height 22
click at [701, 270] on link "Dismiss" at bounding box center [700, 269] width 26 height 10
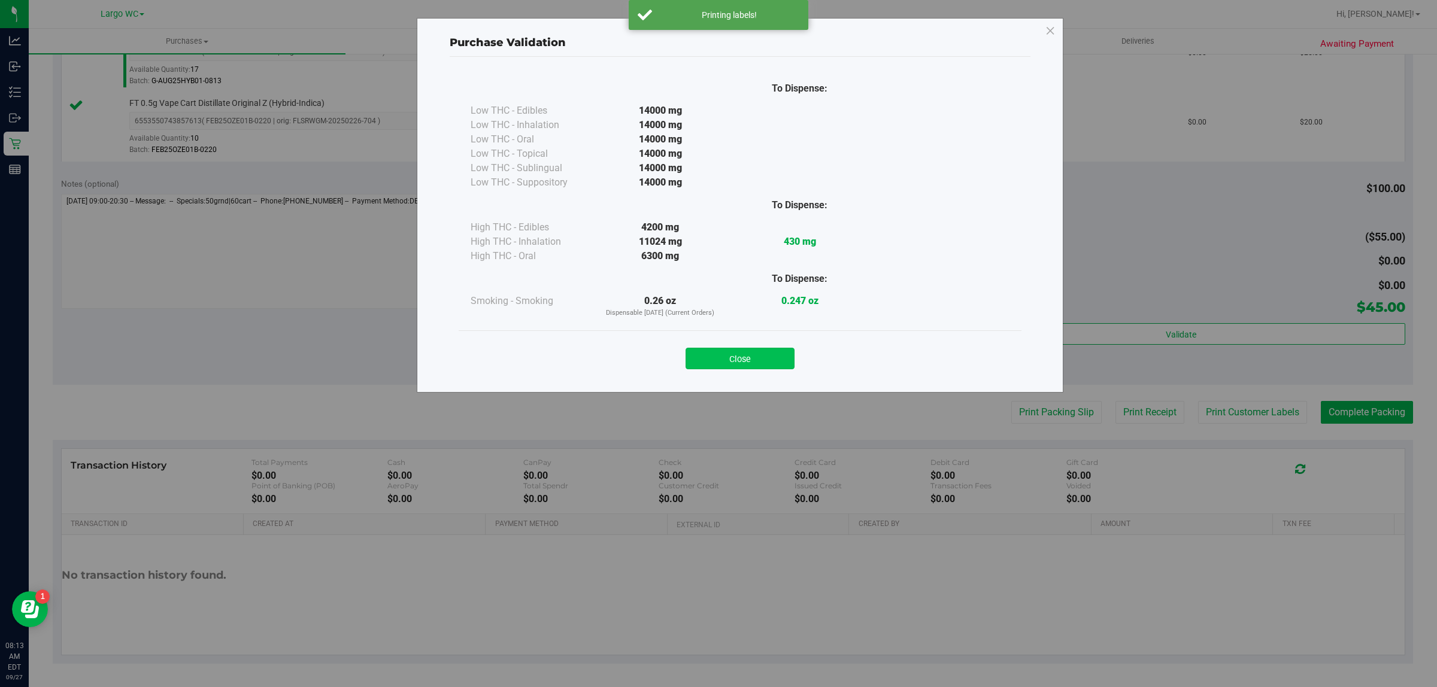
click at [736, 366] on button "Close" at bounding box center [739, 359] width 109 height 22
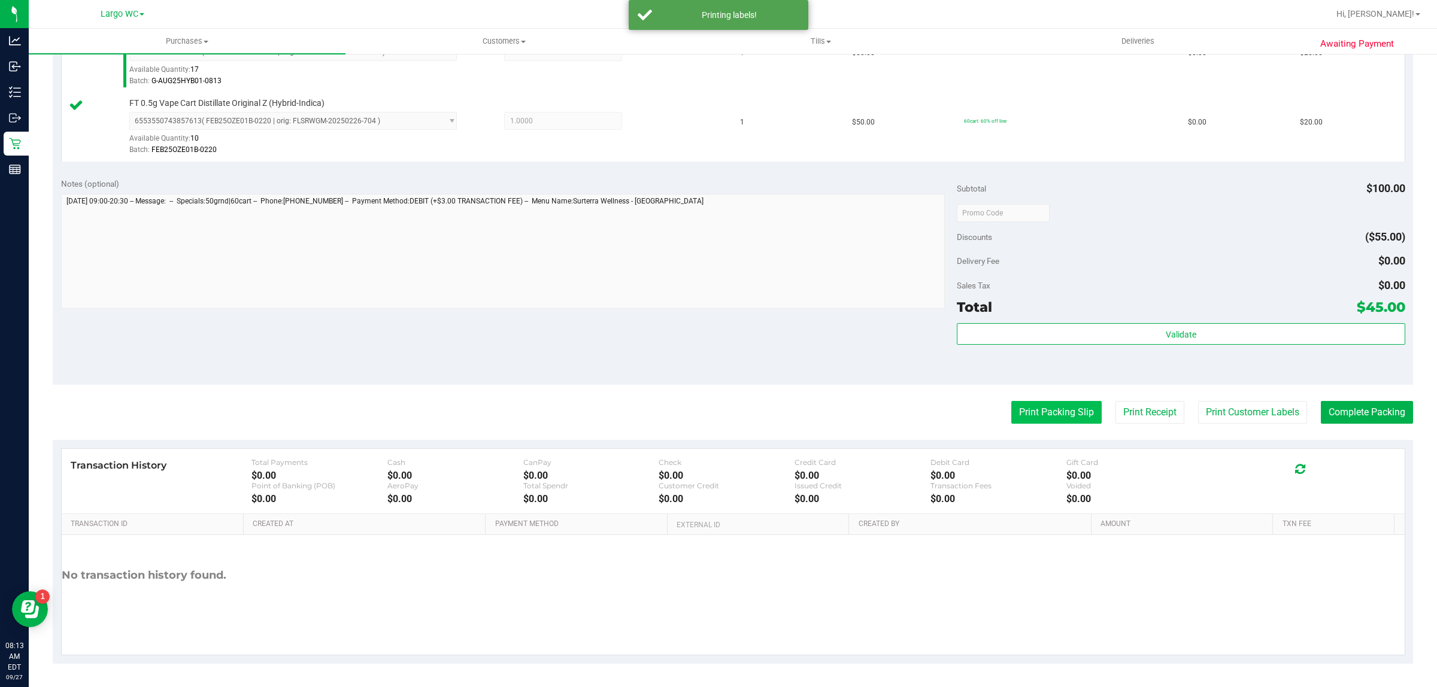
click at [1052, 408] on button "Print Packing Slip" at bounding box center [1056, 412] width 90 height 23
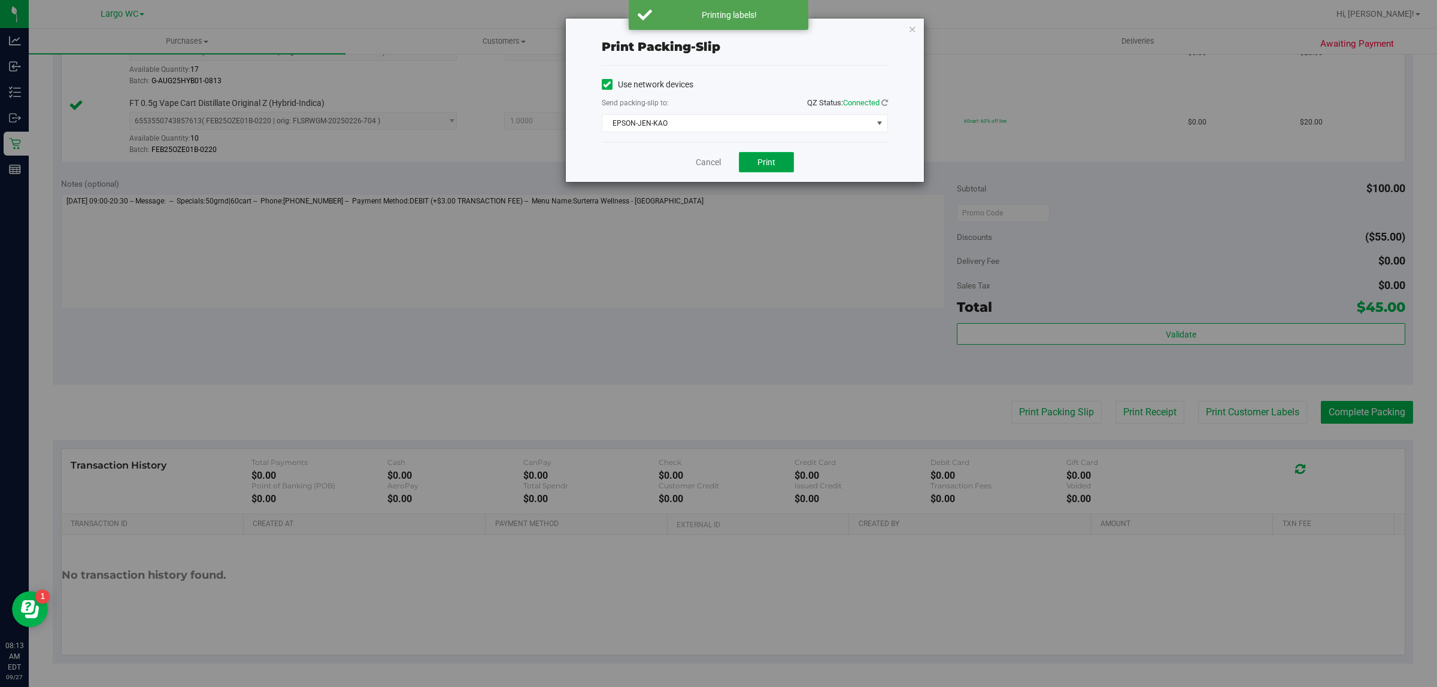
click at [780, 153] on button "Print" at bounding box center [766, 162] width 55 height 20
click at [714, 187] on div "Print packing-slip Use network devices Send packing-slip to: QZ Status: Connect…" at bounding box center [723, 343] width 1446 height 687
click at [709, 187] on div "Print packing-slip Use network devices Send packing-slip to: QZ Status: Connect…" at bounding box center [723, 343] width 1446 height 687
click at [702, 168] on link "Cancel" at bounding box center [708, 162] width 25 height 13
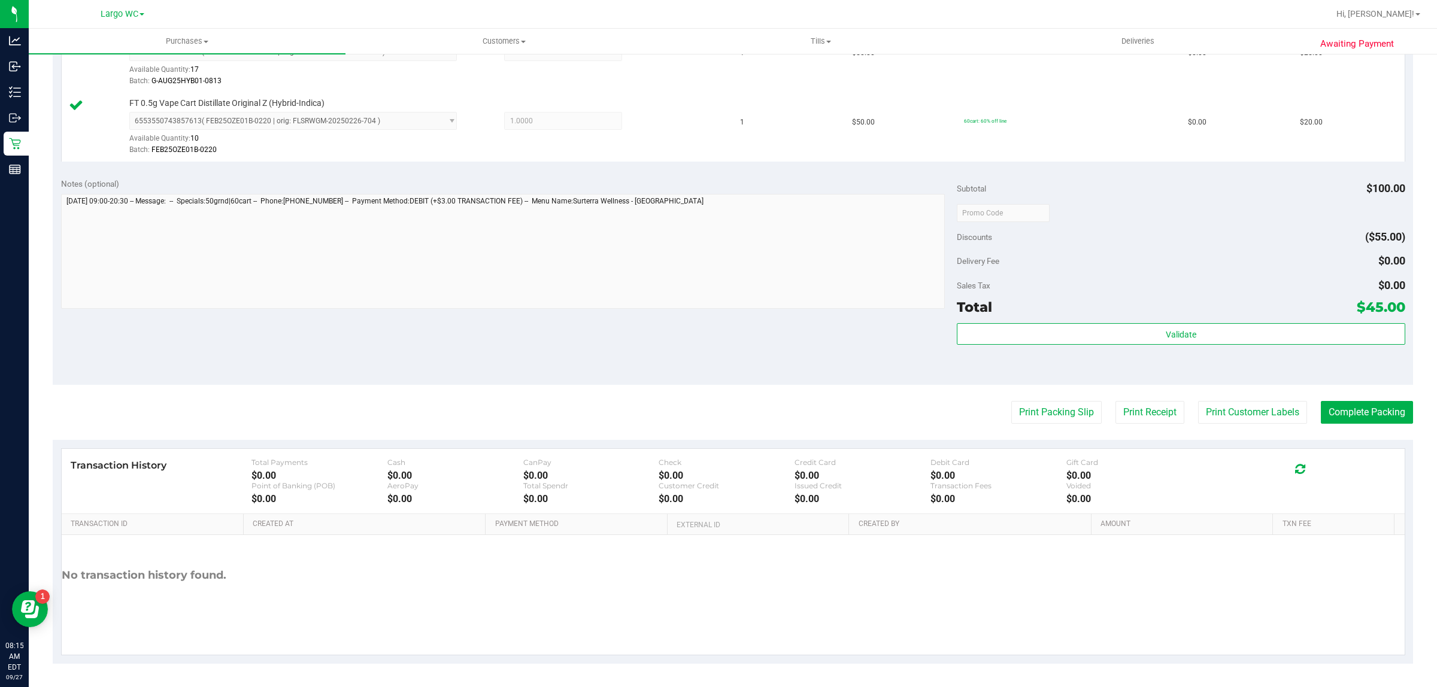
scroll to position [360, 0]
click at [1349, 423] on button "Complete Packing" at bounding box center [1367, 413] width 92 height 23
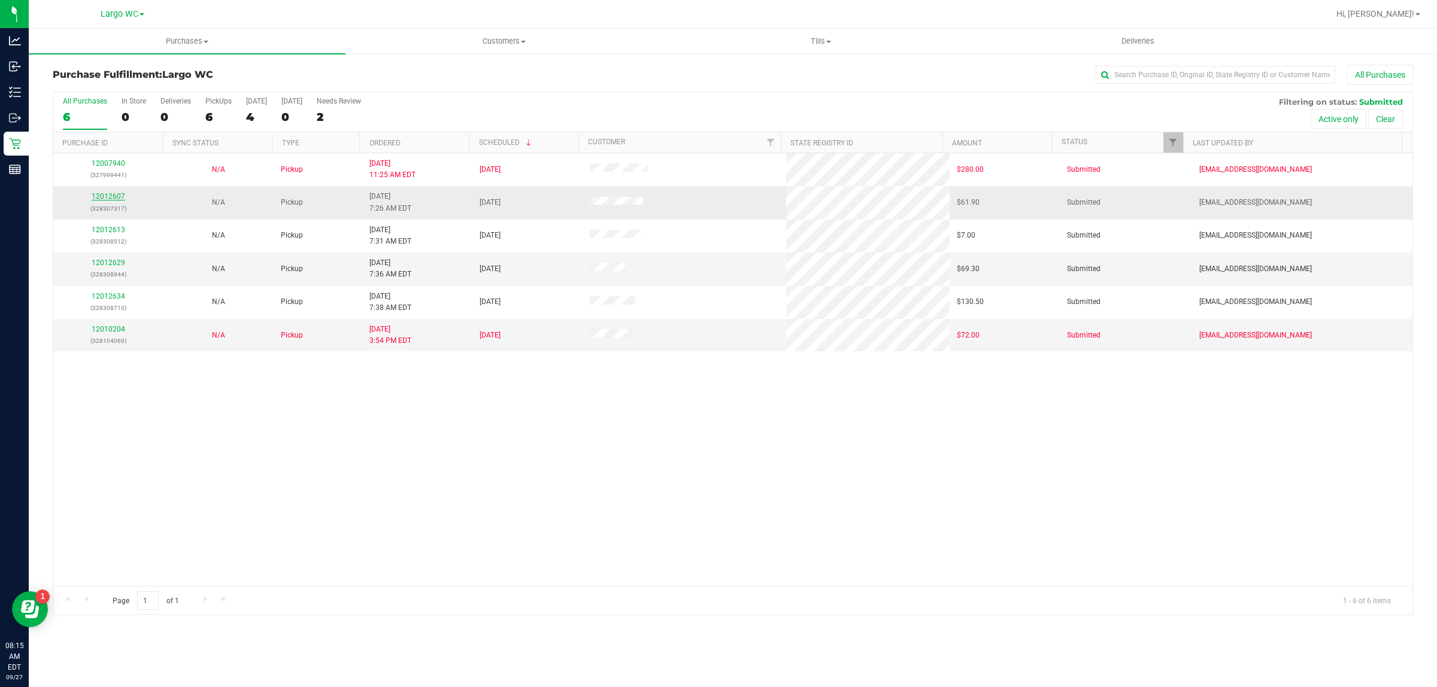
click at [117, 198] on link "12012607" at bounding box center [109, 196] width 34 height 8
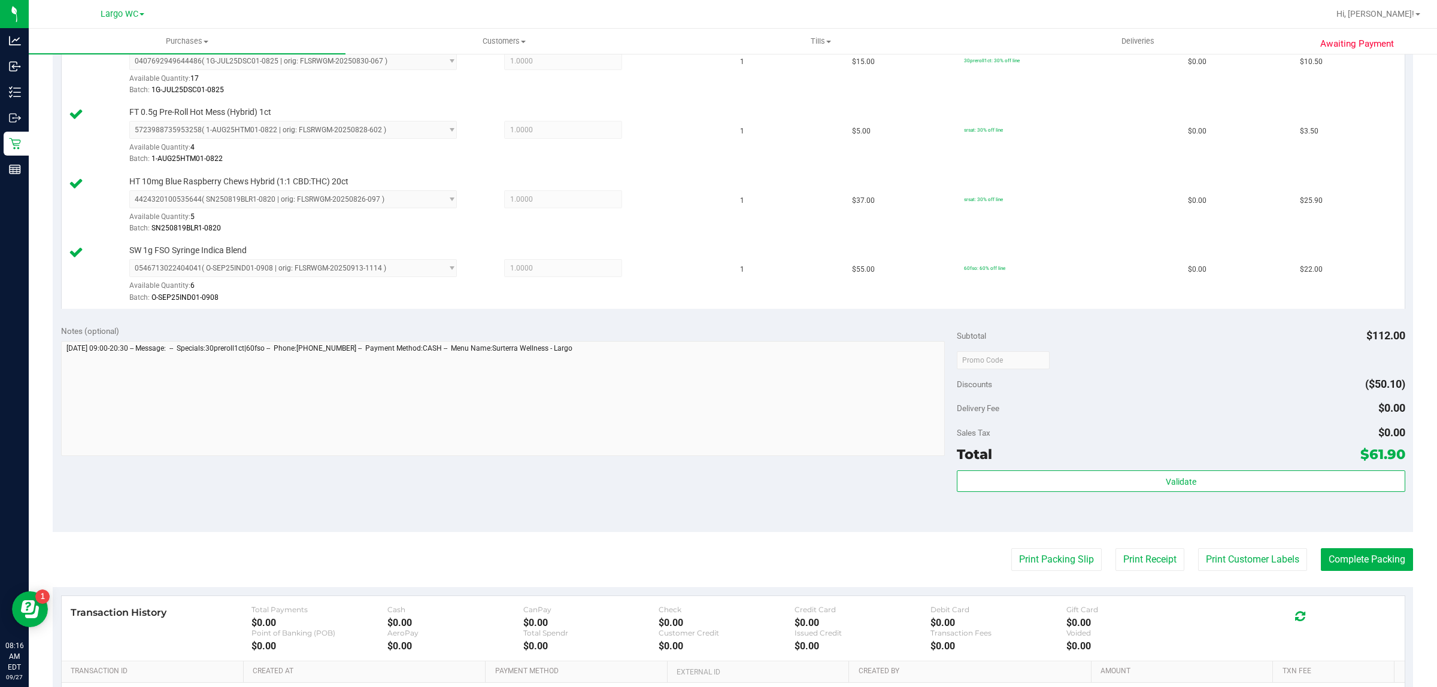
scroll to position [500, 0]
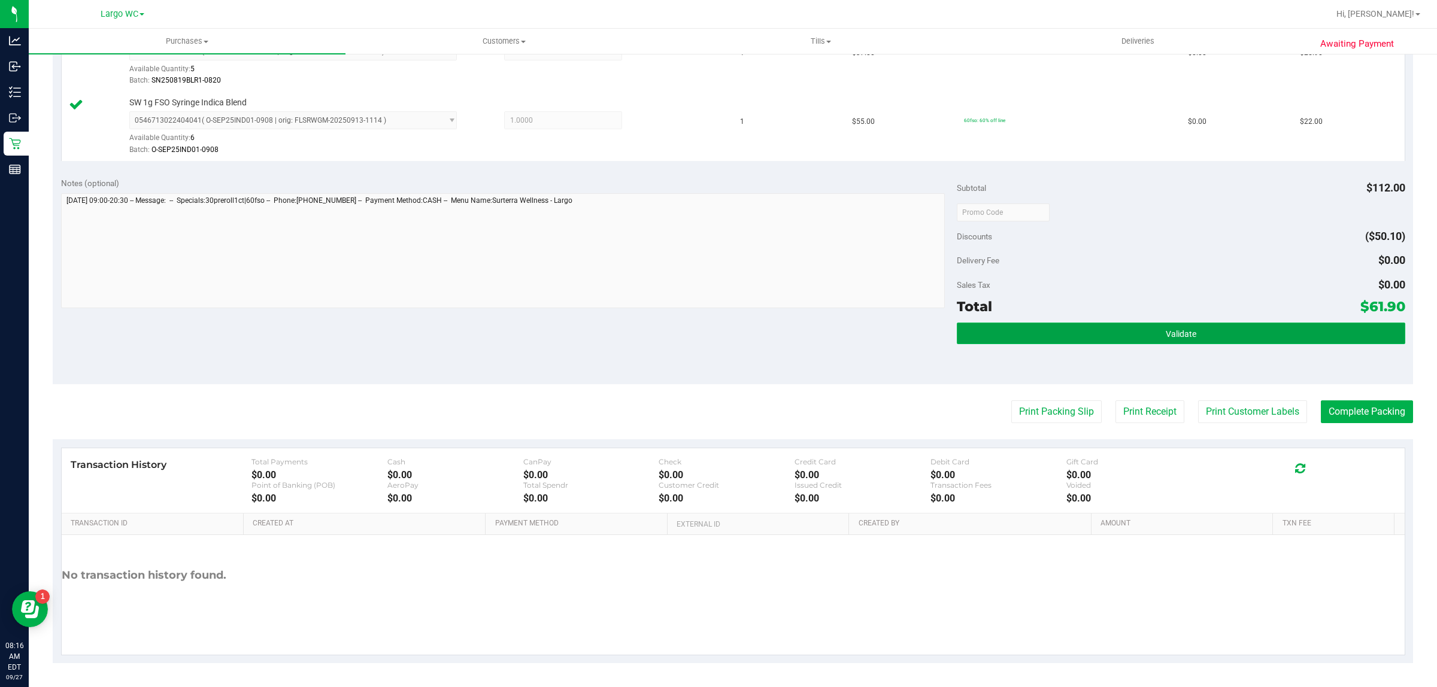
click at [1244, 328] on button "Validate" at bounding box center [1181, 334] width 448 height 22
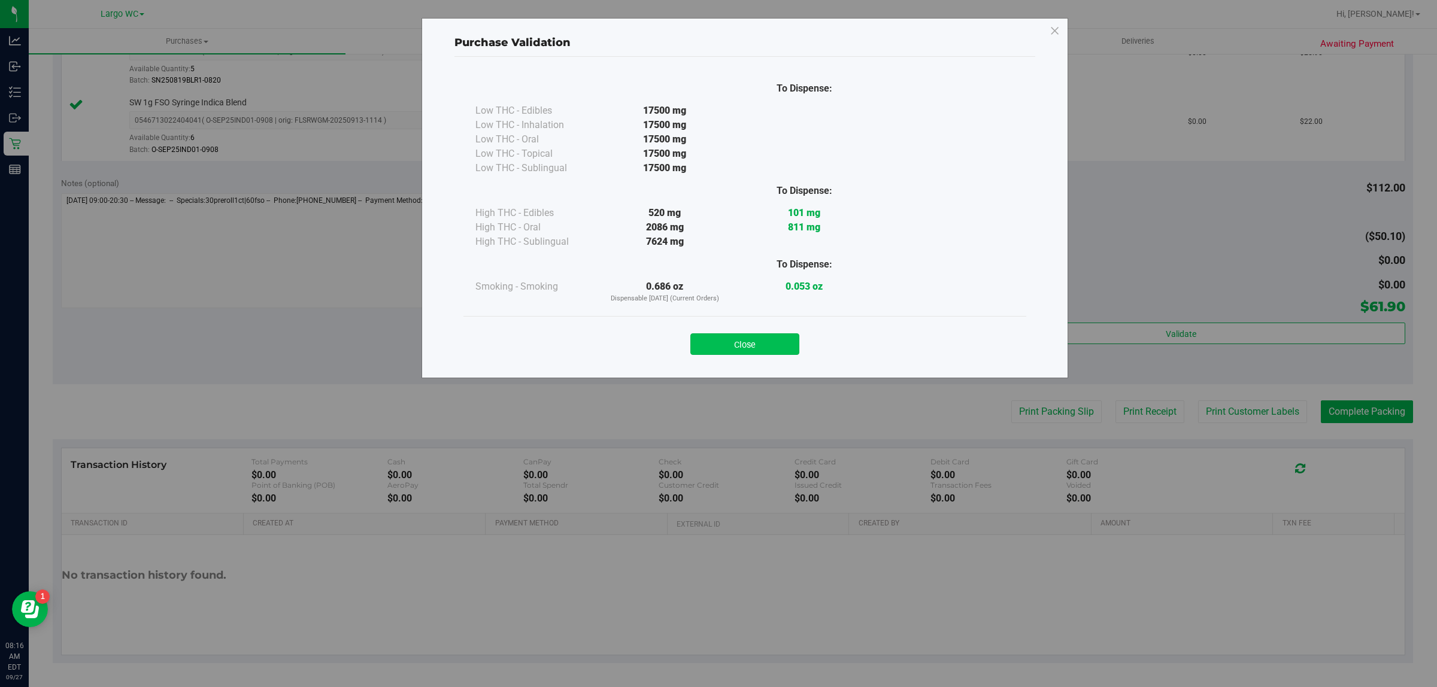
click at [744, 345] on button "Close" at bounding box center [744, 344] width 109 height 22
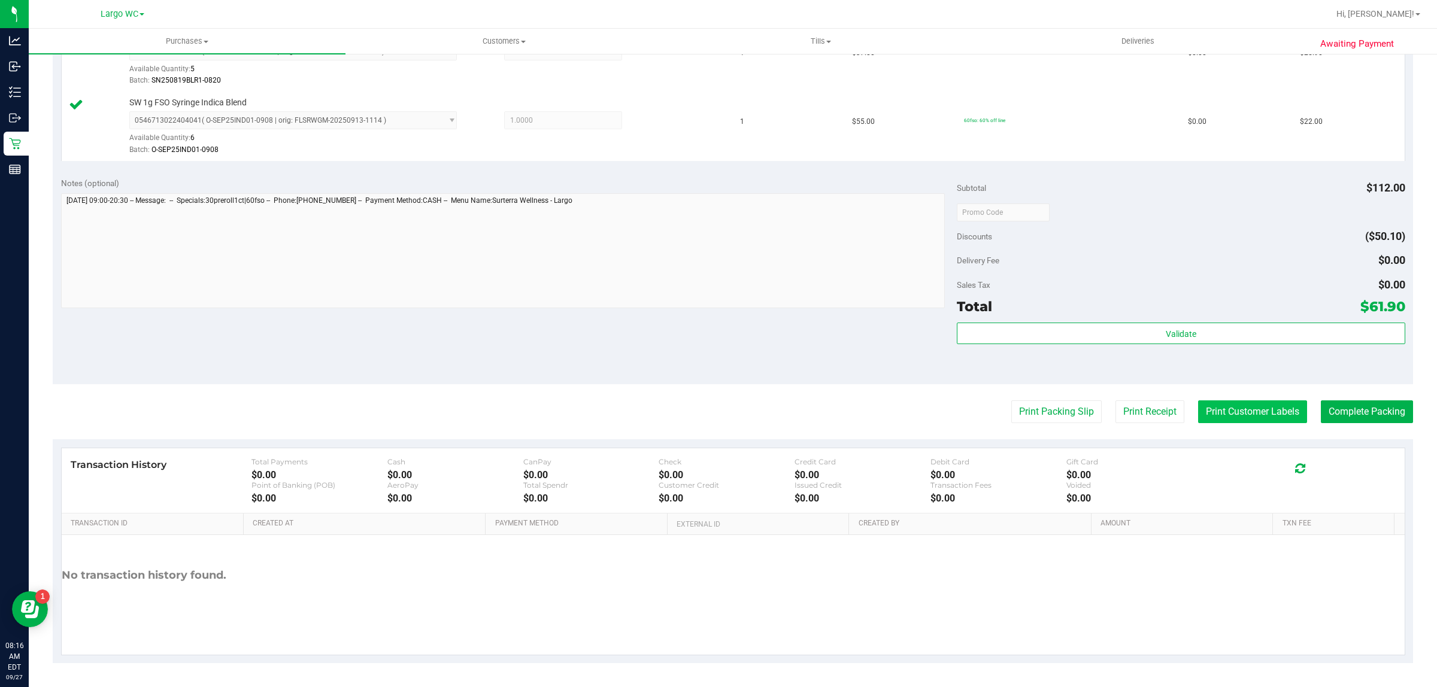
click at [1232, 421] on button "Print Customer Labels" at bounding box center [1252, 411] width 109 height 23
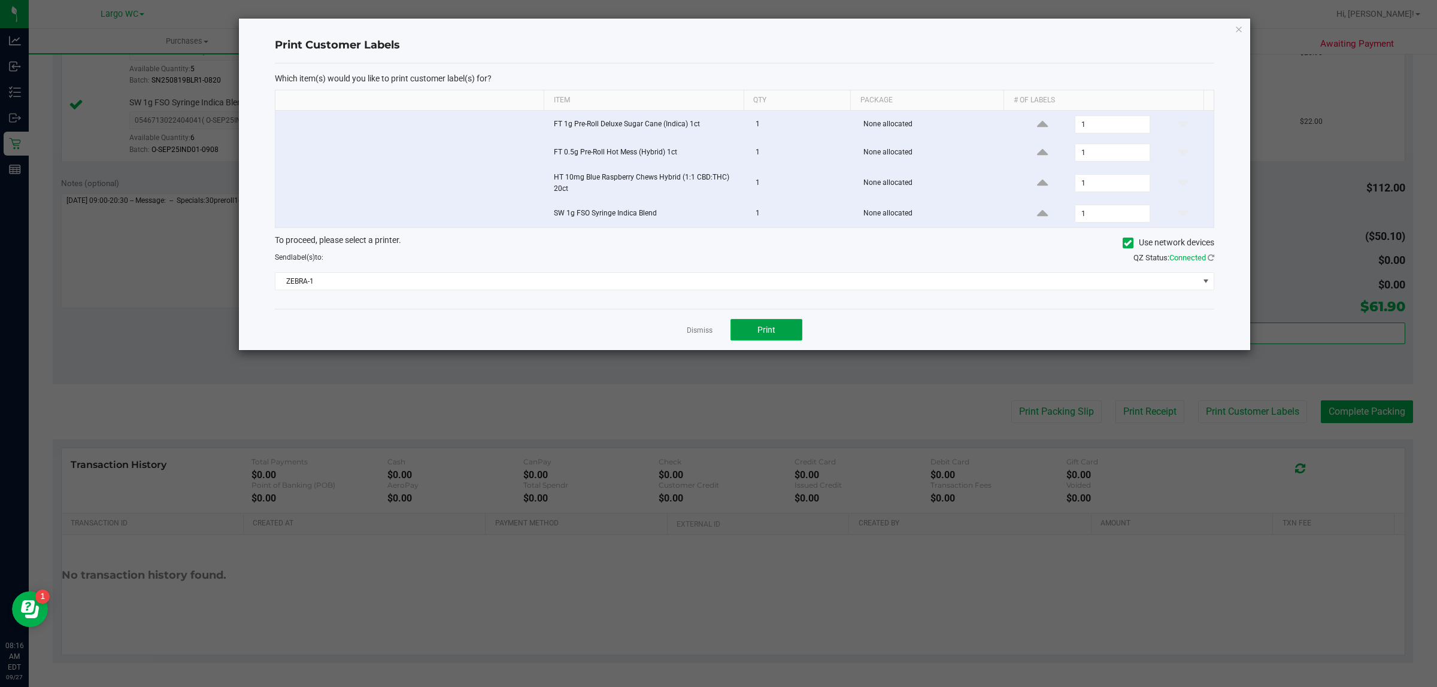
click at [776, 324] on button "Print" at bounding box center [766, 330] width 72 height 22
click at [698, 336] on link "Dismiss" at bounding box center [700, 331] width 26 height 10
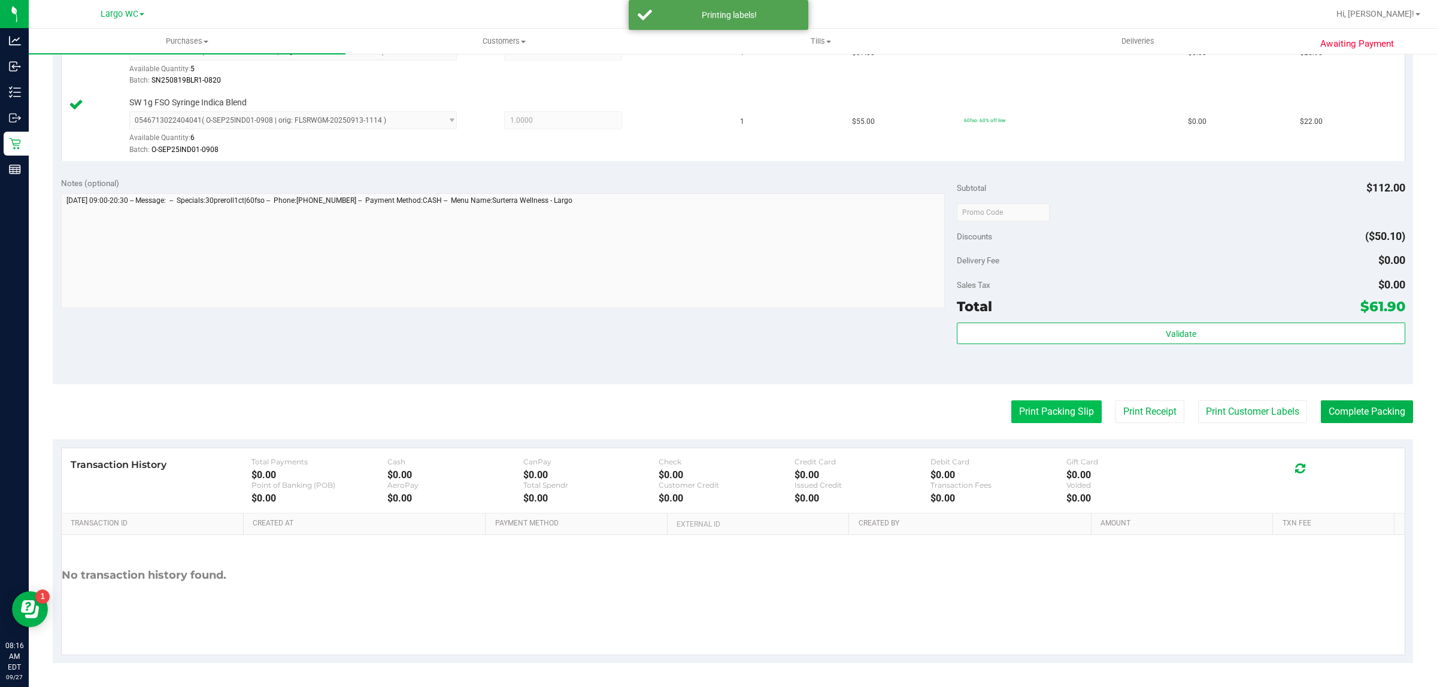
click at [1040, 415] on button "Print Packing Slip" at bounding box center [1056, 411] width 90 height 23
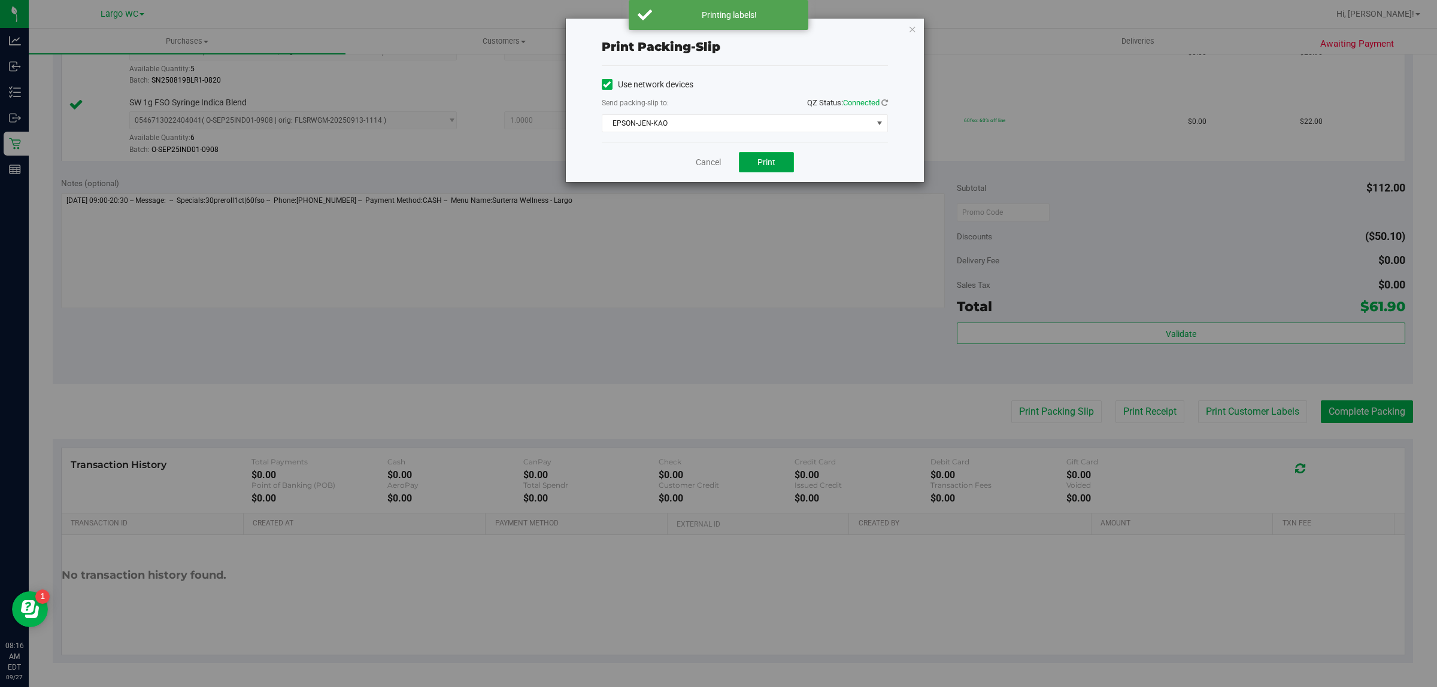
click at [774, 169] on button "Print" at bounding box center [766, 162] width 55 height 20
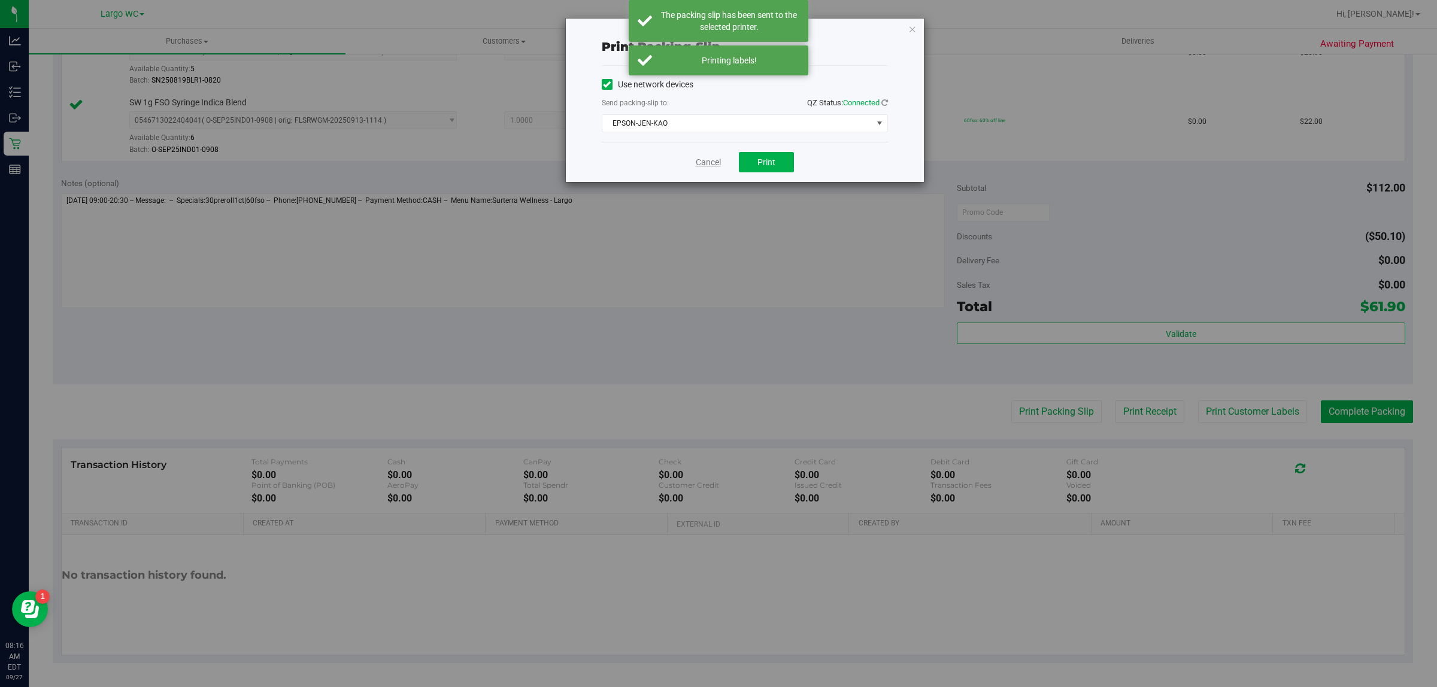
click at [709, 157] on link "Cancel" at bounding box center [708, 162] width 25 height 13
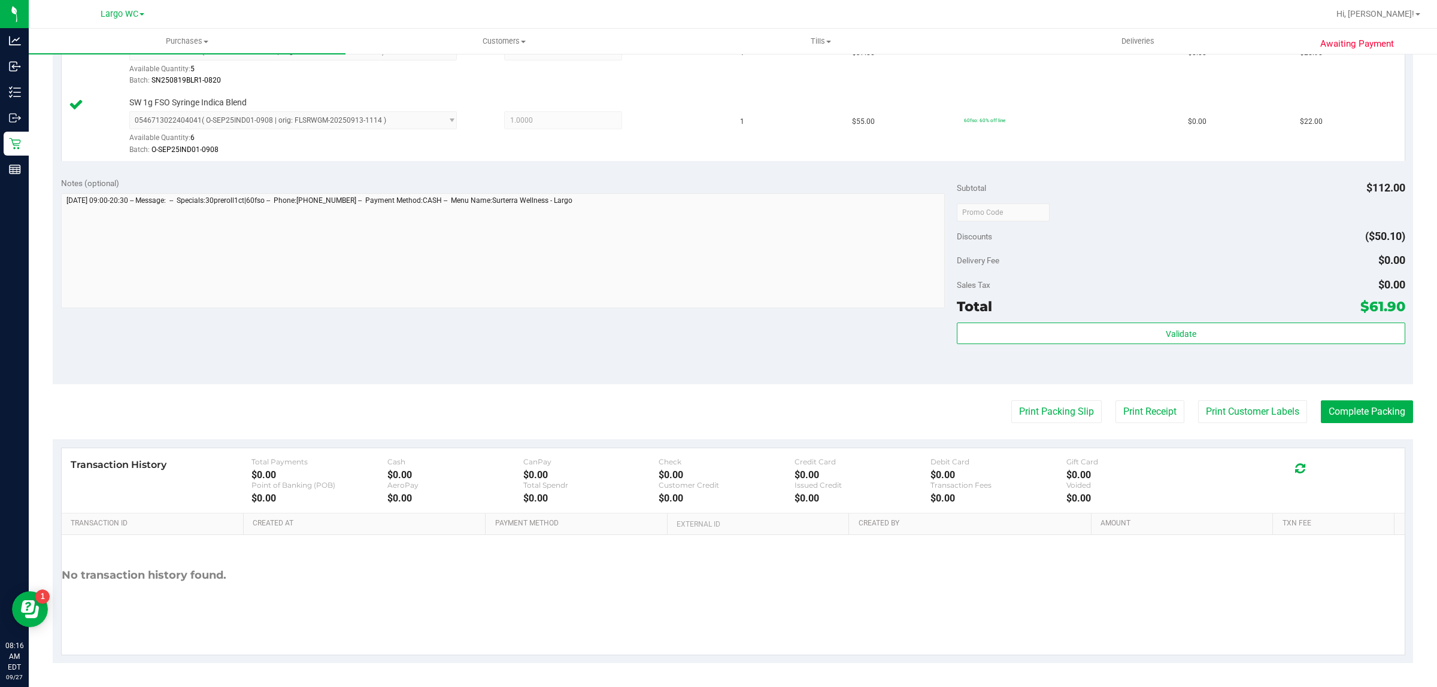
click at [1362, 451] on div "Transaction History Total Payments $0.00 Cash $0.00 CanPay $0.00 Check $0.00 Cr…" at bounding box center [733, 480] width 1343 height 65
click at [1375, 414] on button "Complete Packing" at bounding box center [1367, 411] width 92 height 23
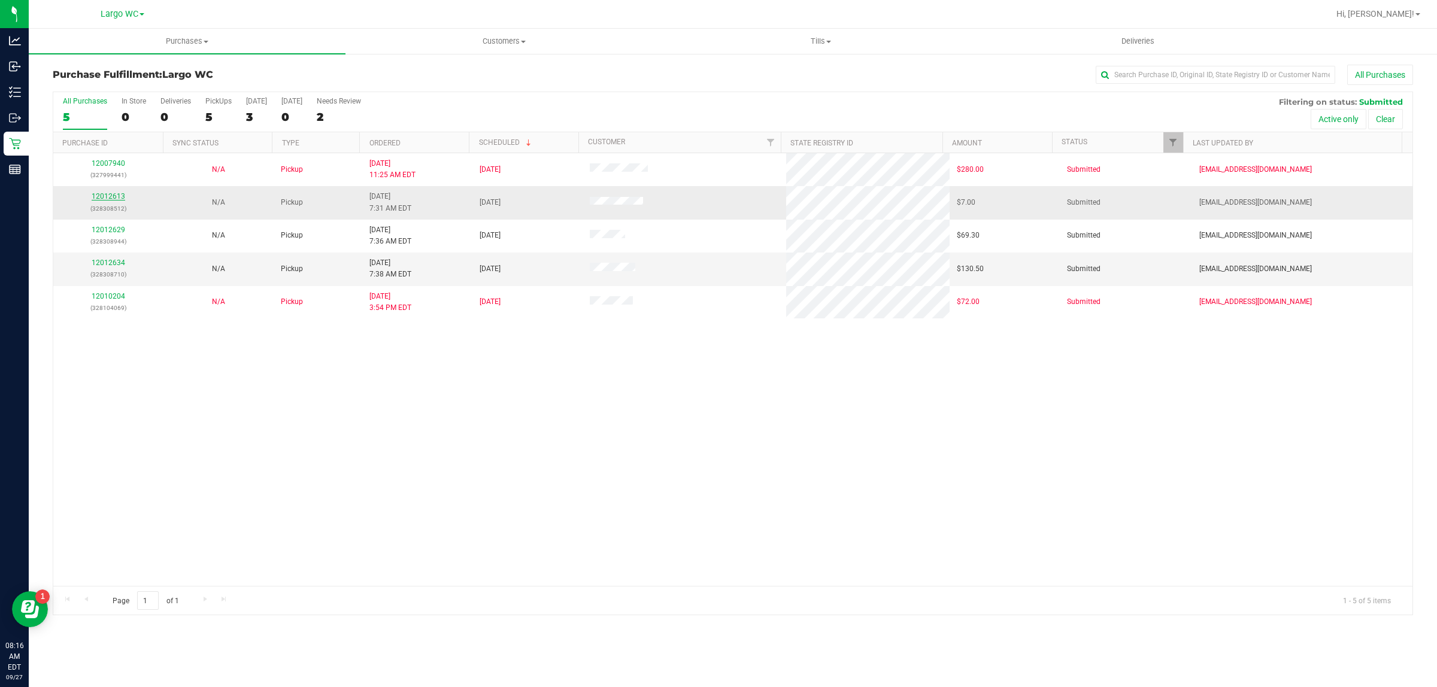
click at [106, 198] on link "12012613" at bounding box center [109, 196] width 34 height 8
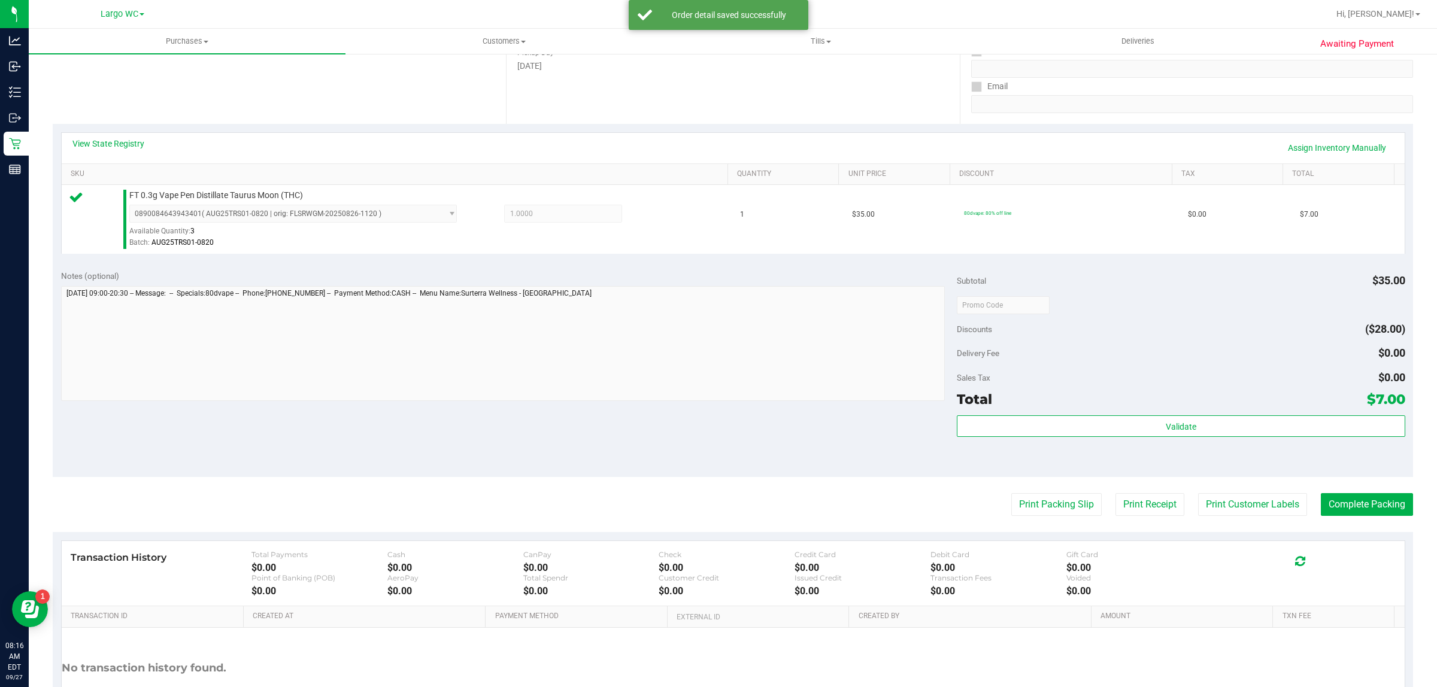
scroll to position [291, 0]
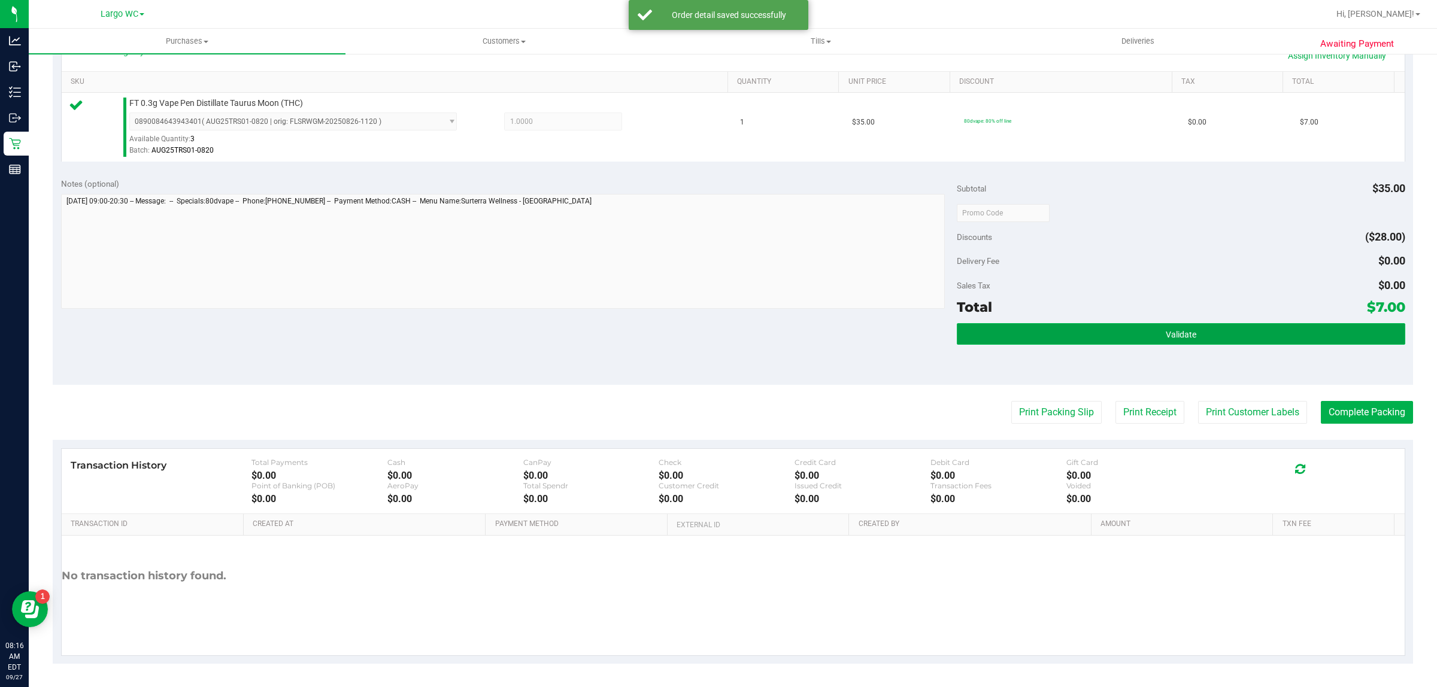
click at [1238, 338] on button "Validate" at bounding box center [1181, 334] width 448 height 22
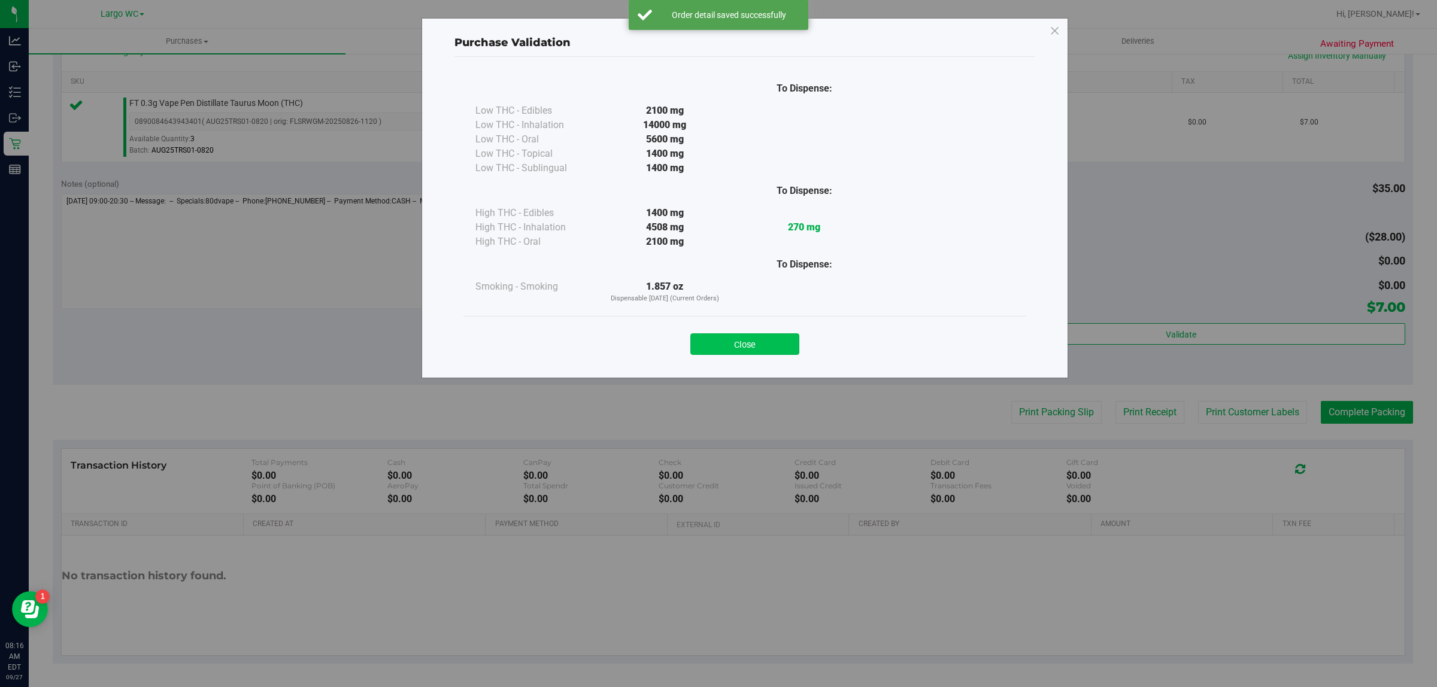
click at [763, 347] on button "Close" at bounding box center [744, 344] width 109 height 22
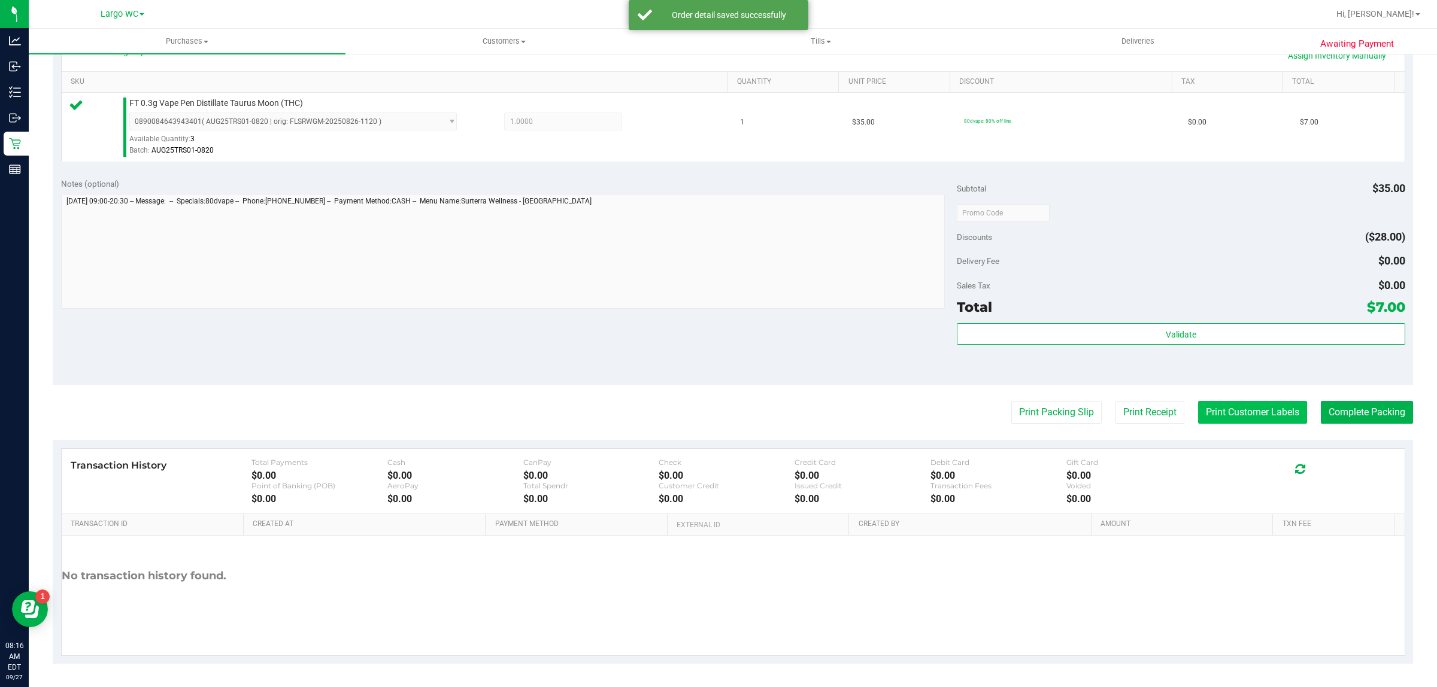
click at [1258, 408] on button "Print Customer Labels" at bounding box center [1252, 412] width 109 height 23
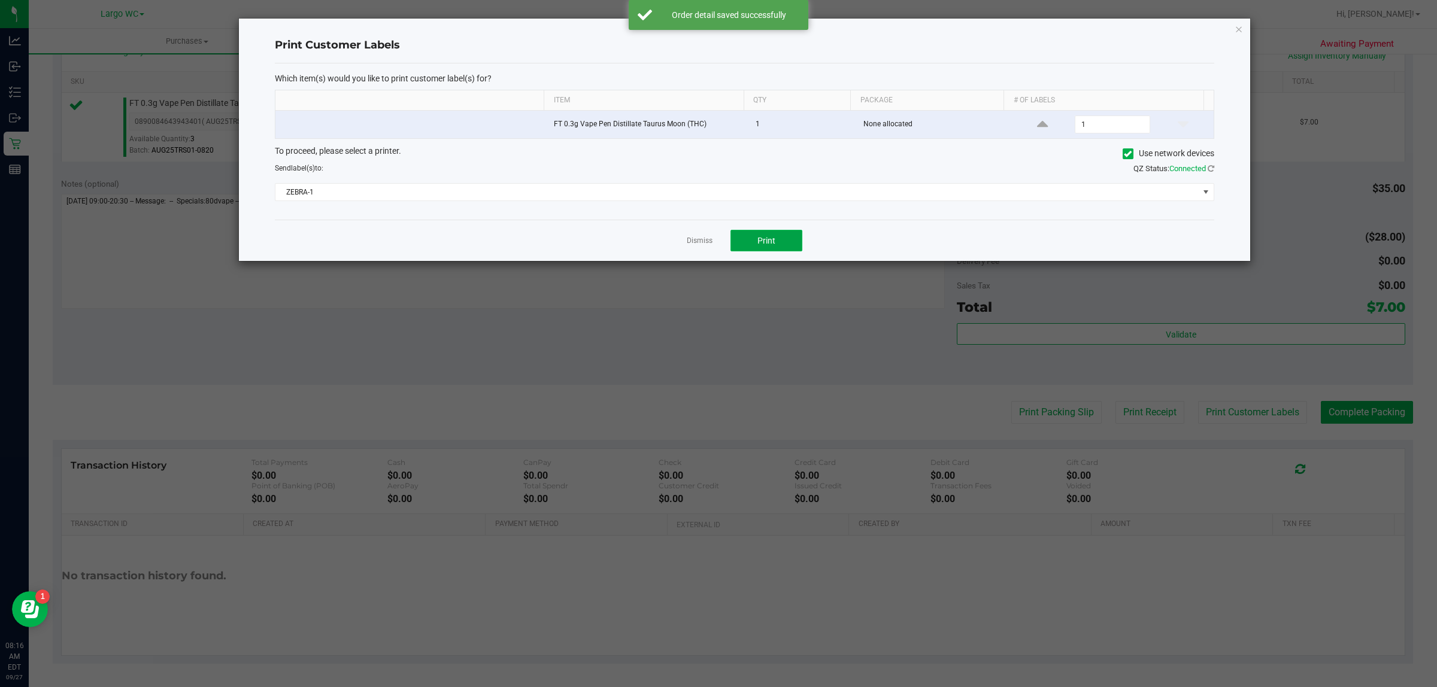
click at [752, 241] on button "Print" at bounding box center [766, 241] width 72 height 22
click at [697, 242] on link "Dismiss" at bounding box center [700, 241] width 26 height 10
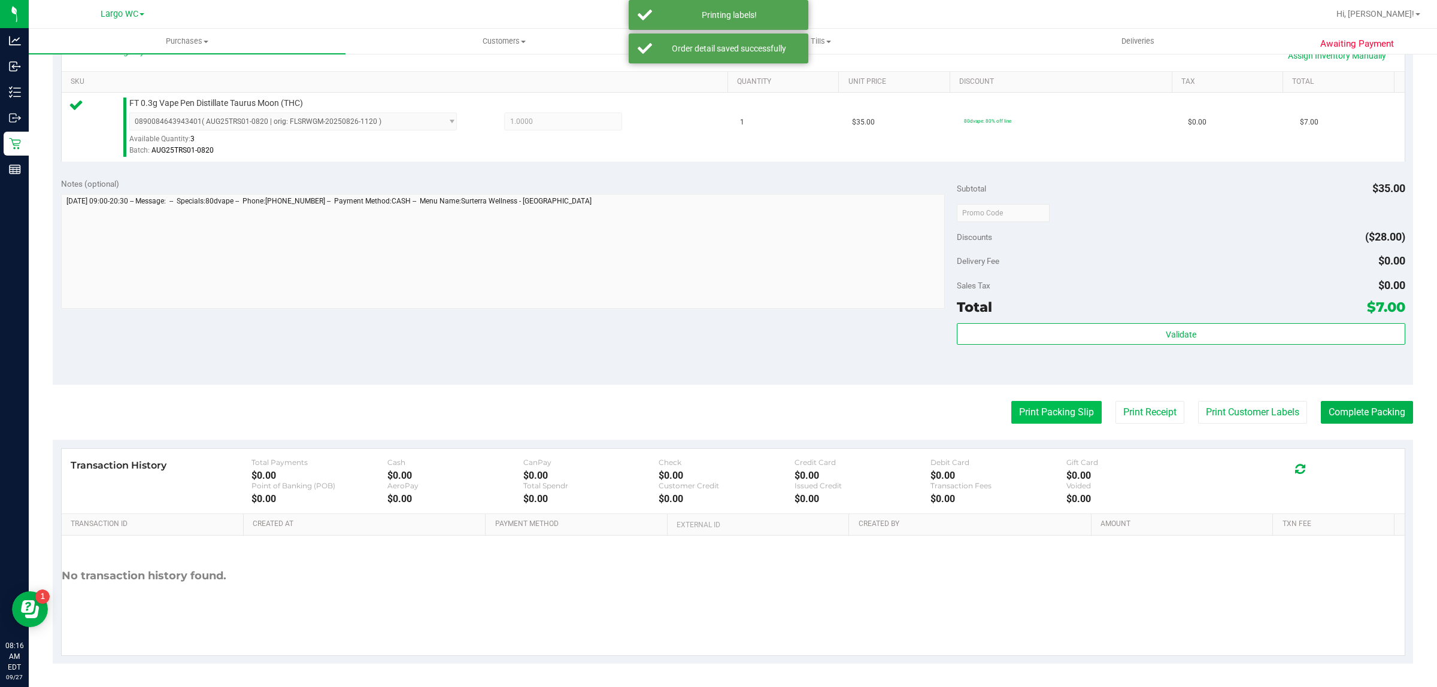
click at [1055, 407] on button "Print Packing Slip" at bounding box center [1056, 412] width 90 height 23
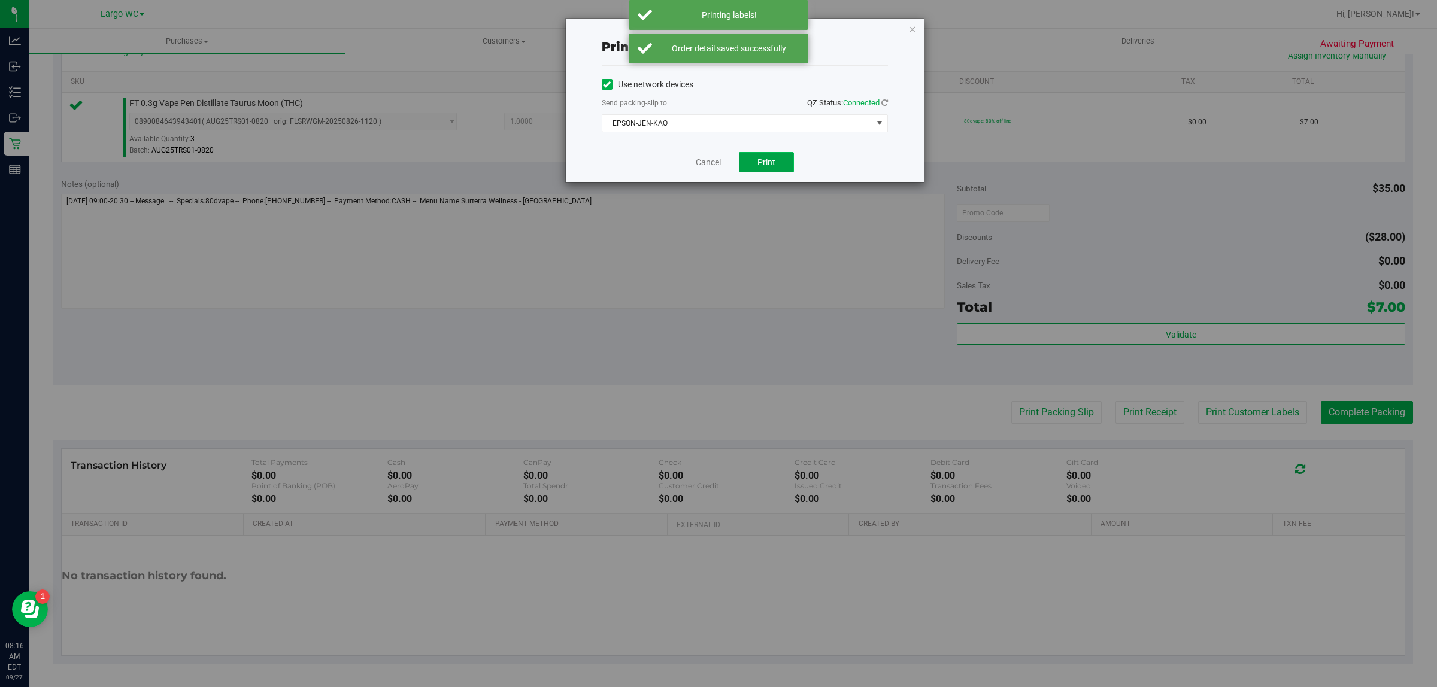
click at [776, 162] on button "Print" at bounding box center [766, 162] width 55 height 20
click at [713, 162] on link "Cancel" at bounding box center [708, 162] width 25 height 13
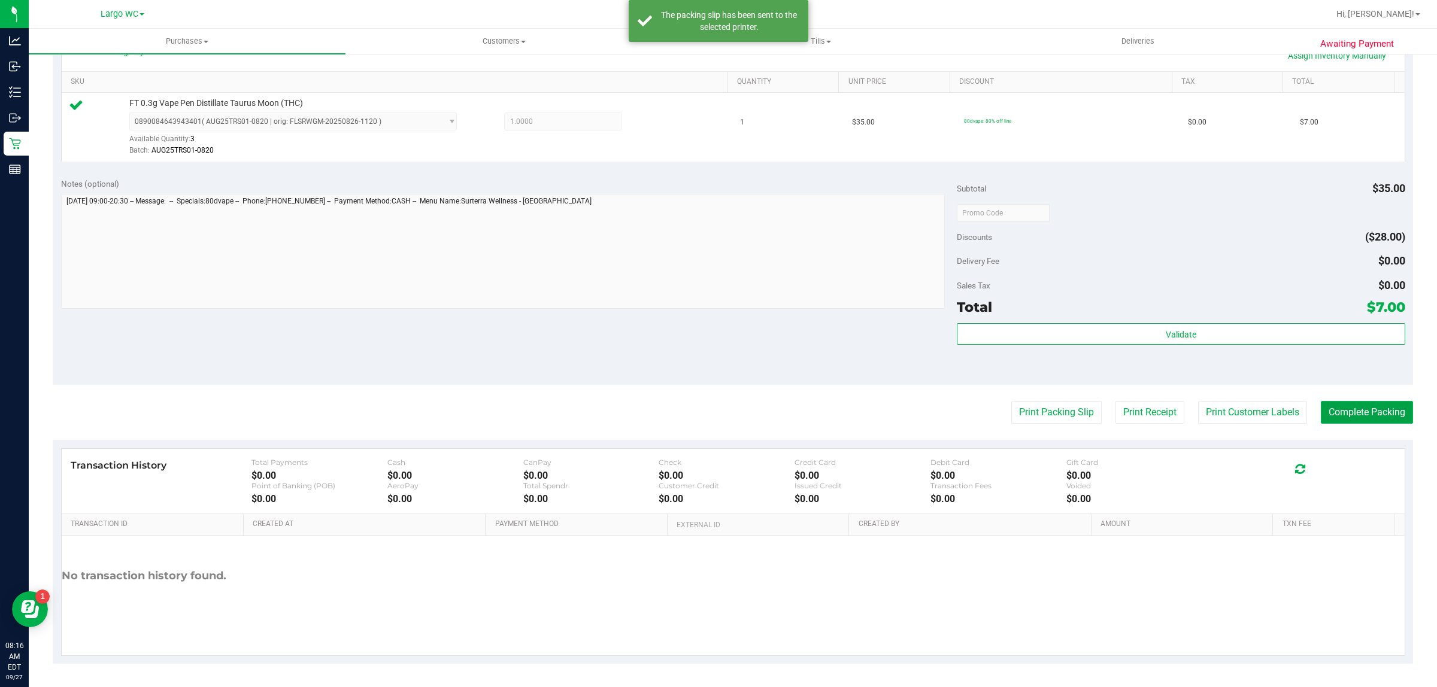
click at [1382, 420] on button "Complete Packing" at bounding box center [1367, 412] width 92 height 23
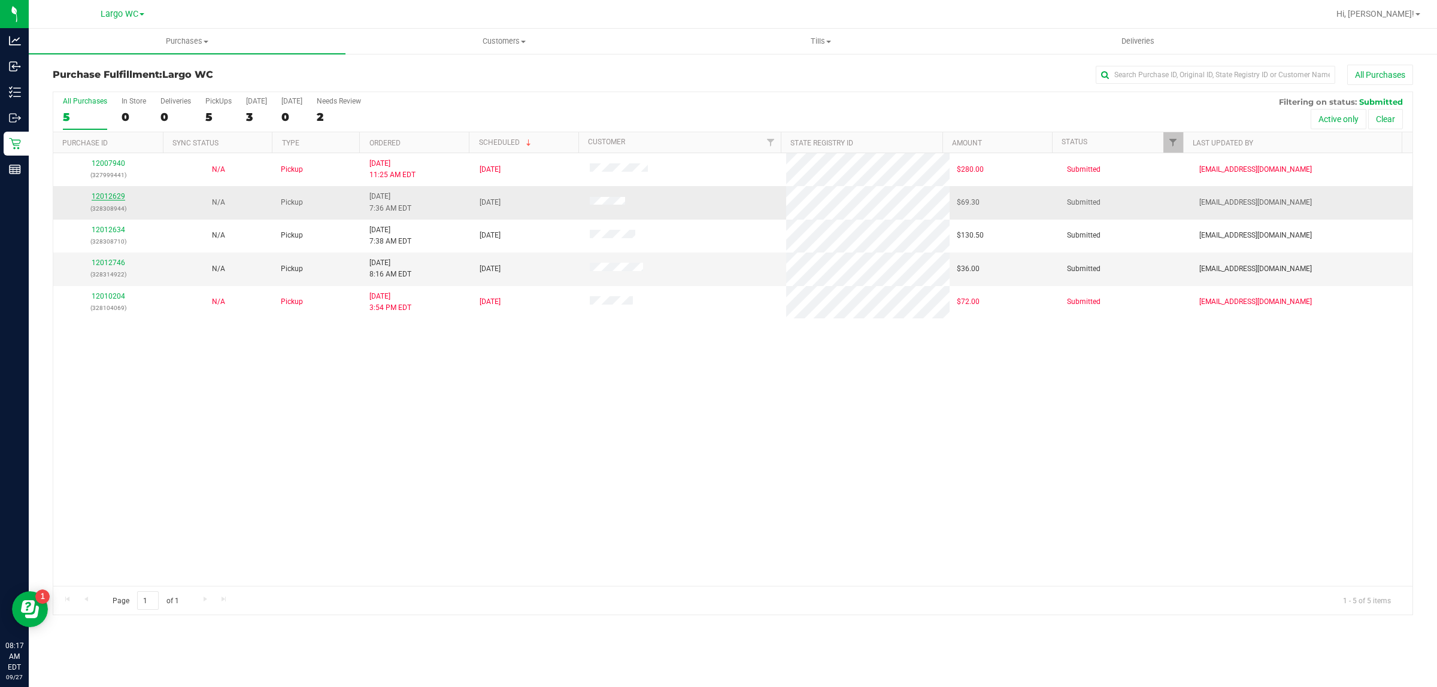
click at [112, 198] on link "12012629" at bounding box center [109, 196] width 34 height 8
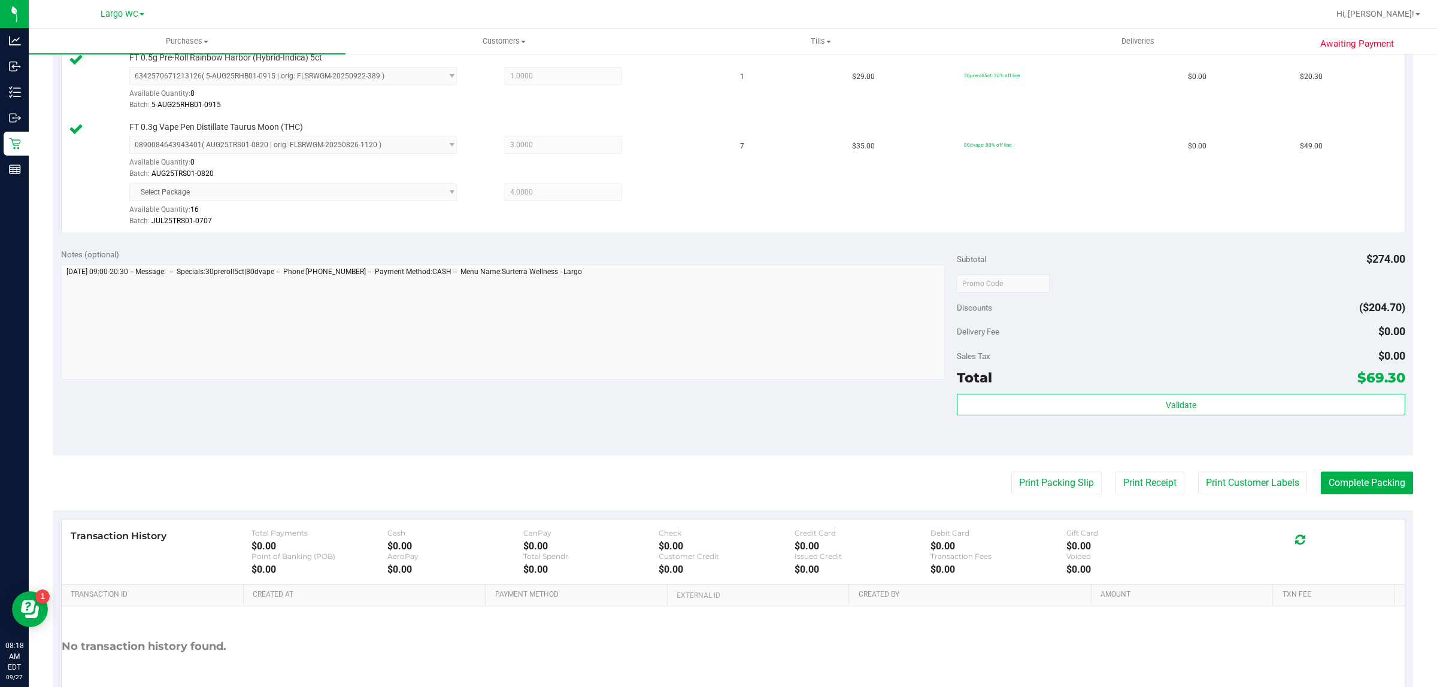
scroll to position [337, 0]
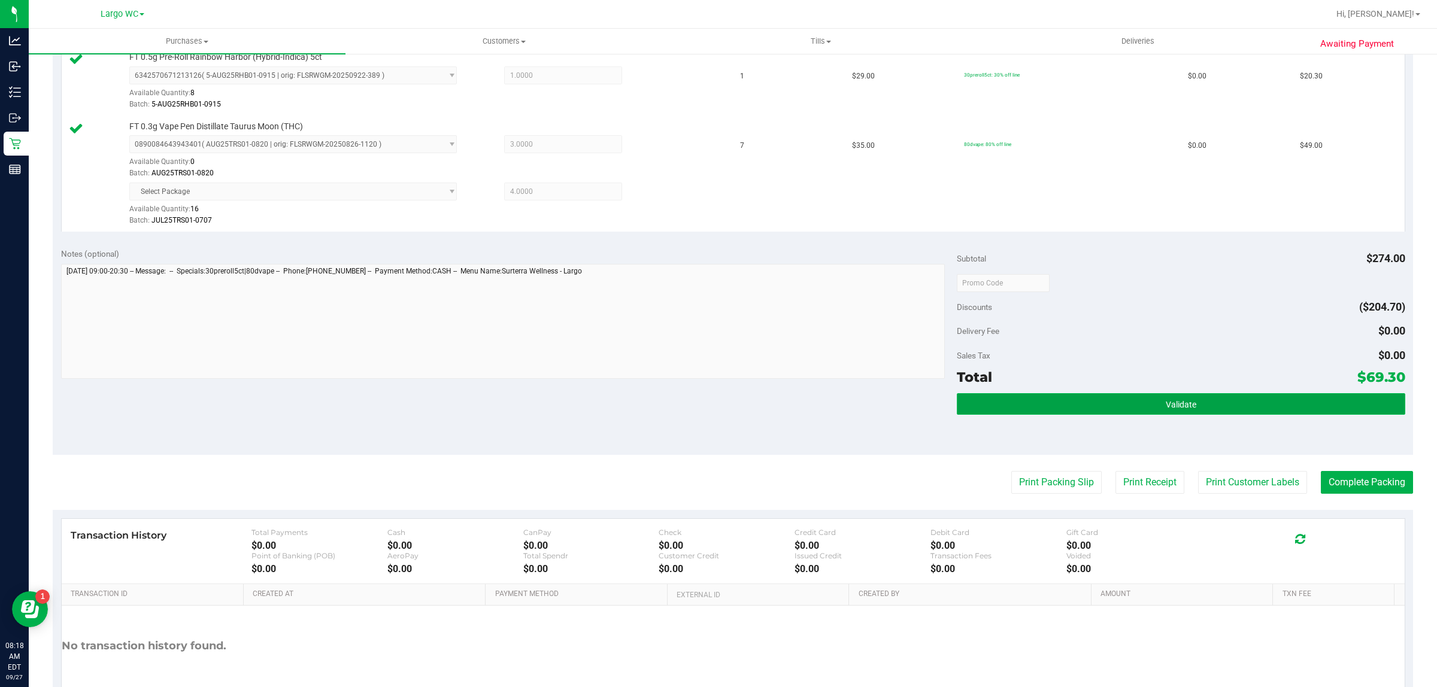
click at [1236, 412] on button "Validate" at bounding box center [1181, 404] width 448 height 22
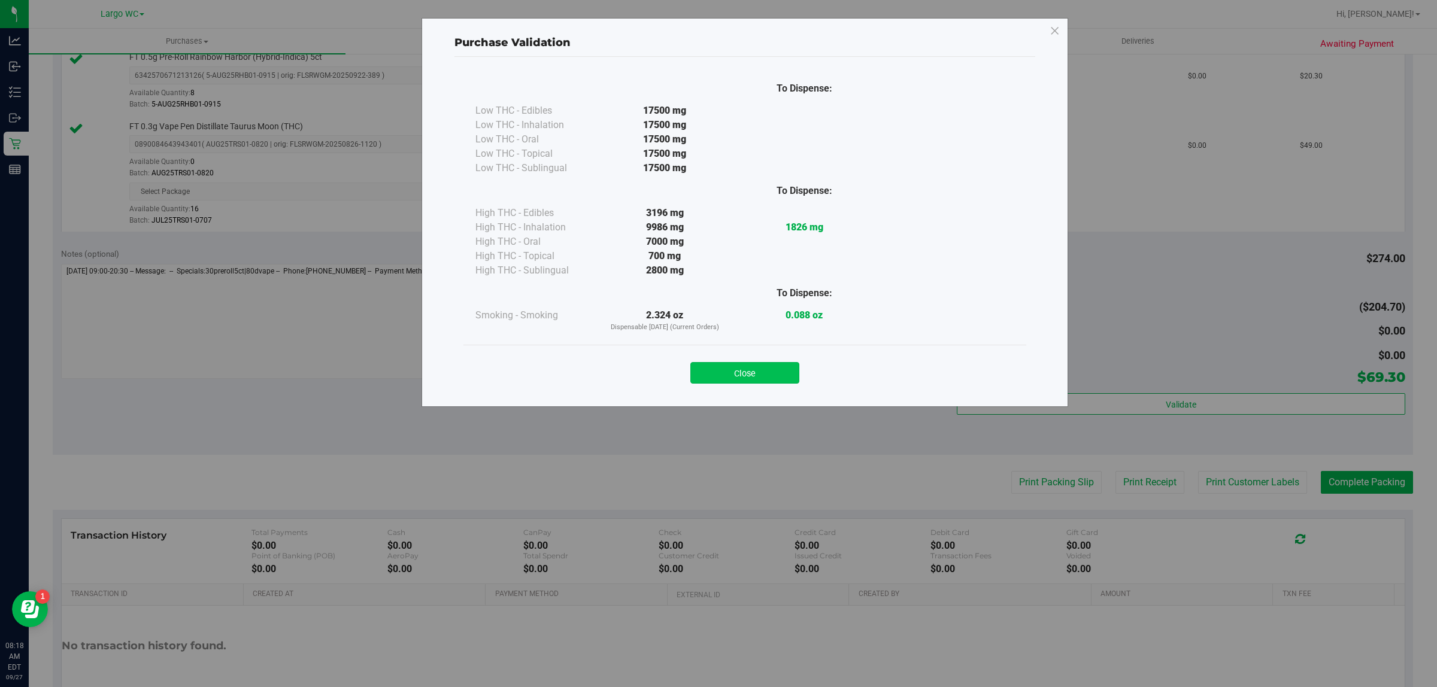
click at [748, 374] on button "Close" at bounding box center [744, 373] width 109 height 22
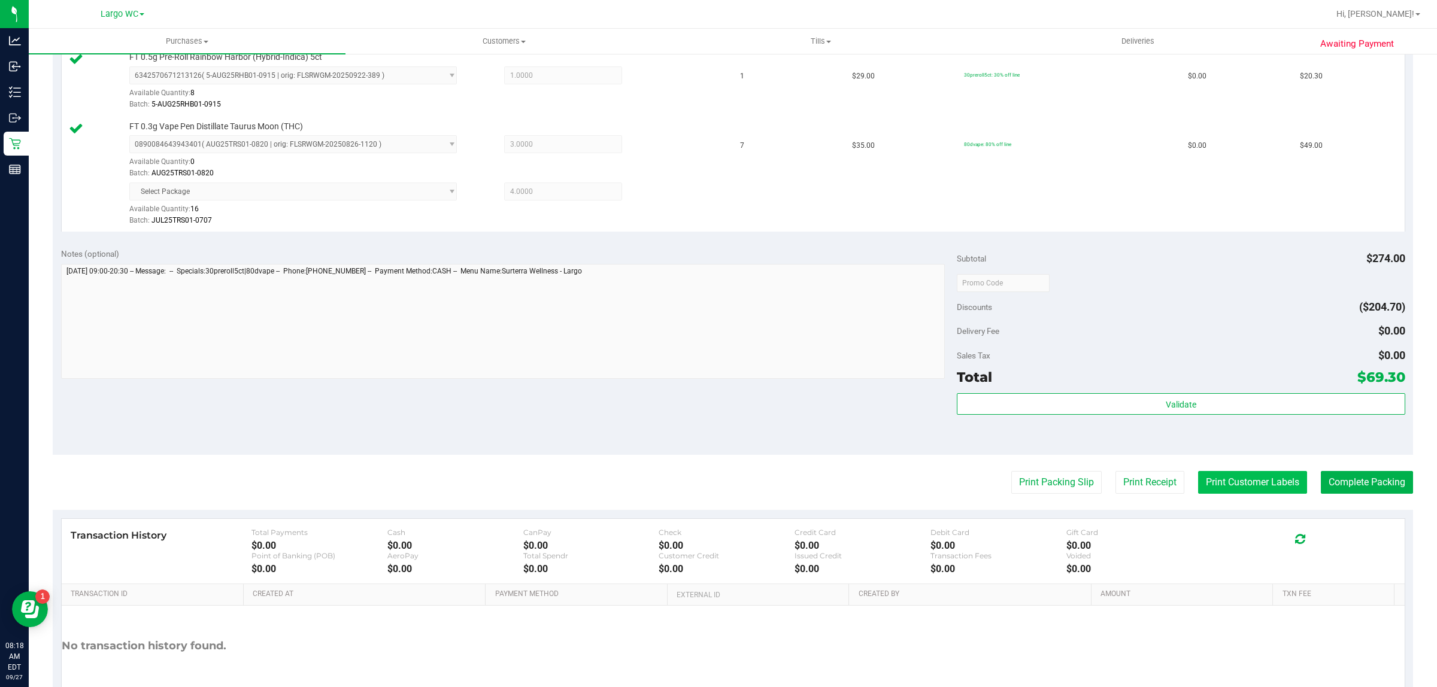
click at [1222, 473] on button "Print Customer Labels" at bounding box center [1252, 482] width 109 height 23
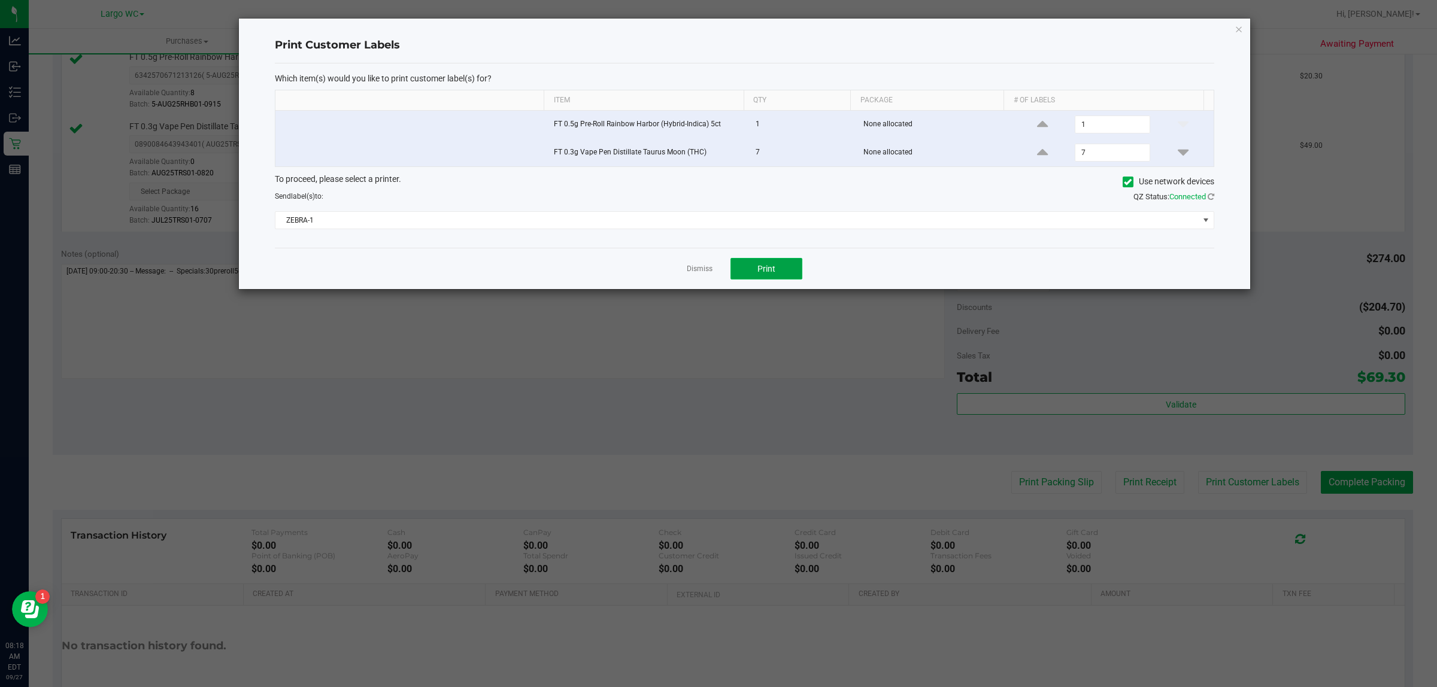
click at [755, 274] on button "Print" at bounding box center [766, 269] width 72 height 22
click at [699, 271] on link "Dismiss" at bounding box center [700, 269] width 26 height 10
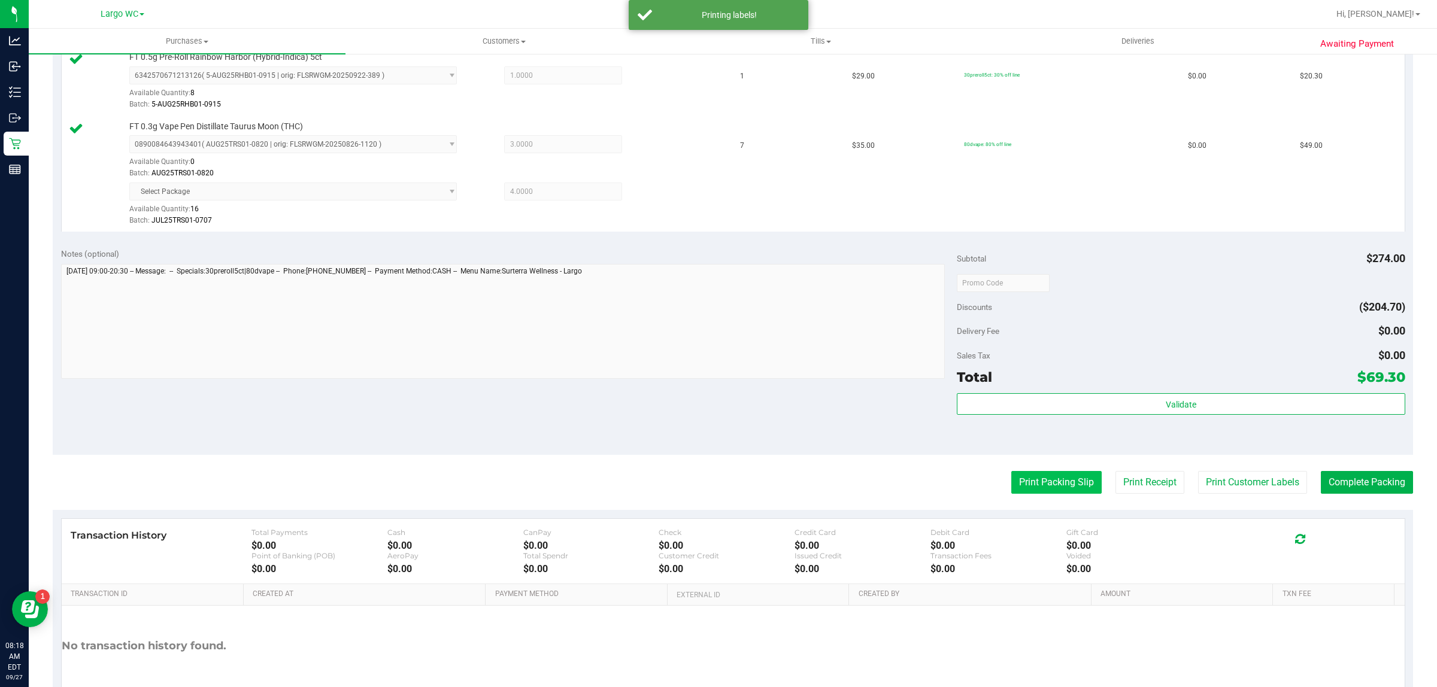
click at [1039, 488] on button "Print Packing Slip" at bounding box center [1056, 482] width 90 height 23
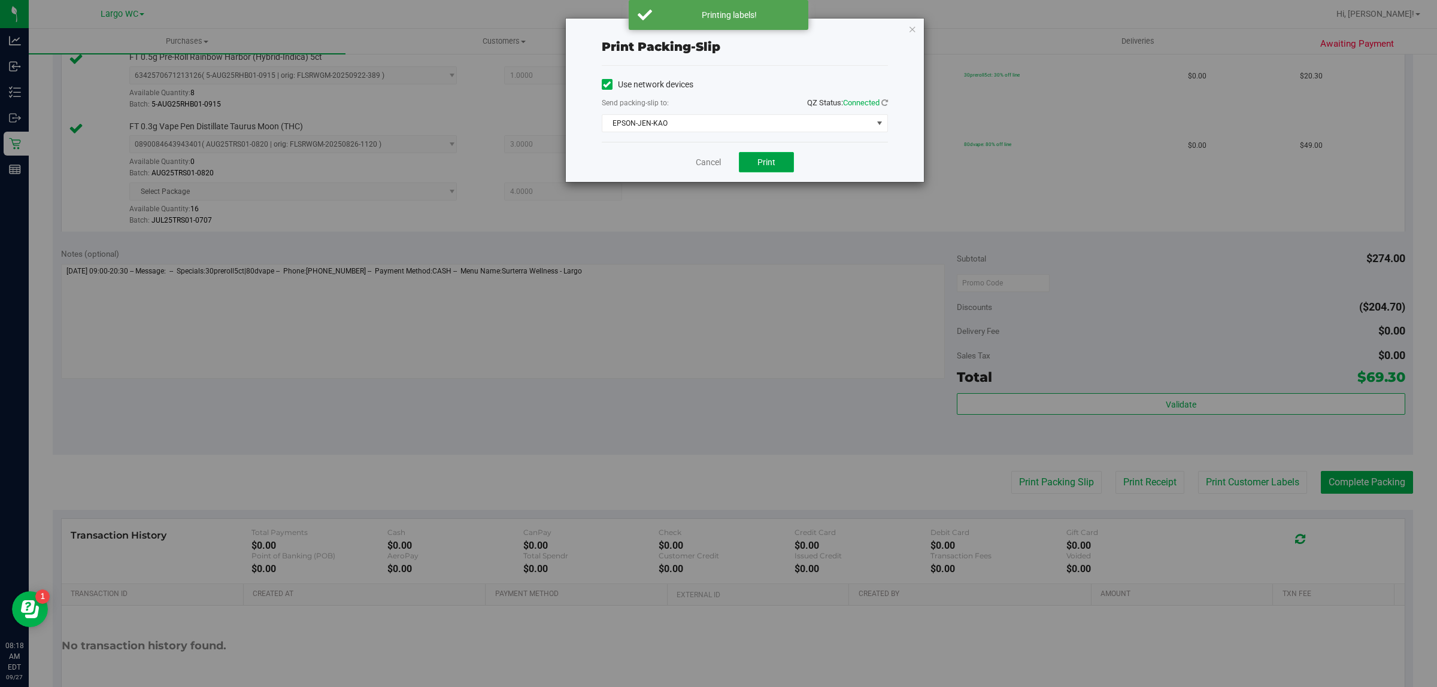
click at [758, 166] on span "Print" at bounding box center [766, 162] width 18 height 10
click at [708, 168] on link "Cancel" at bounding box center [708, 162] width 25 height 13
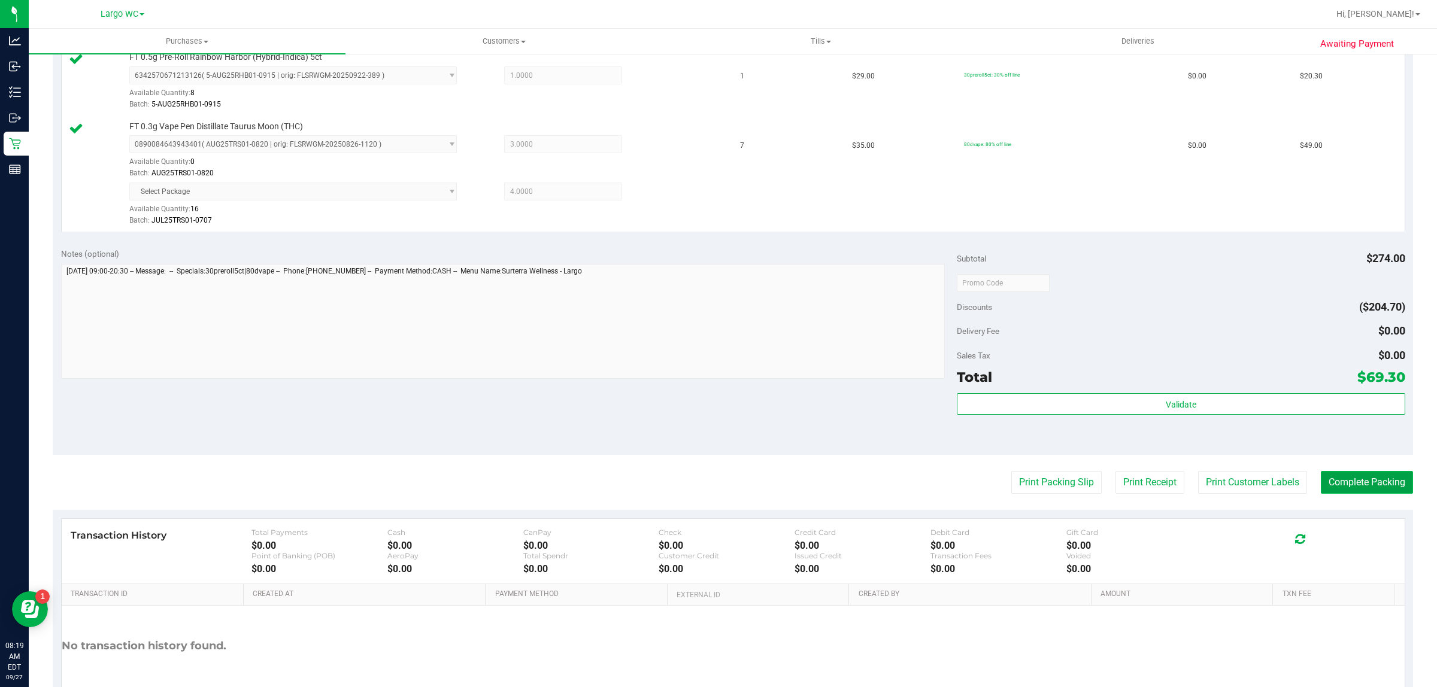
click at [1383, 494] on button "Complete Packing" at bounding box center [1367, 482] width 92 height 23
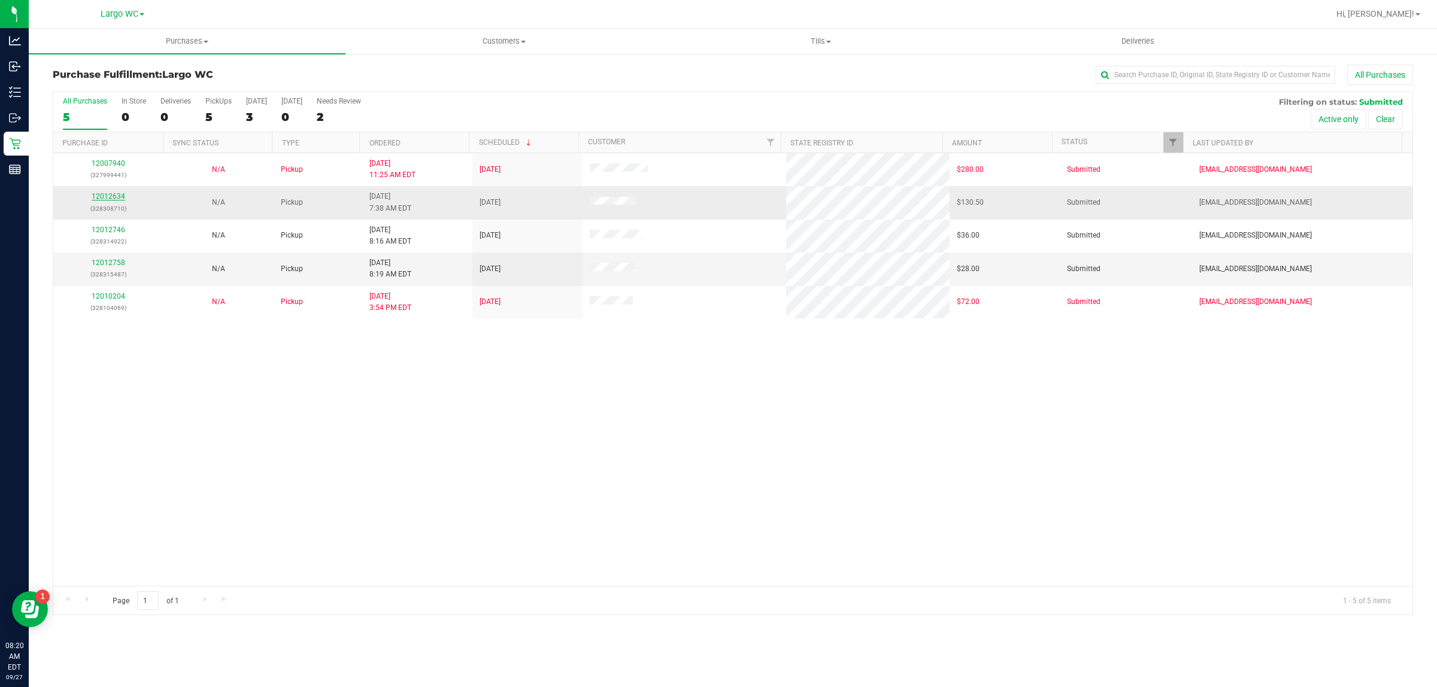
click at [109, 195] on link "12012634" at bounding box center [109, 196] width 34 height 8
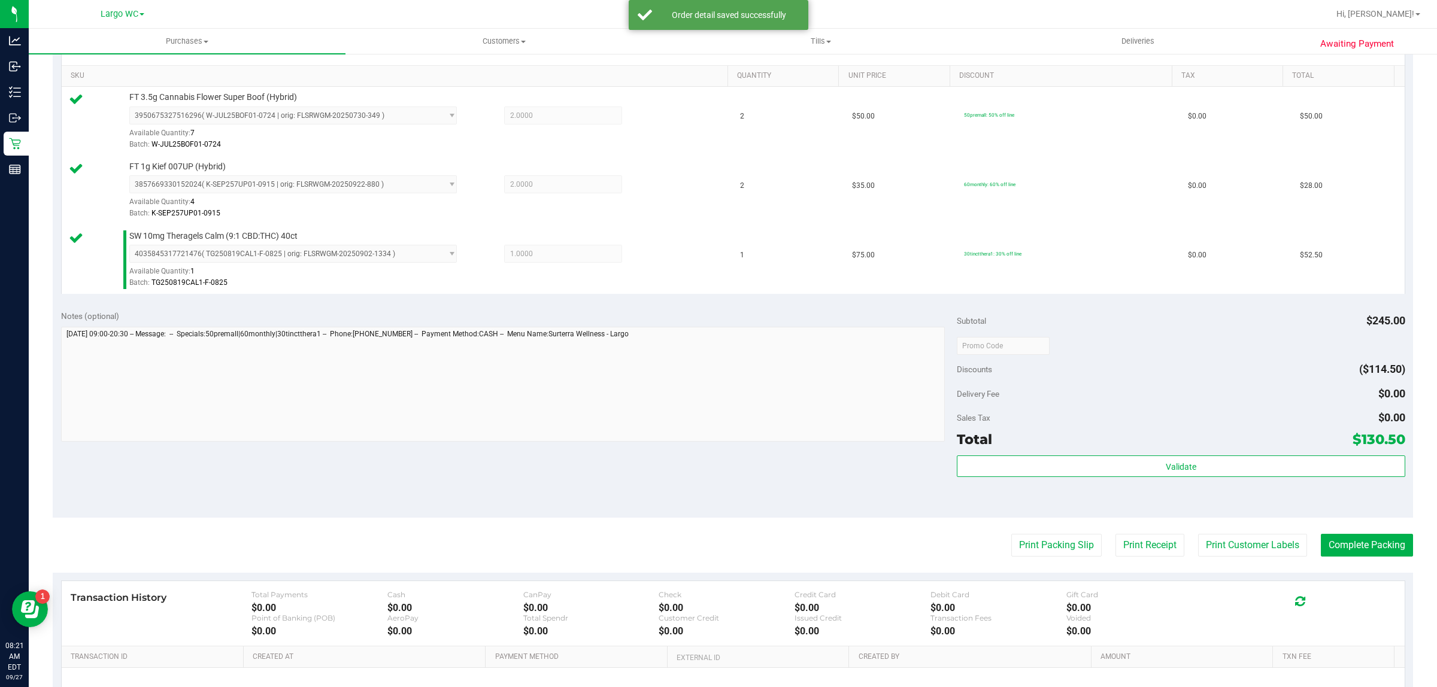
scroll to position [331, 0]
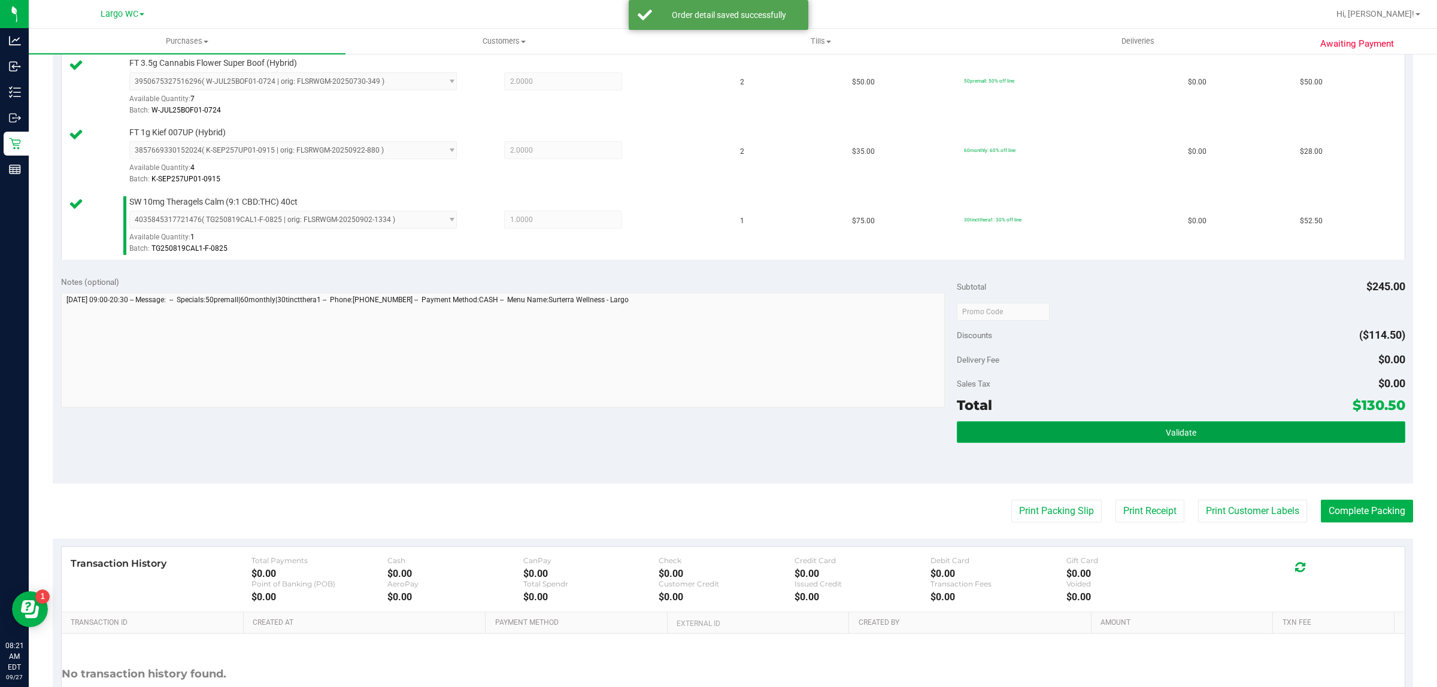
click at [1214, 434] on button "Validate" at bounding box center [1181, 432] width 448 height 22
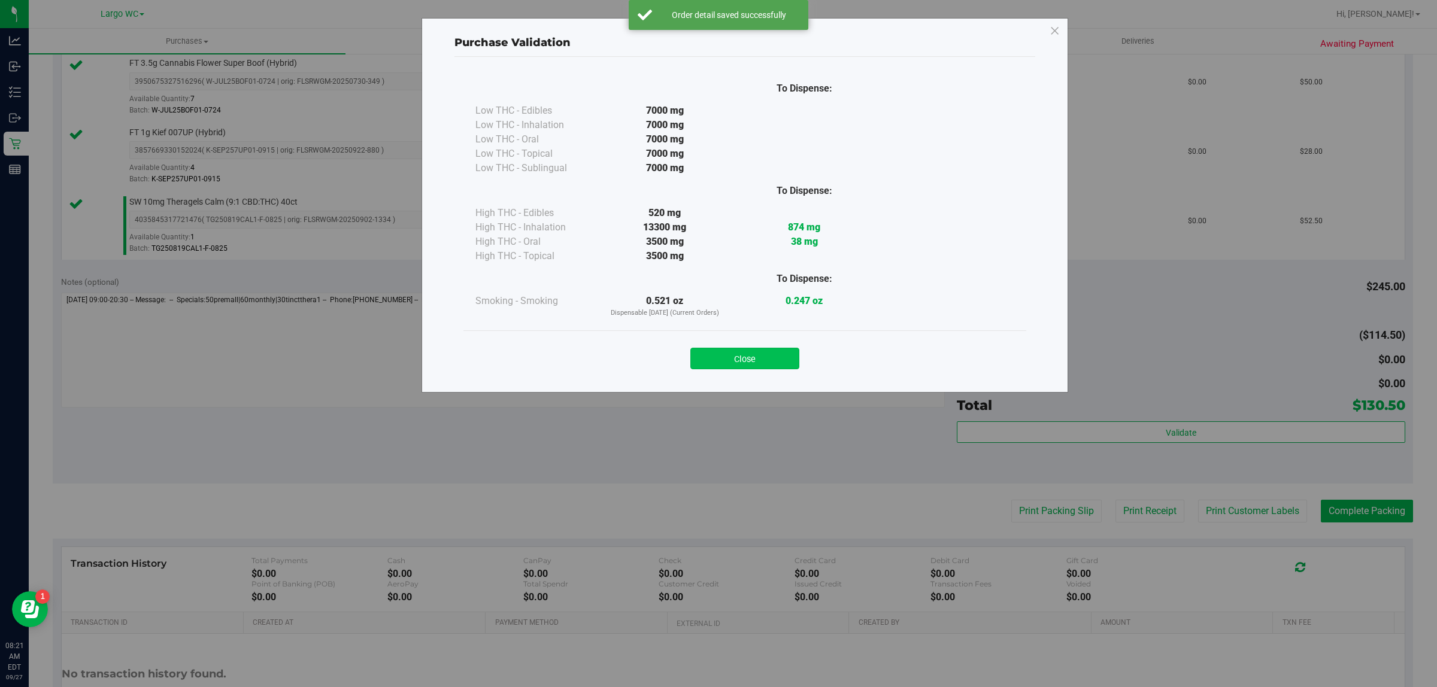
click at [767, 348] on button "Close" at bounding box center [744, 359] width 109 height 22
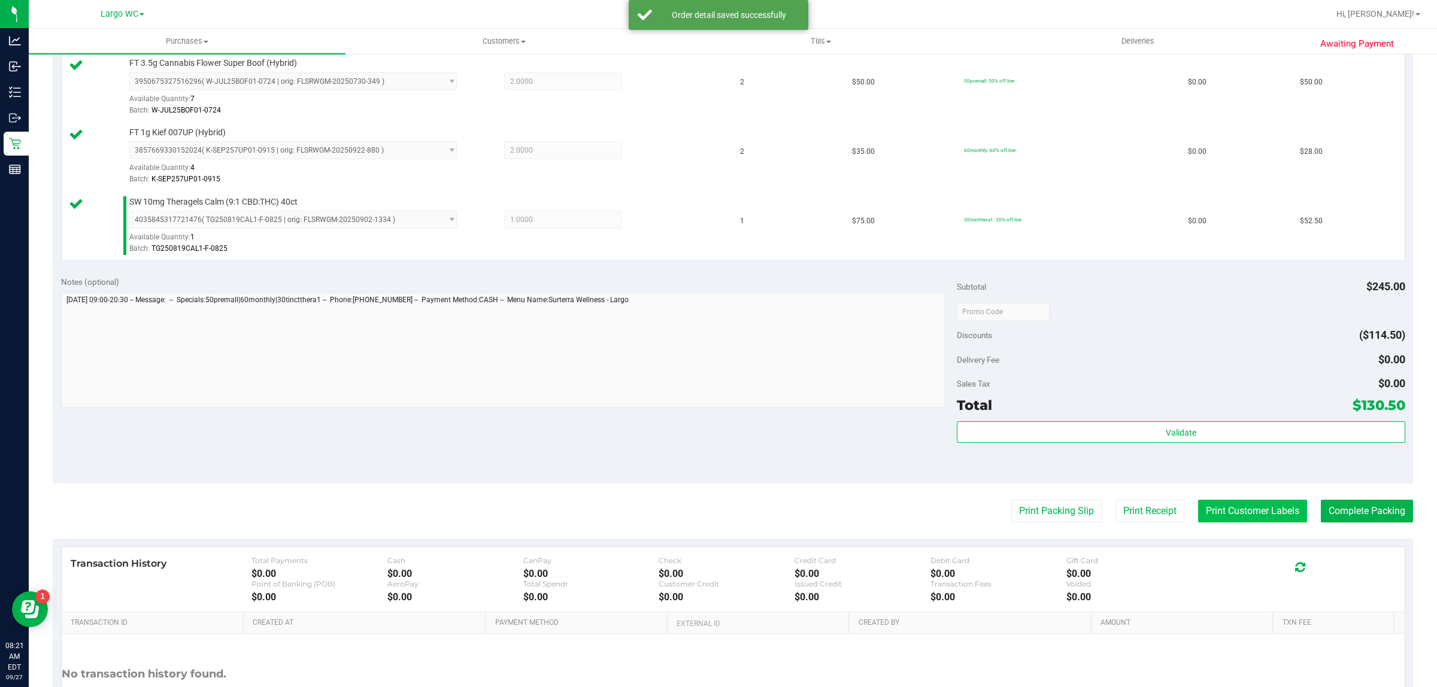
click at [1235, 511] on button "Print Customer Labels" at bounding box center [1252, 511] width 109 height 23
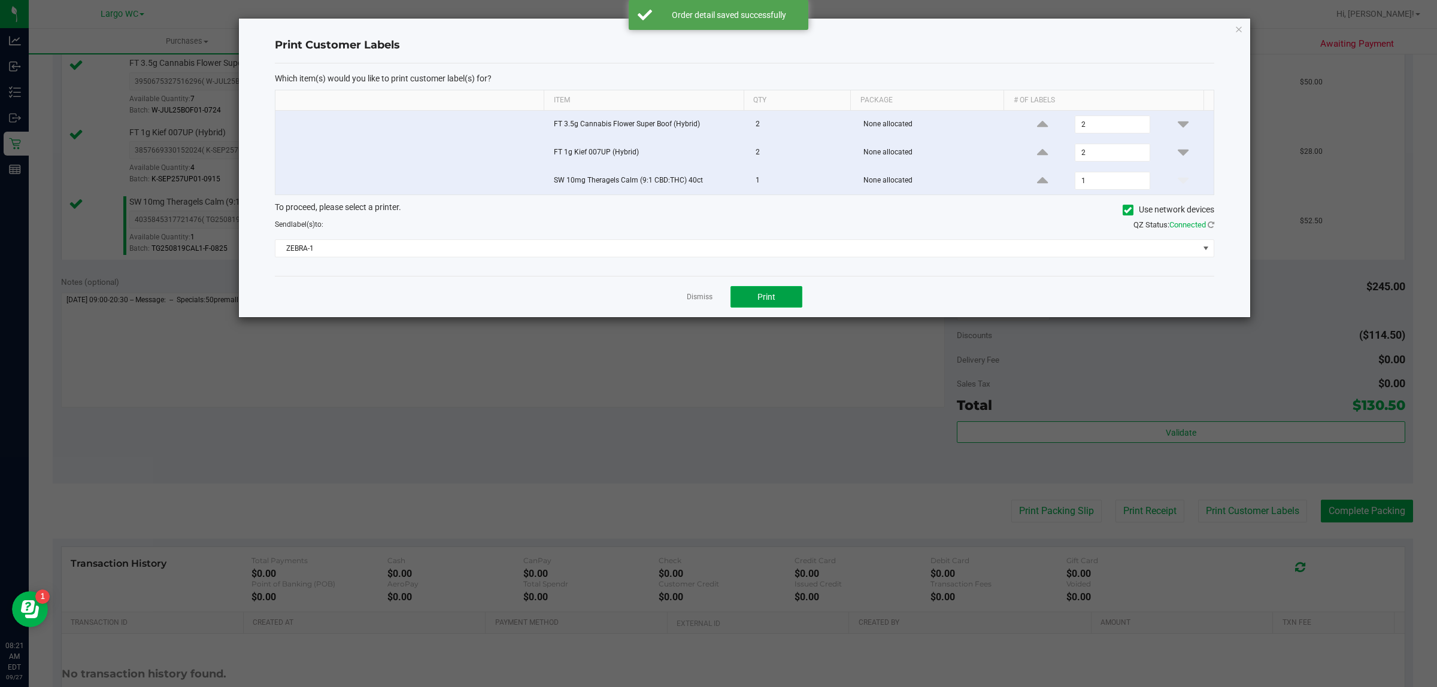
click at [787, 305] on button "Print" at bounding box center [766, 297] width 72 height 22
click at [687, 298] on link "Dismiss" at bounding box center [700, 297] width 26 height 10
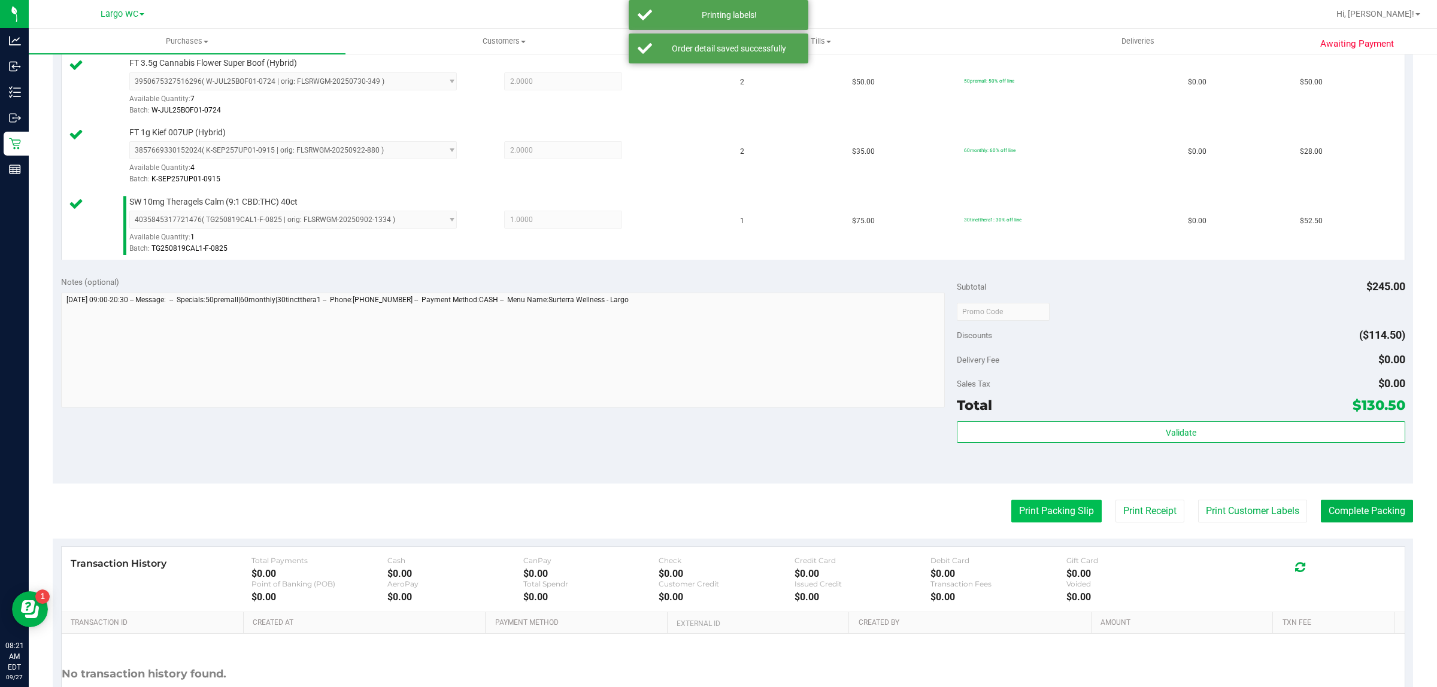
click at [1045, 522] on button "Print Packing Slip" at bounding box center [1056, 511] width 90 height 23
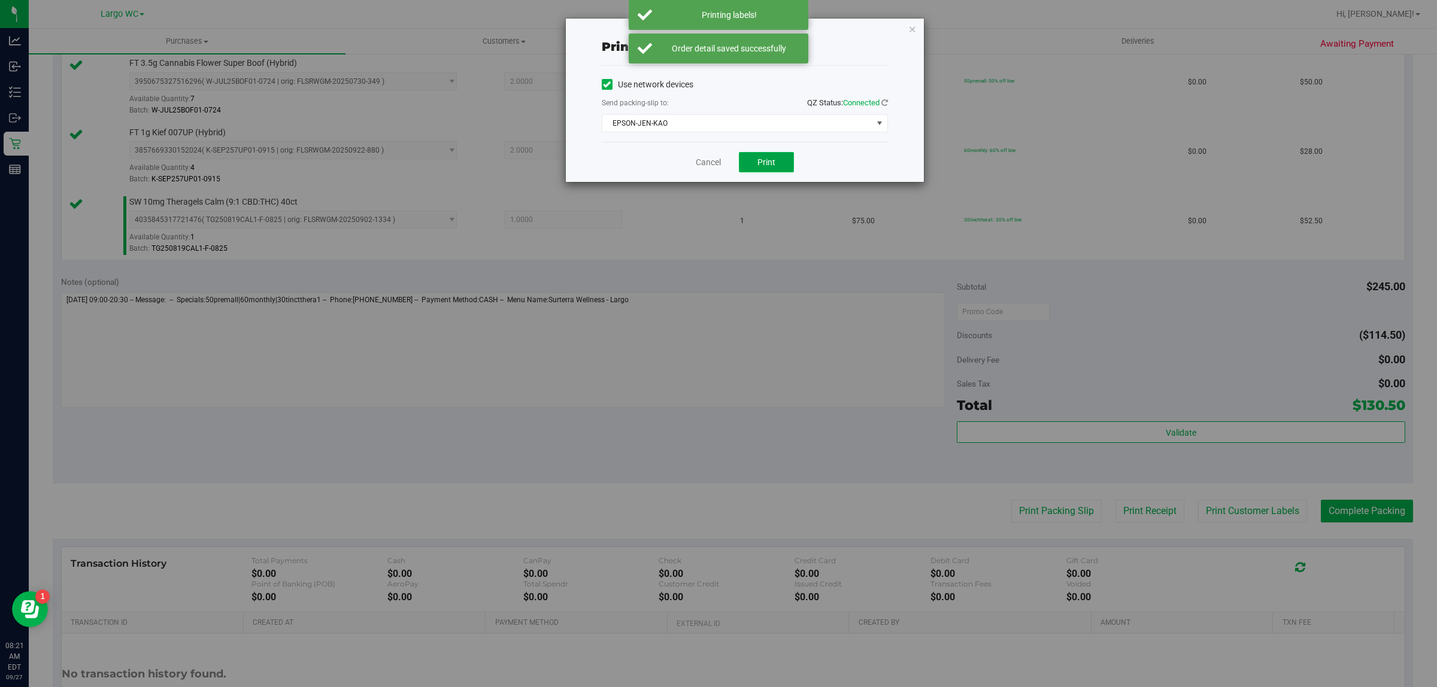
click at [781, 171] on button "Print" at bounding box center [766, 162] width 55 height 20
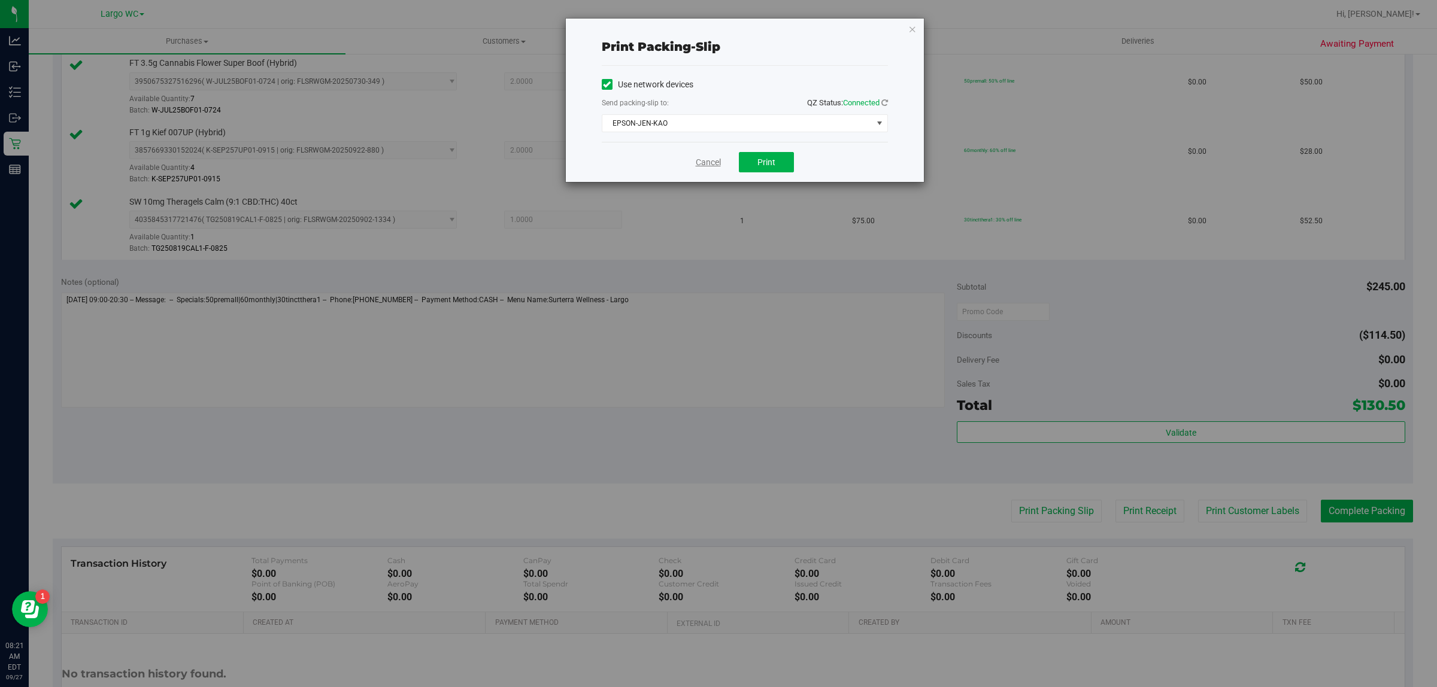
click at [718, 168] on link "Cancel" at bounding box center [708, 162] width 25 height 13
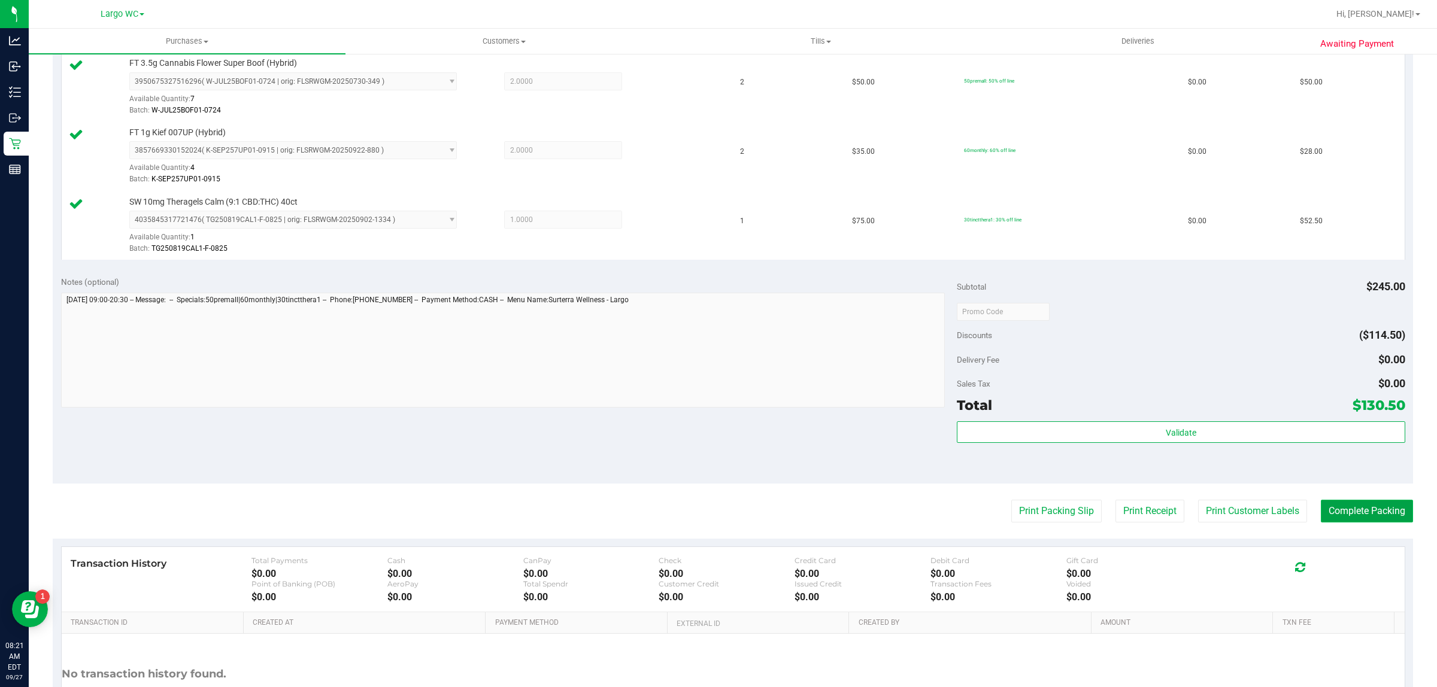
click at [1354, 511] on button "Complete Packing" at bounding box center [1367, 511] width 92 height 23
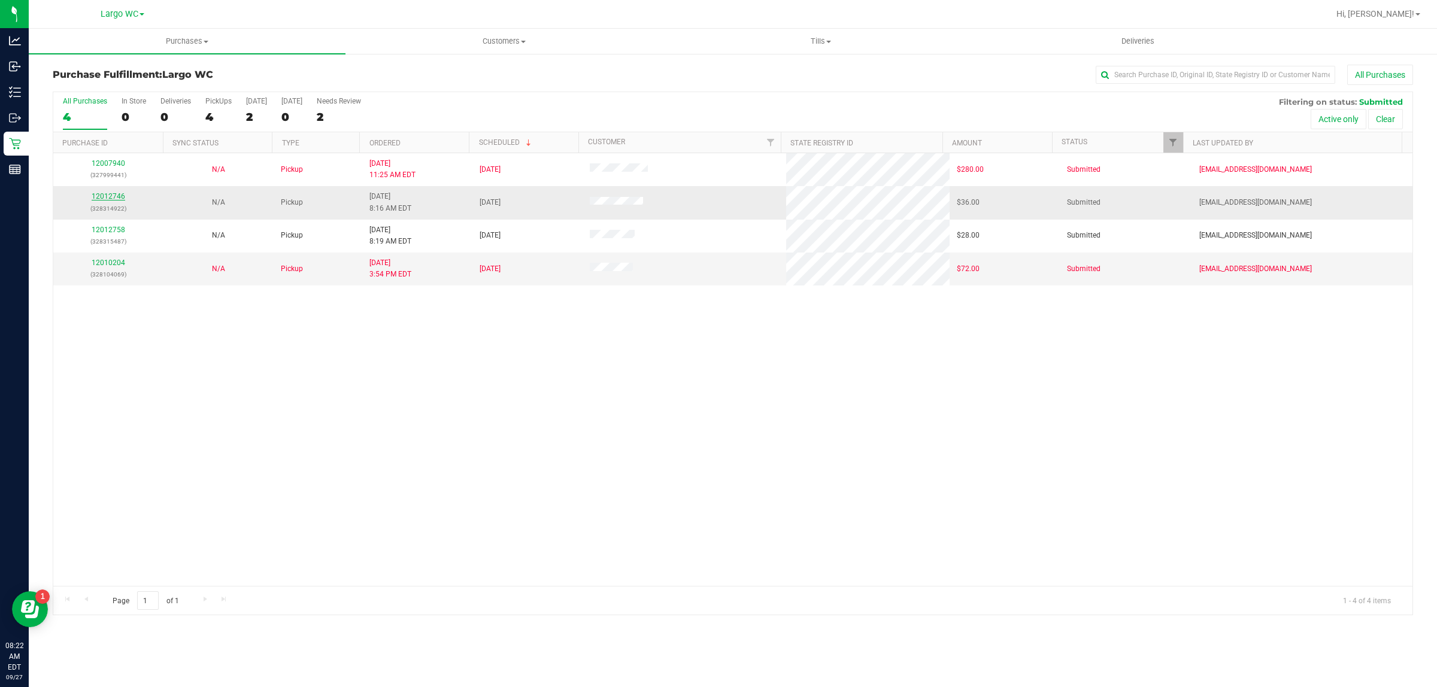
click at [103, 196] on link "12012746" at bounding box center [109, 196] width 34 height 8
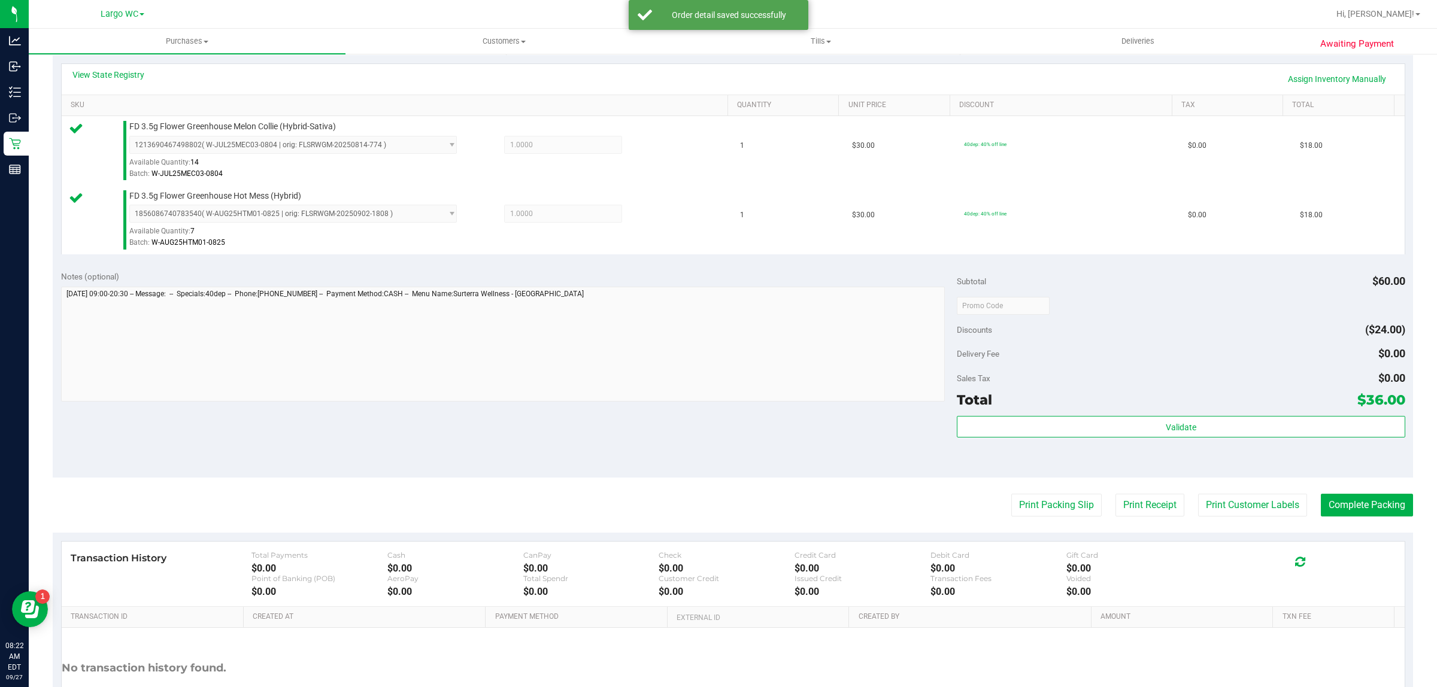
scroll to position [360, 0]
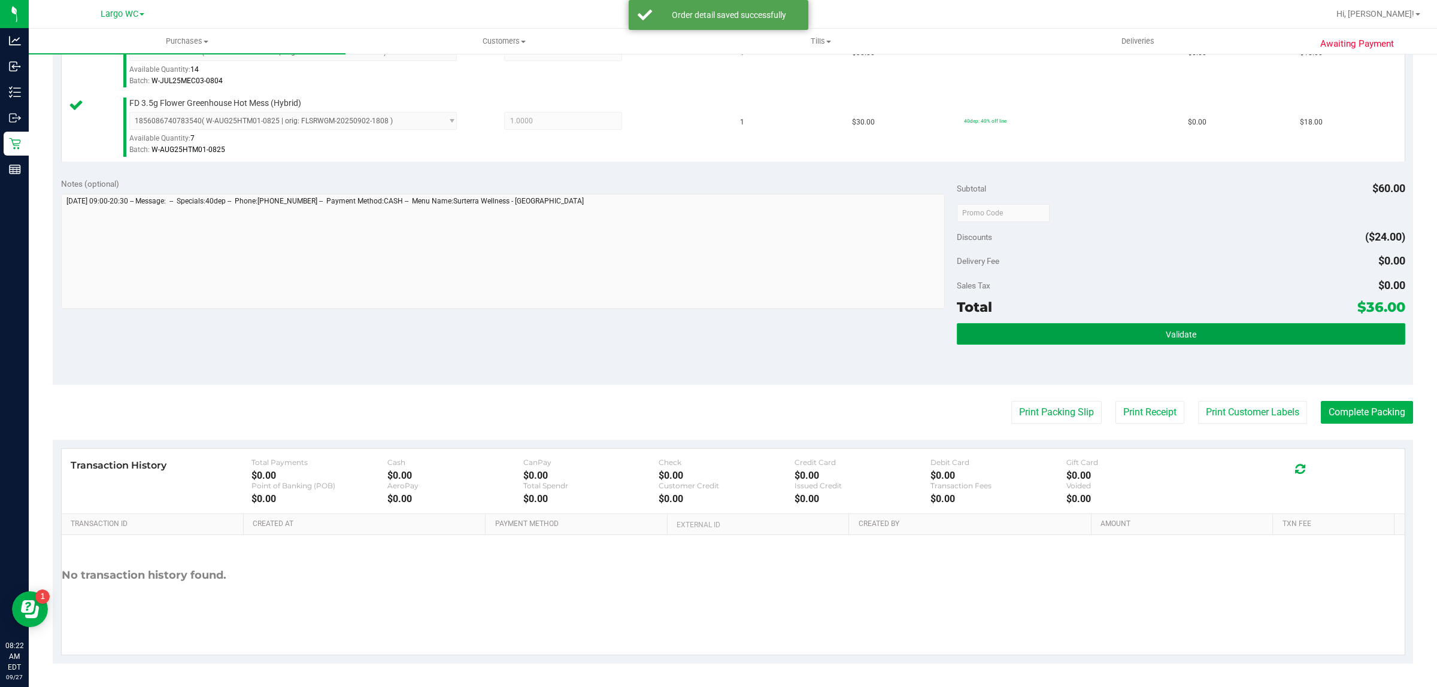
click at [1231, 327] on button "Validate" at bounding box center [1181, 334] width 448 height 22
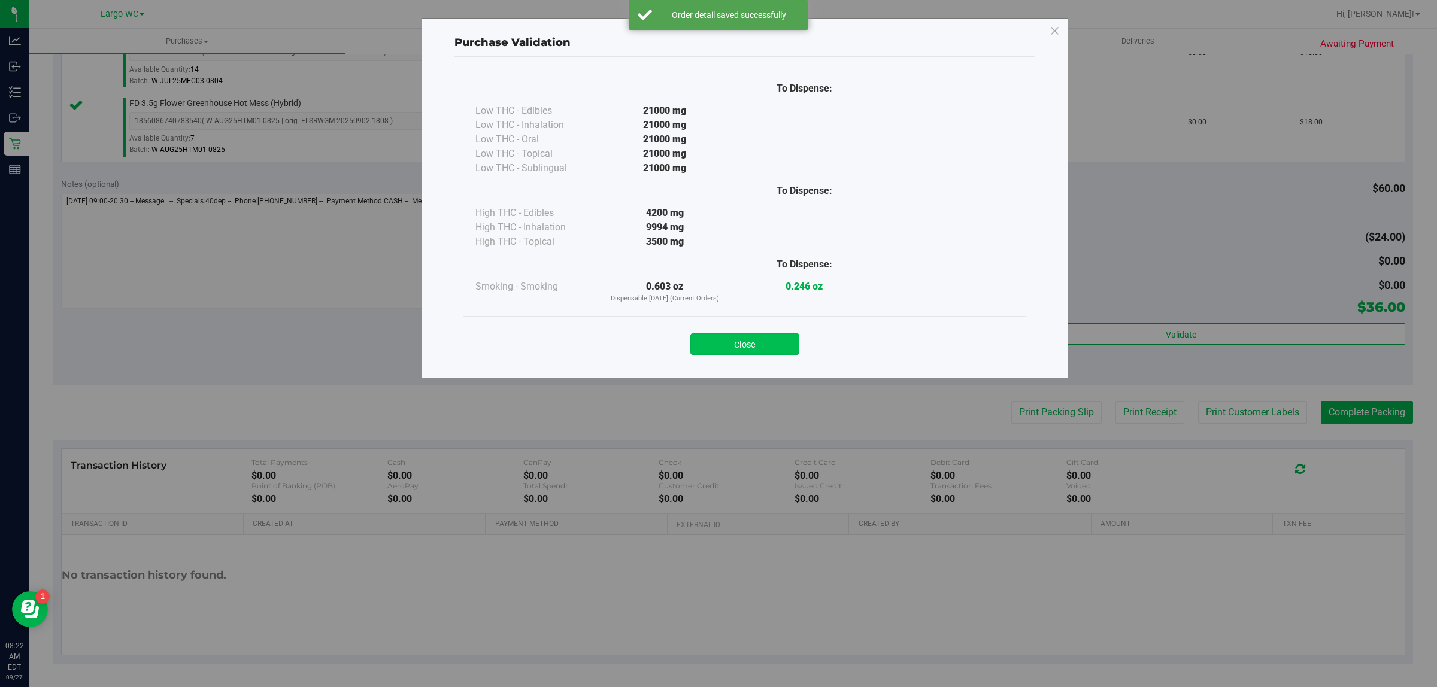
click at [775, 346] on button "Close" at bounding box center [744, 344] width 109 height 22
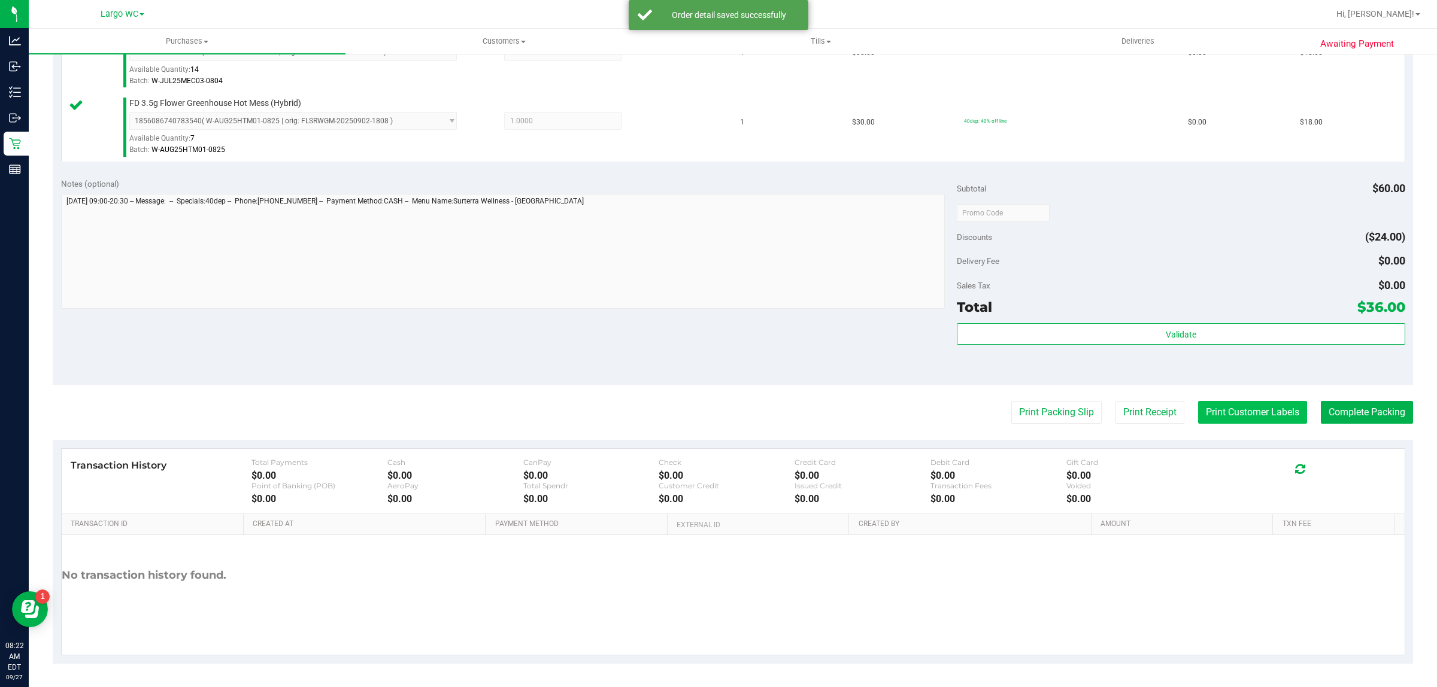
click at [1223, 413] on button "Print Customer Labels" at bounding box center [1252, 412] width 109 height 23
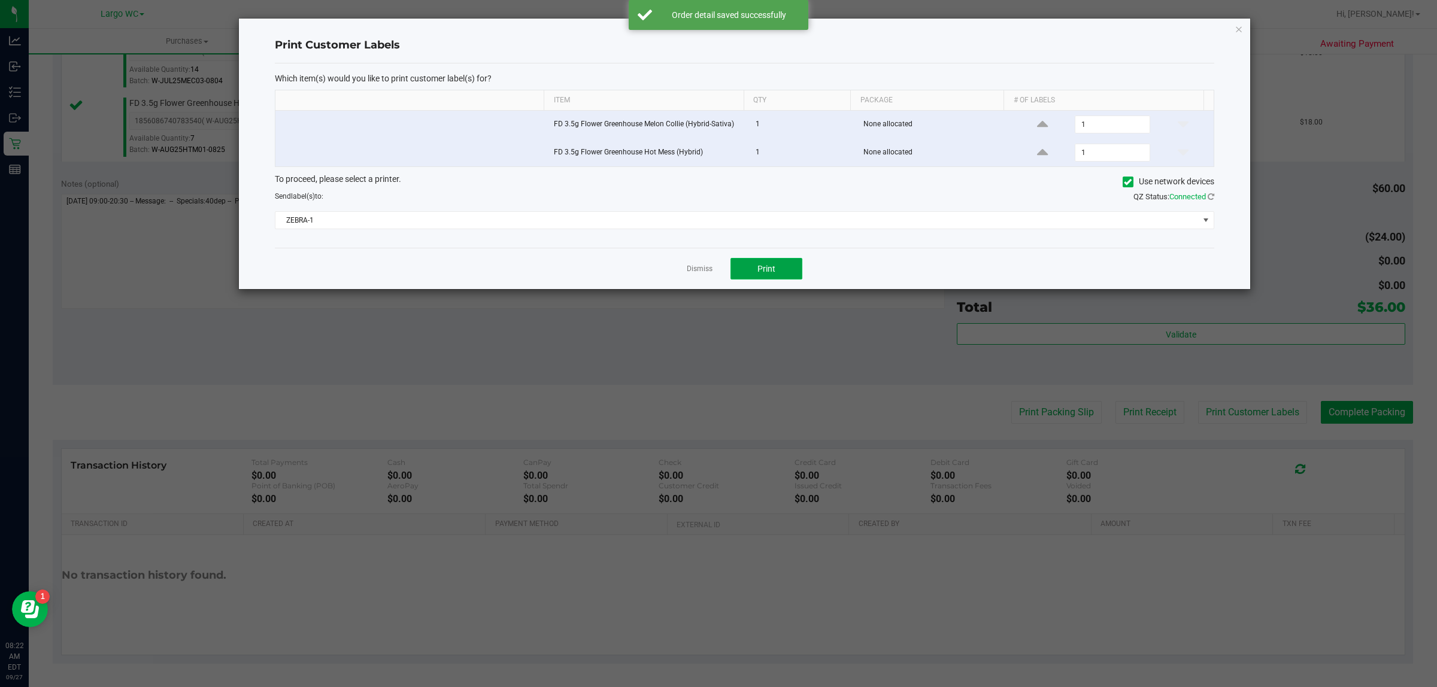
click at [788, 265] on button "Print" at bounding box center [766, 269] width 72 height 22
click at [691, 274] on link "Dismiss" at bounding box center [700, 269] width 26 height 10
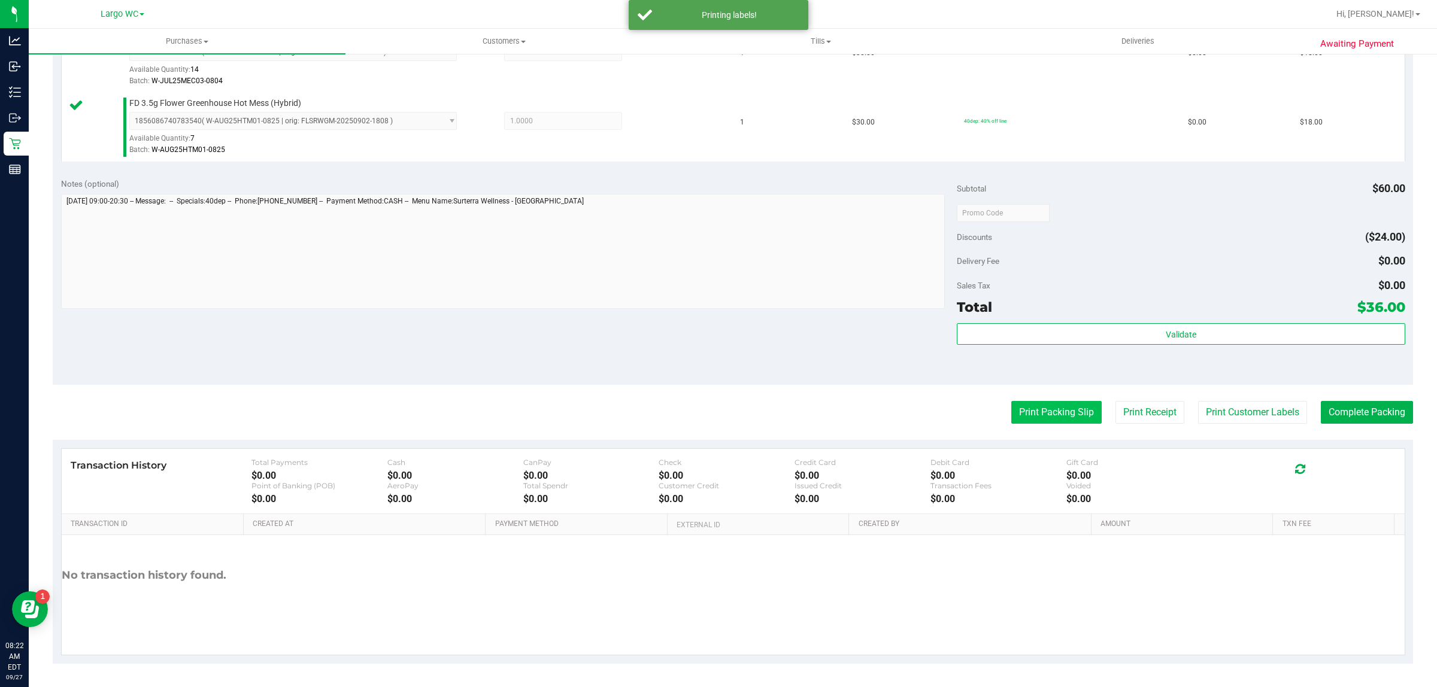
click at [1057, 424] on button "Print Packing Slip" at bounding box center [1056, 412] width 90 height 23
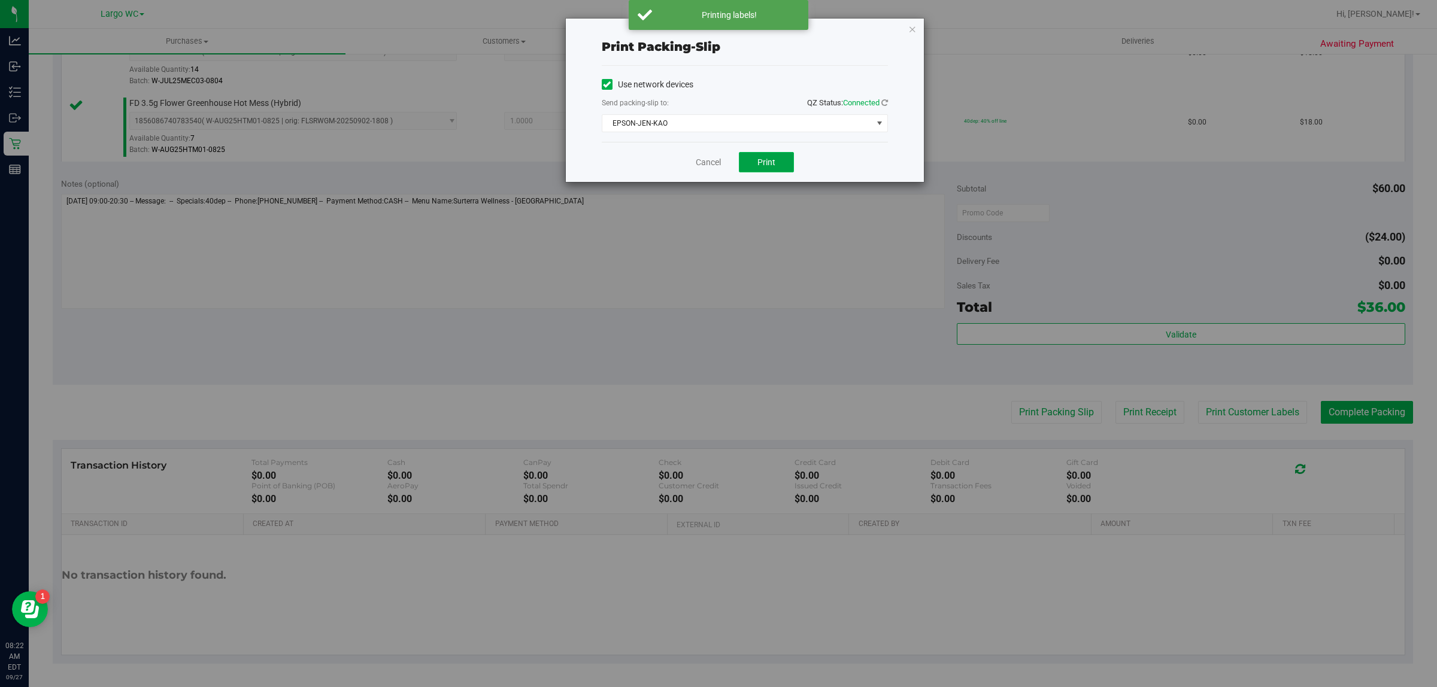
click at [765, 162] on span "Print" at bounding box center [766, 162] width 18 height 10
click at [696, 162] on link "Cancel" at bounding box center [708, 162] width 25 height 13
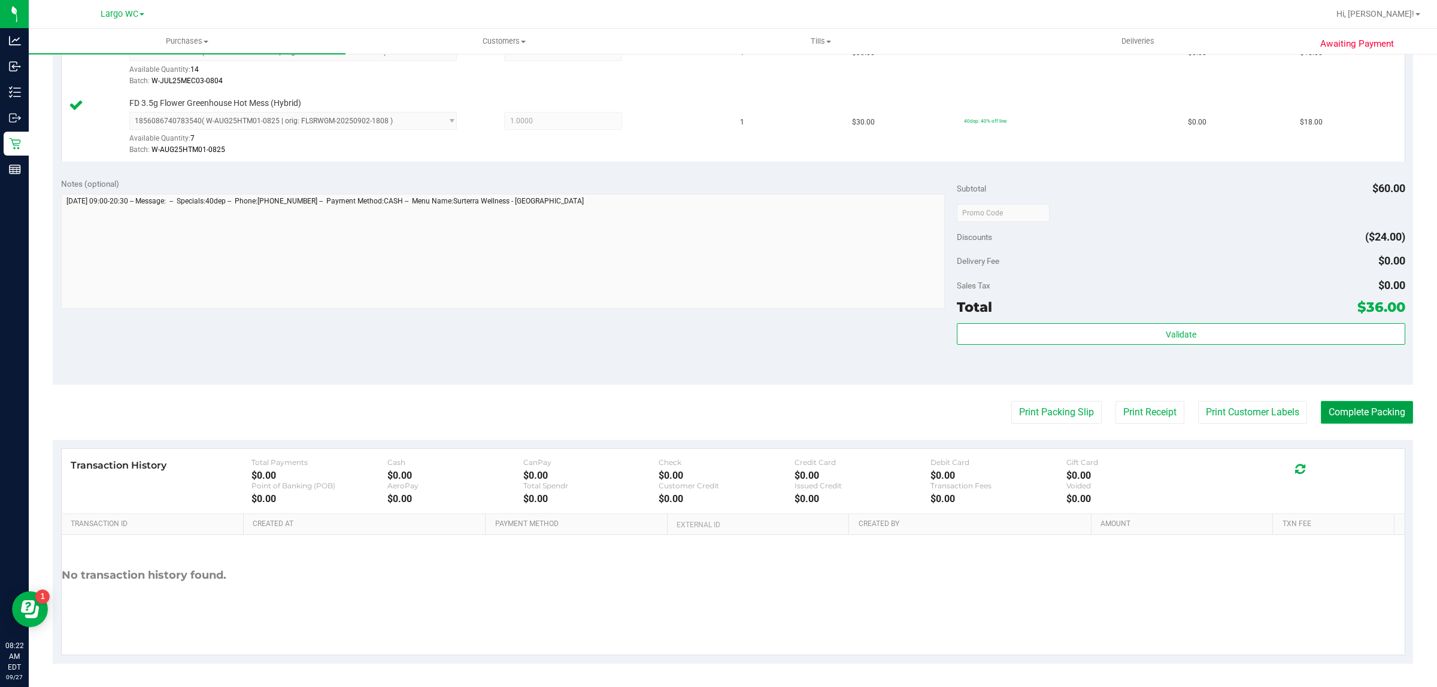
click at [1349, 409] on button "Complete Packing" at bounding box center [1367, 412] width 92 height 23
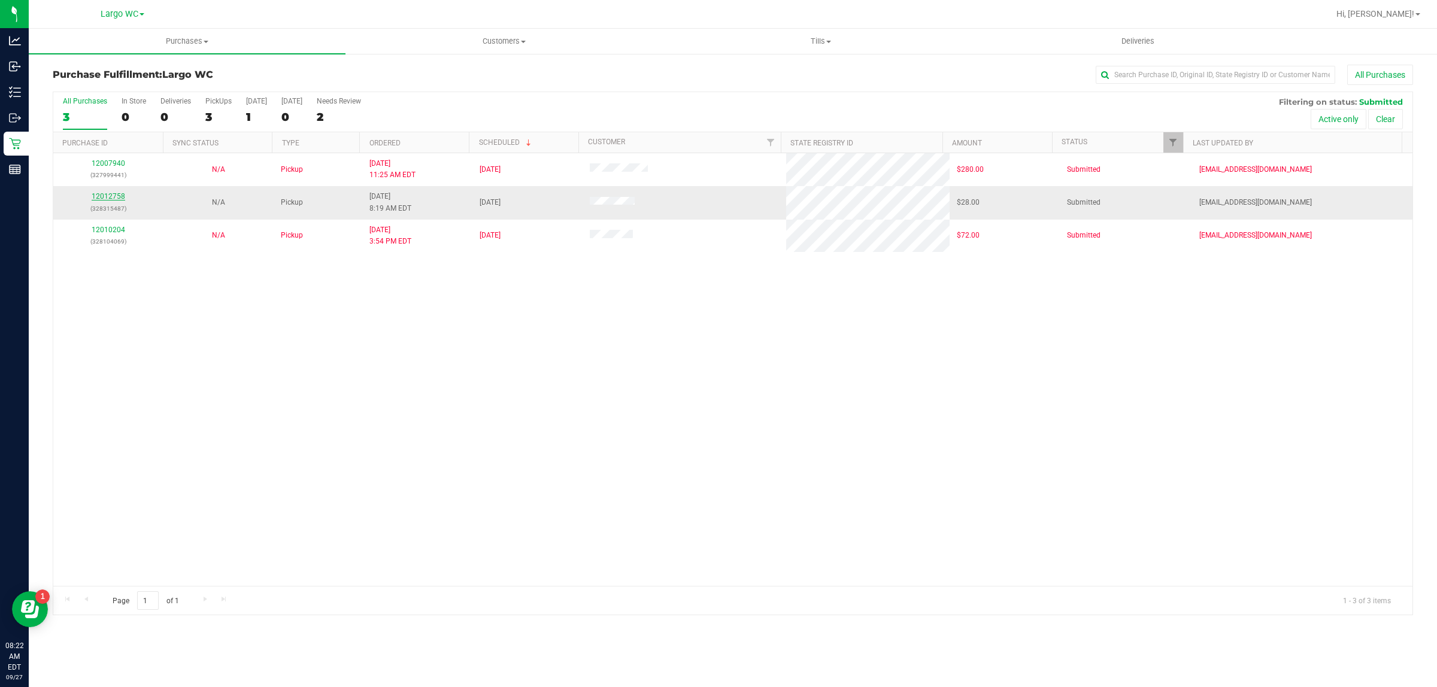
click at [108, 195] on link "12012758" at bounding box center [109, 196] width 34 height 8
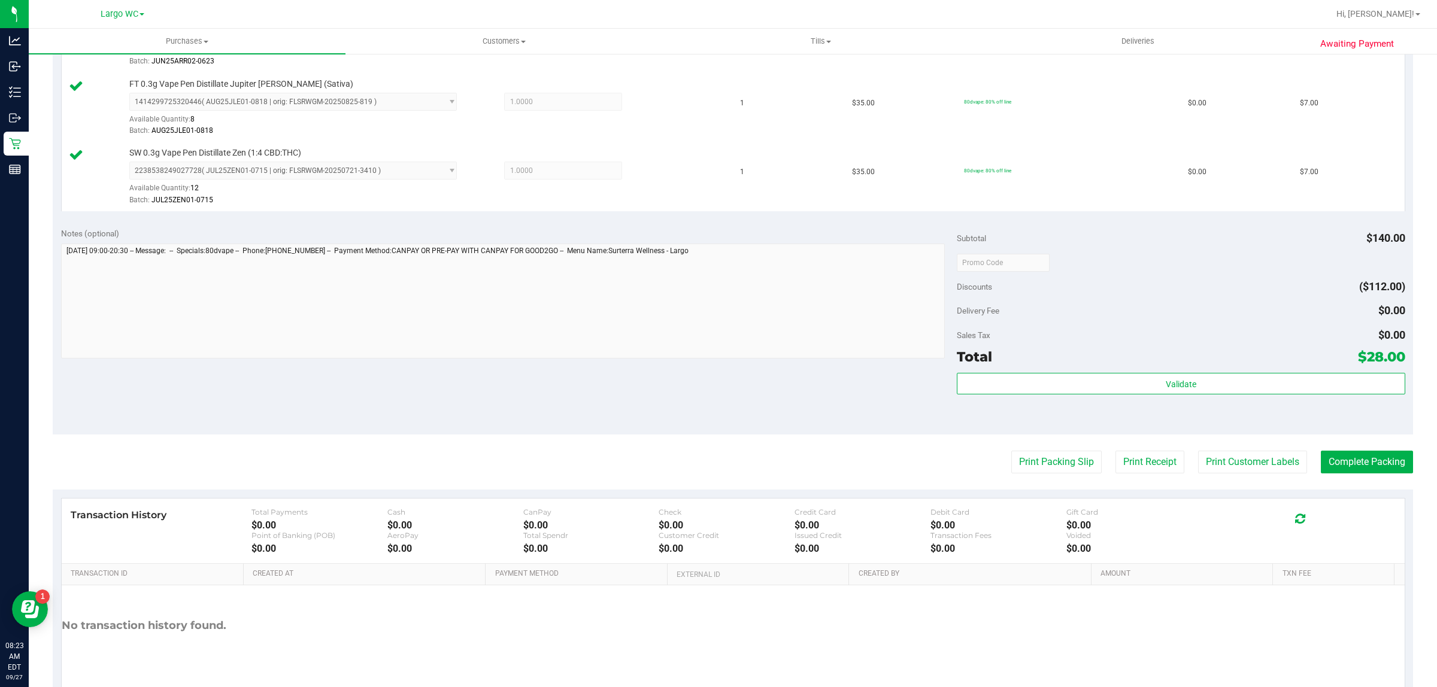
scroll to position [453, 0]
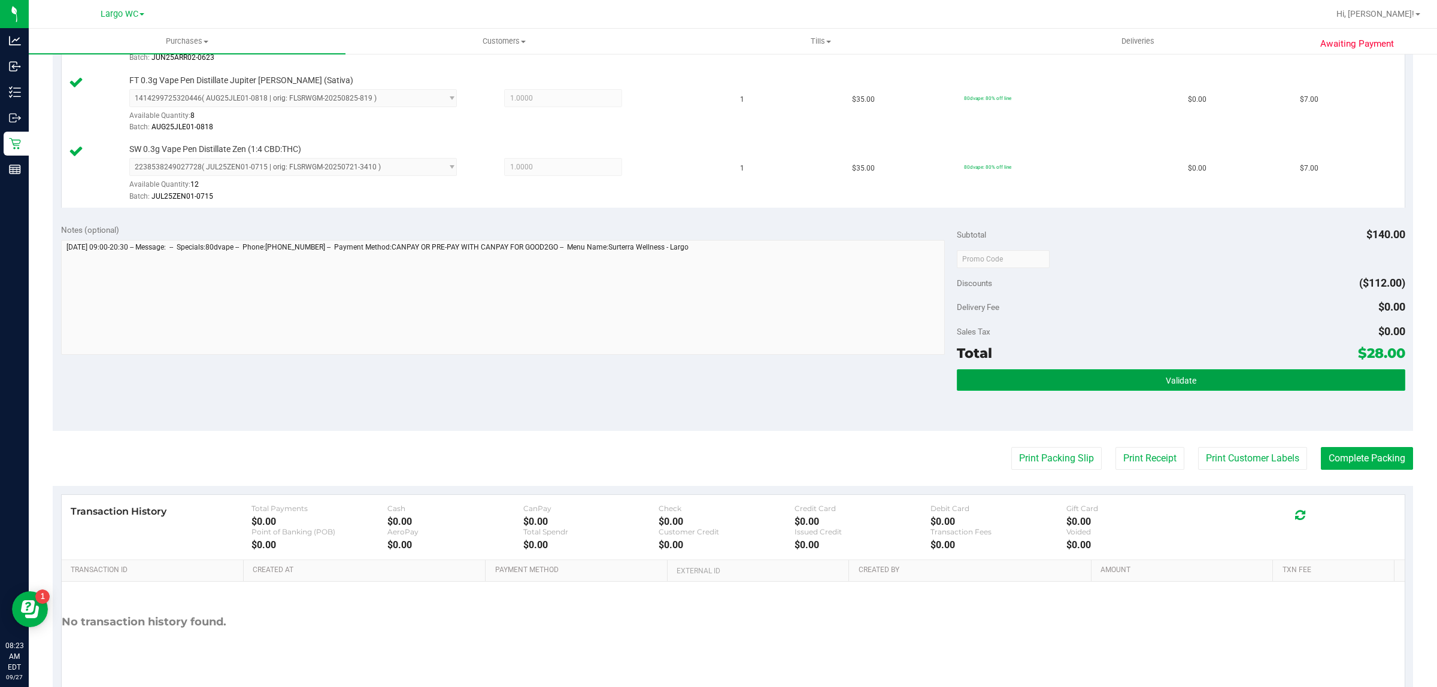
click at [1237, 380] on button "Validate" at bounding box center [1181, 380] width 448 height 22
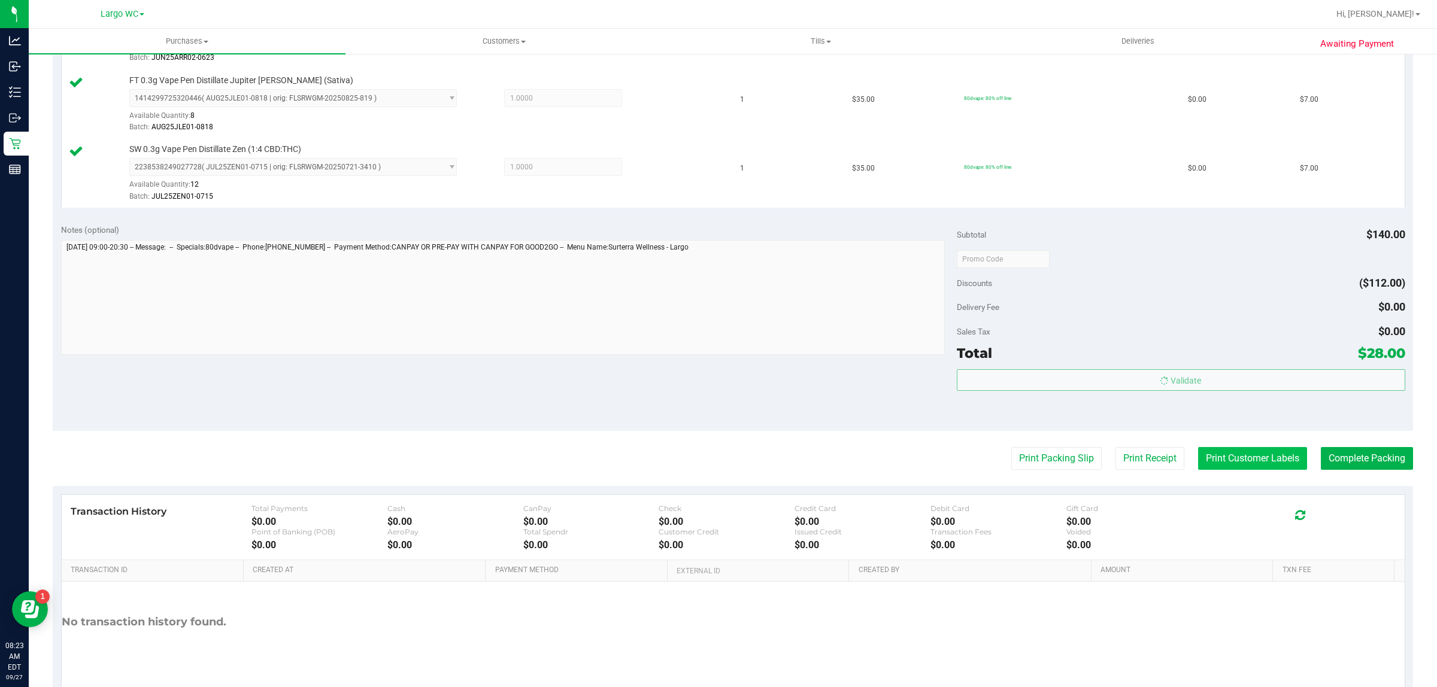
click at [1265, 460] on button "Print Customer Labels" at bounding box center [1252, 458] width 109 height 23
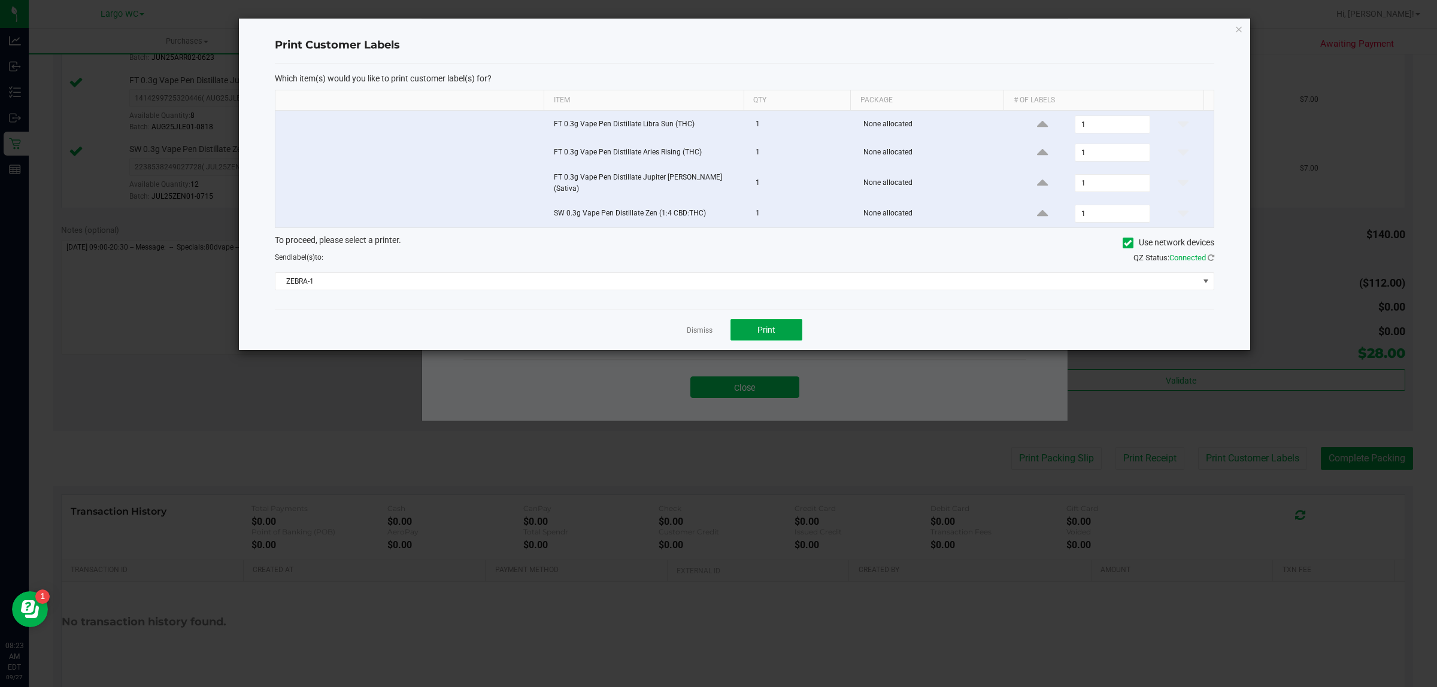
click at [788, 319] on button "Print" at bounding box center [766, 330] width 72 height 22
click at [700, 327] on link "Dismiss" at bounding box center [700, 331] width 26 height 10
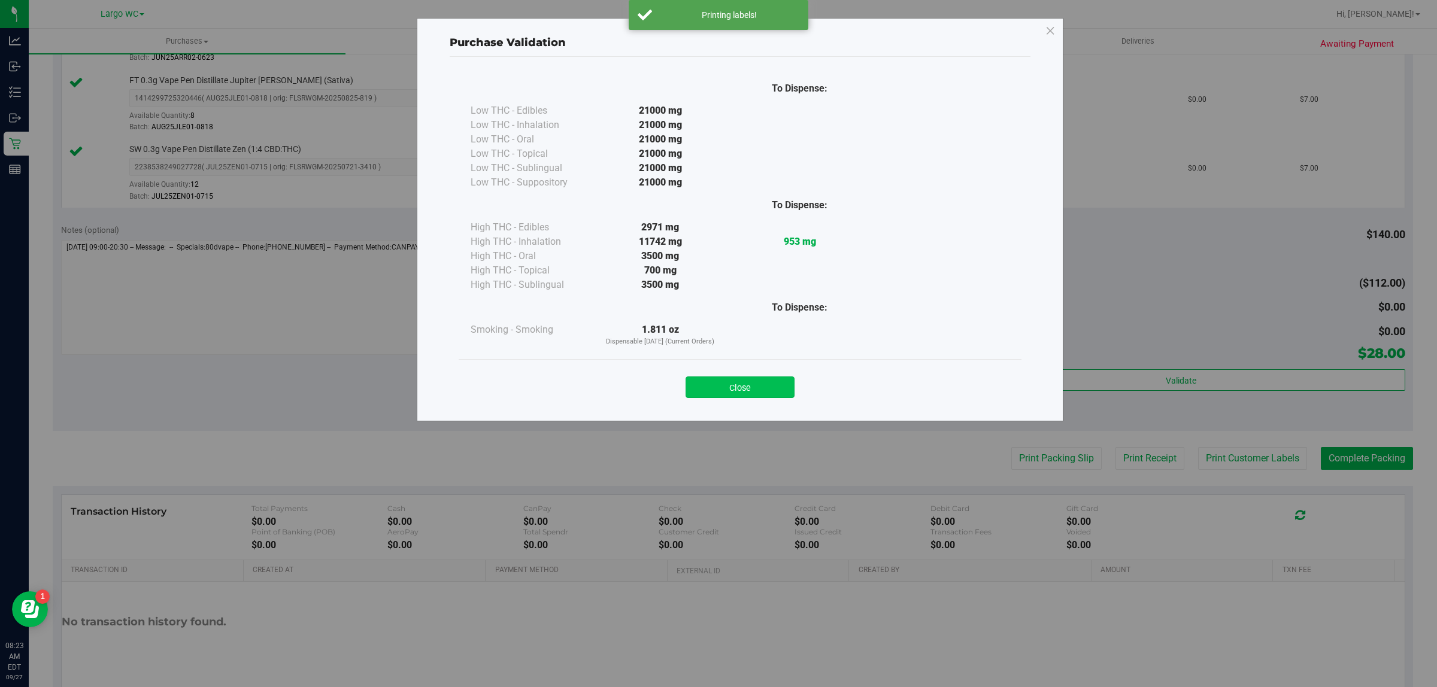
click at [739, 393] on button "Close" at bounding box center [739, 388] width 109 height 22
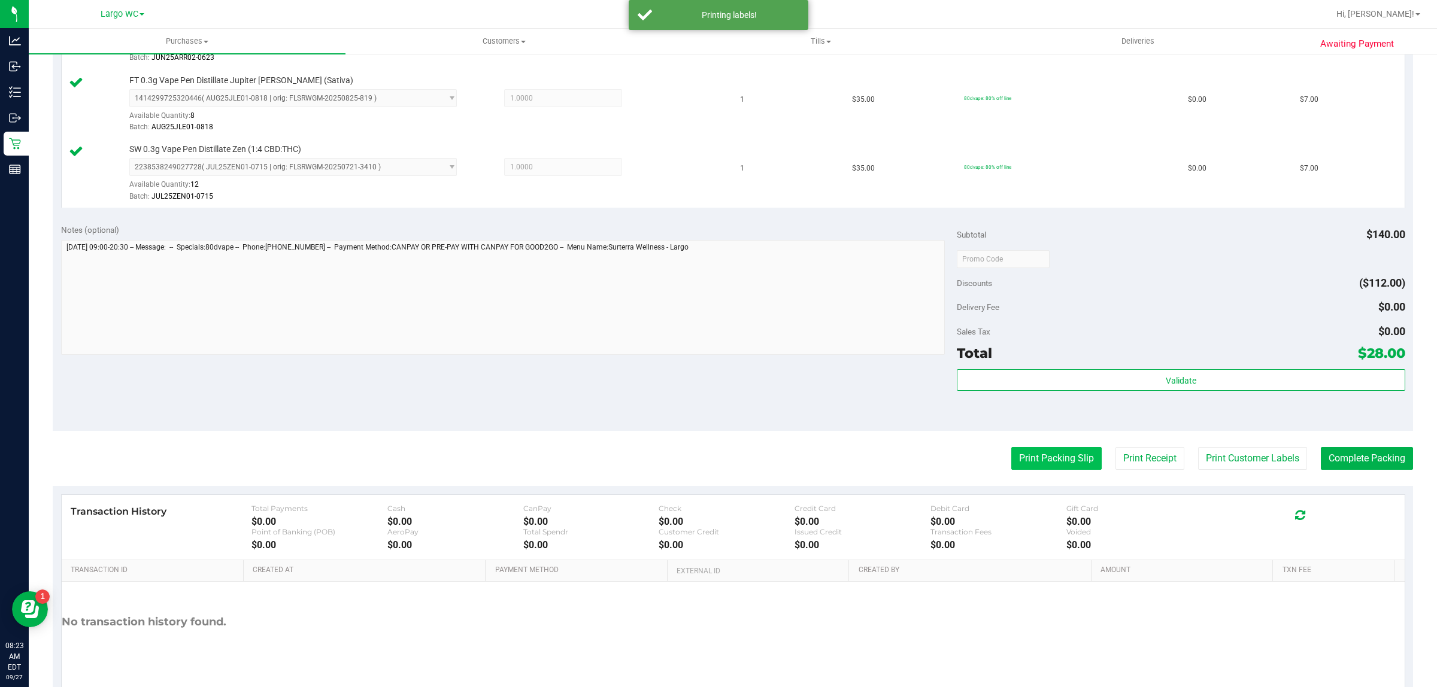
click at [1027, 465] on button "Print Packing Slip" at bounding box center [1056, 458] width 90 height 23
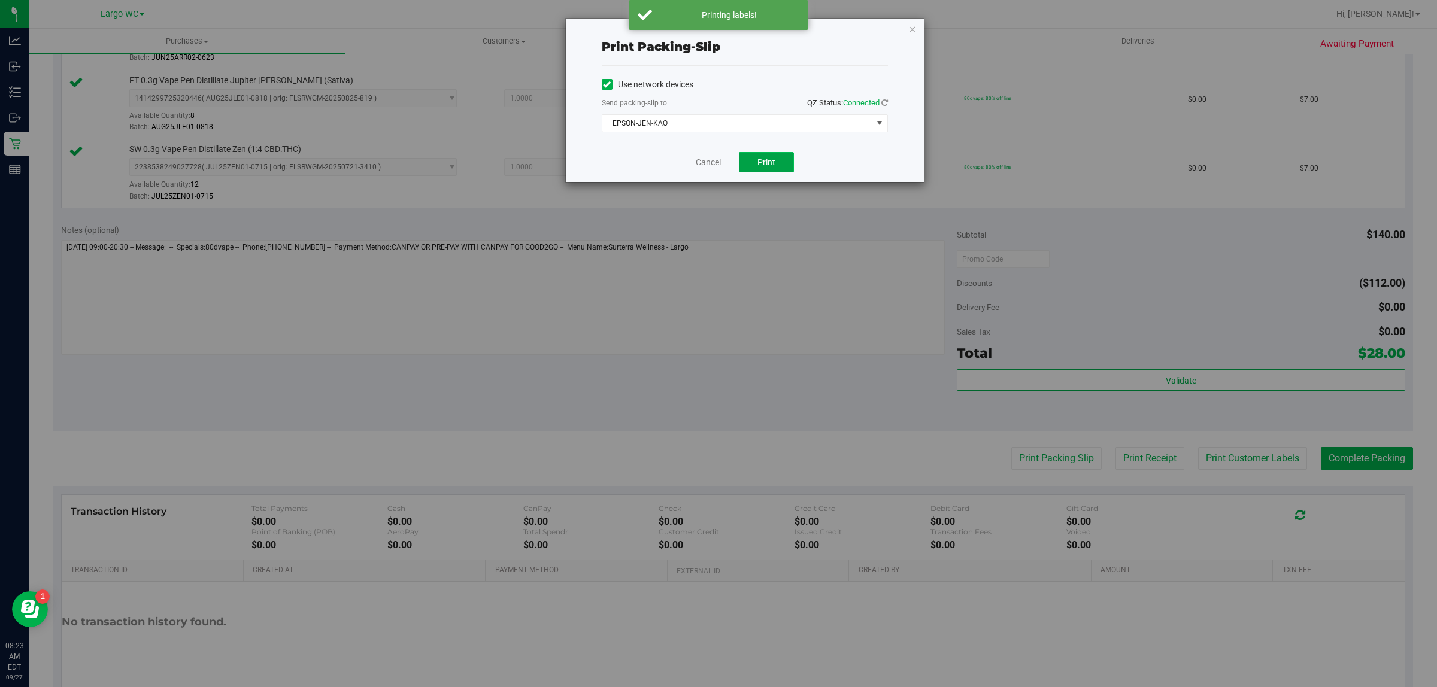
click at [770, 169] on button "Print" at bounding box center [766, 162] width 55 height 20
click at [697, 162] on link "Cancel" at bounding box center [708, 162] width 25 height 13
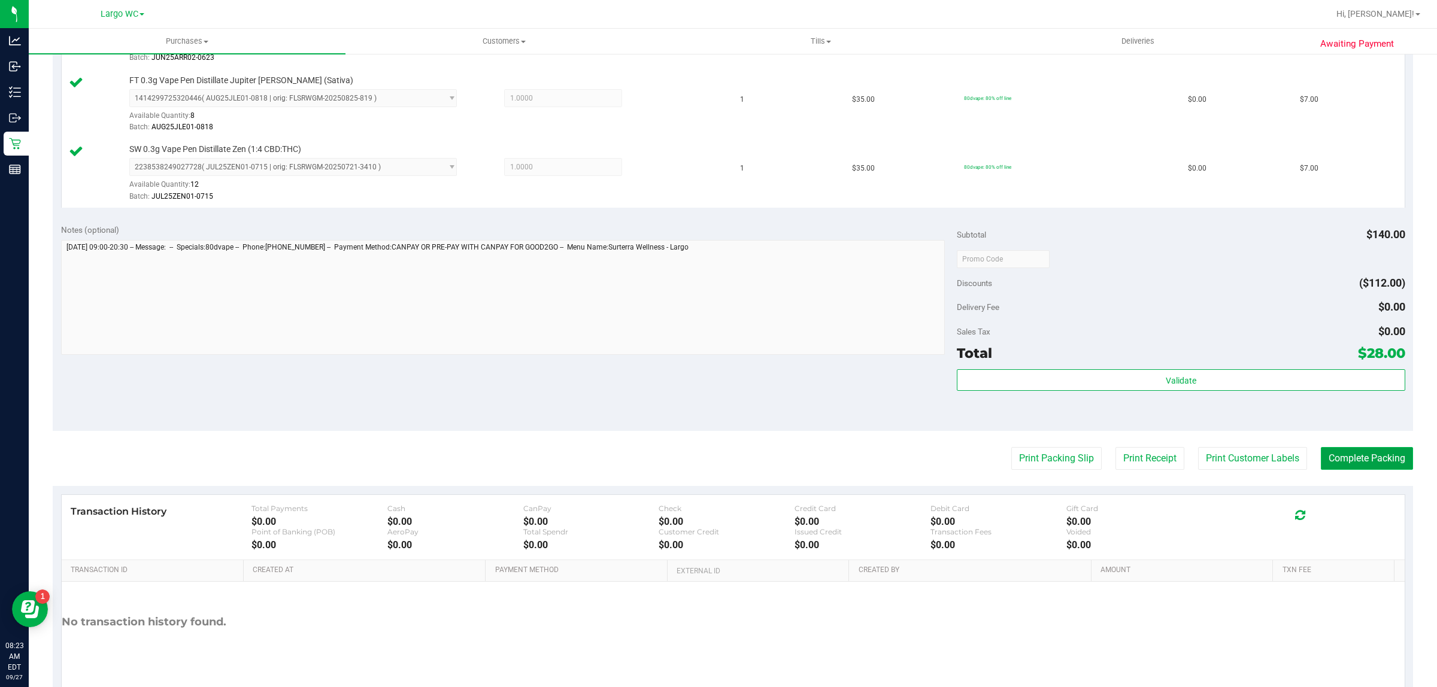
click at [1329, 464] on button "Complete Packing" at bounding box center [1367, 458] width 92 height 23
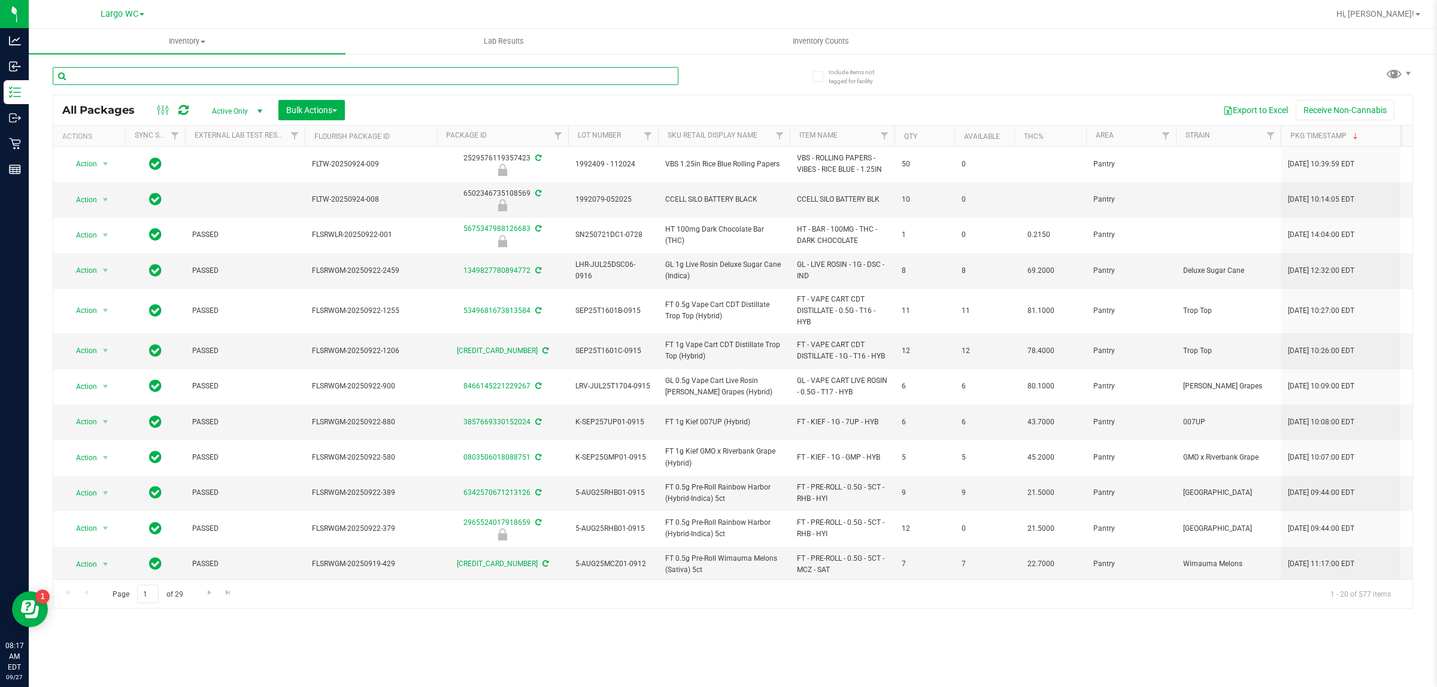
click at [224, 79] on input "text" at bounding box center [366, 76] width 626 height 18
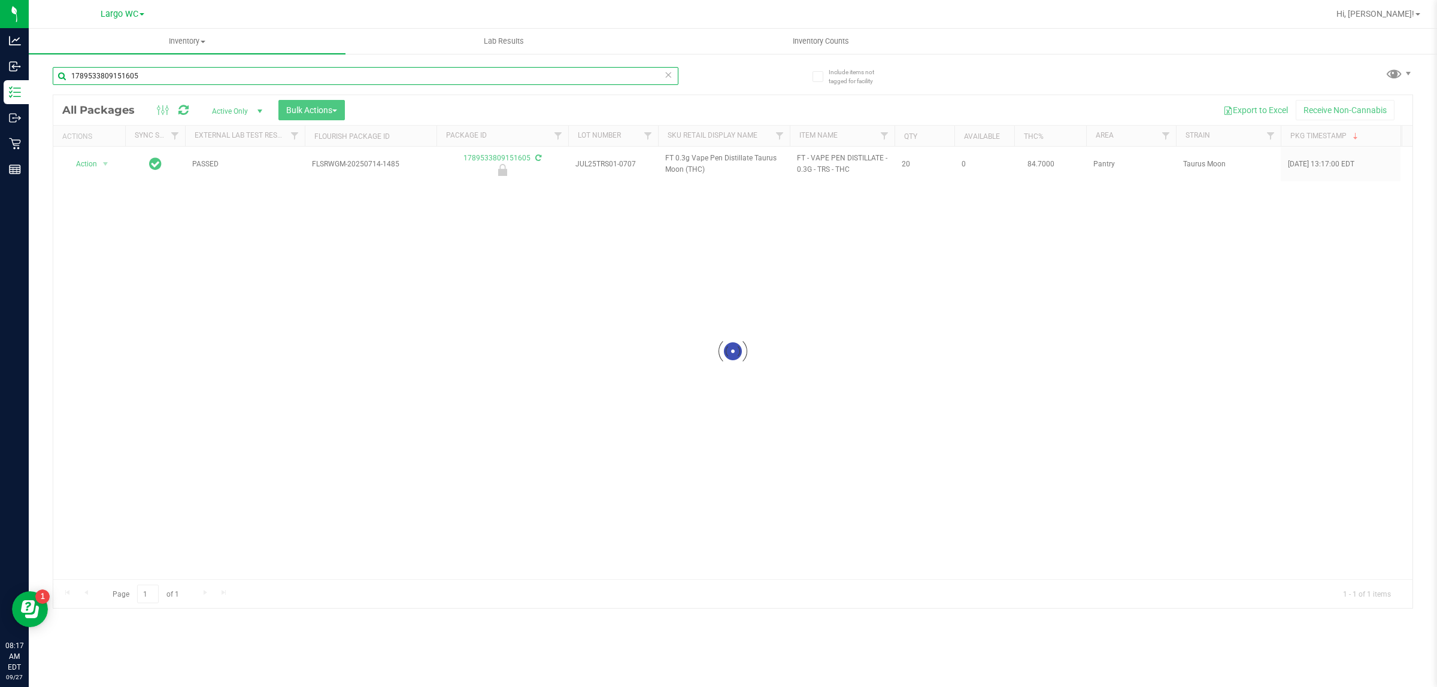
type input "1789533809151605"
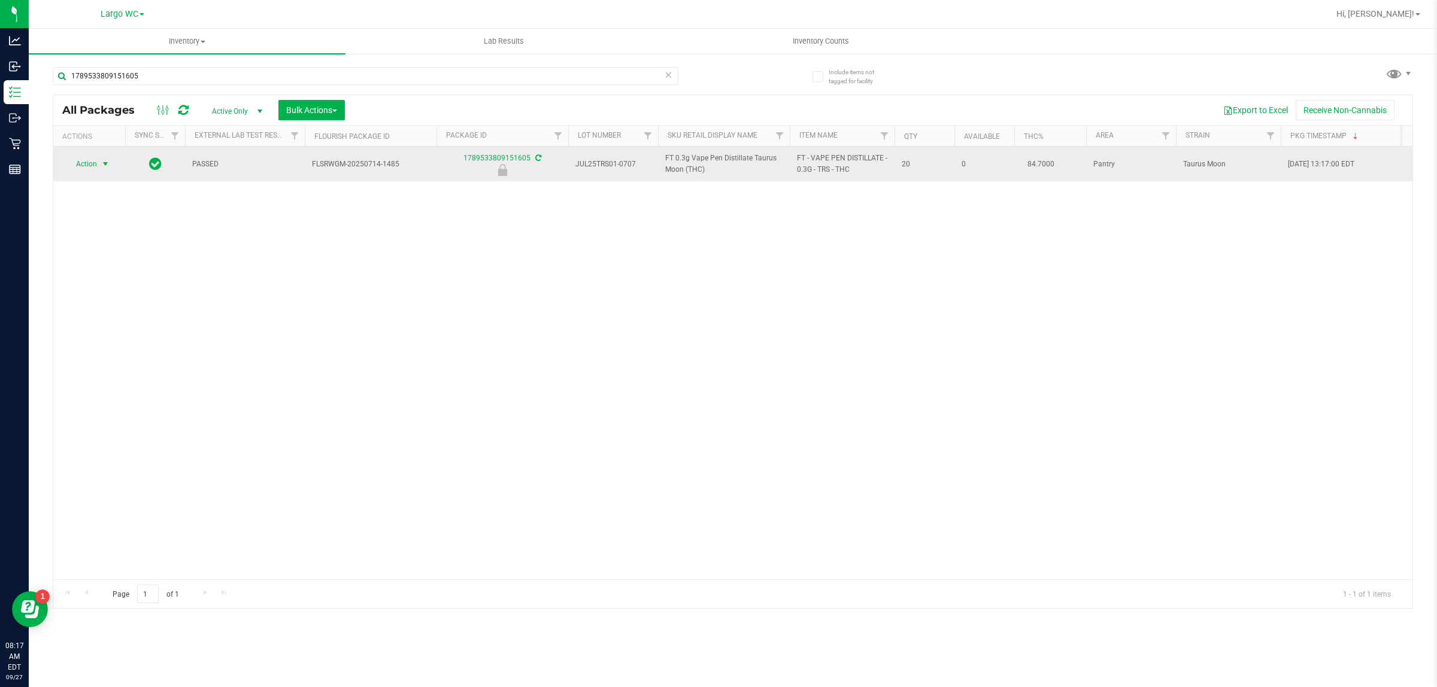
click at [101, 166] on span "select" at bounding box center [106, 164] width 10 height 10
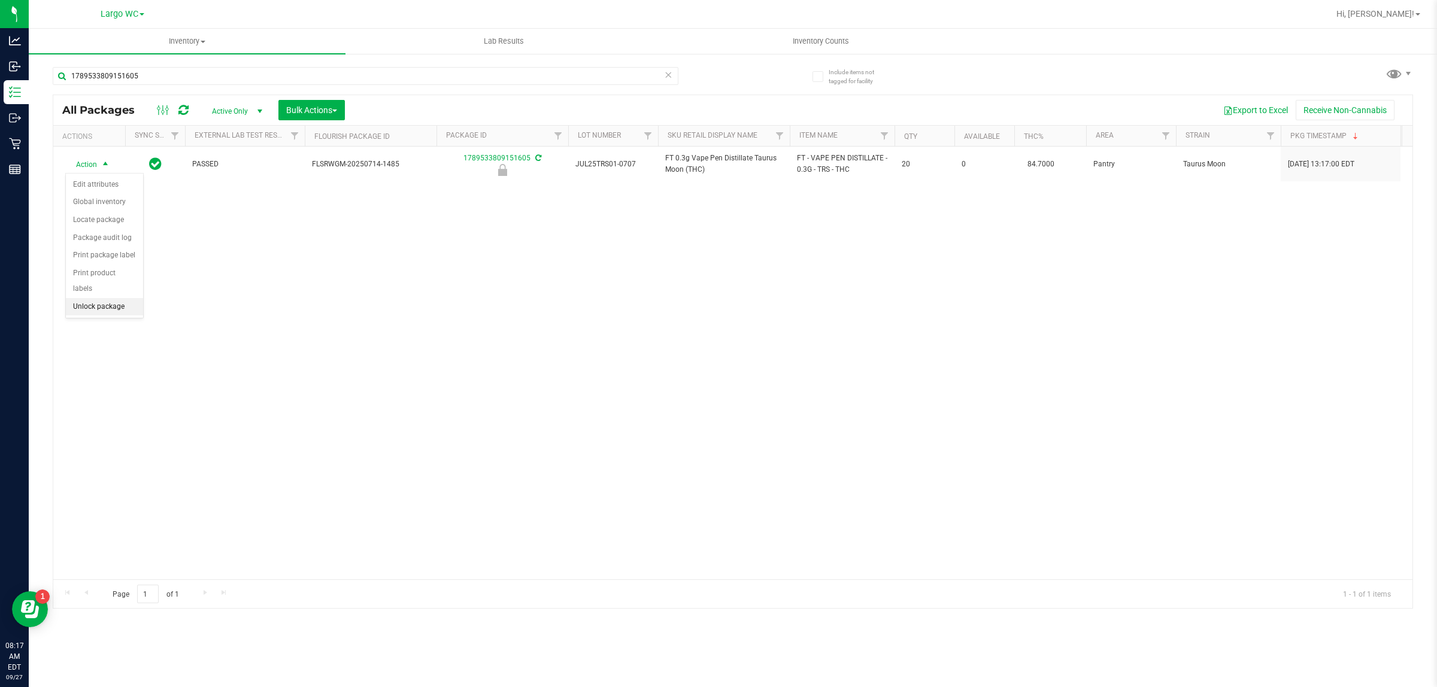
click at [103, 298] on li "Unlock package" at bounding box center [104, 307] width 77 height 18
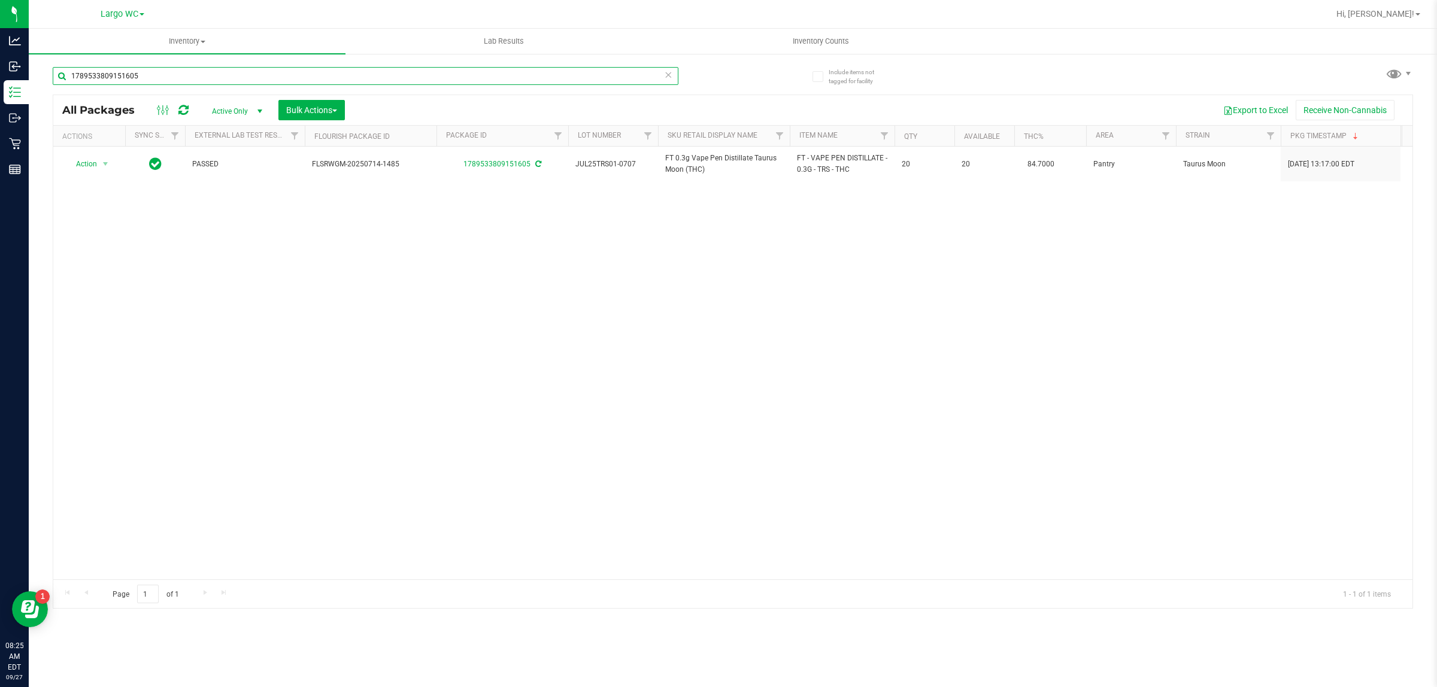
click at [195, 75] on input "1789533809151605" at bounding box center [366, 76] width 626 height 18
click at [187, 75] on input "1789533809151605" at bounding box center [366, 76] width 626 height 18
click at [196, 75] on input "1789533809151605" at bounding box center [366, 76] width 626 height 18
click at [192, 75] on input "1789533809151605" at bounding box center [366, 76] width 626 height 18
click at [180, 72] on input "1789533809151605" at bounding box center [366, 76] width 626 height 18
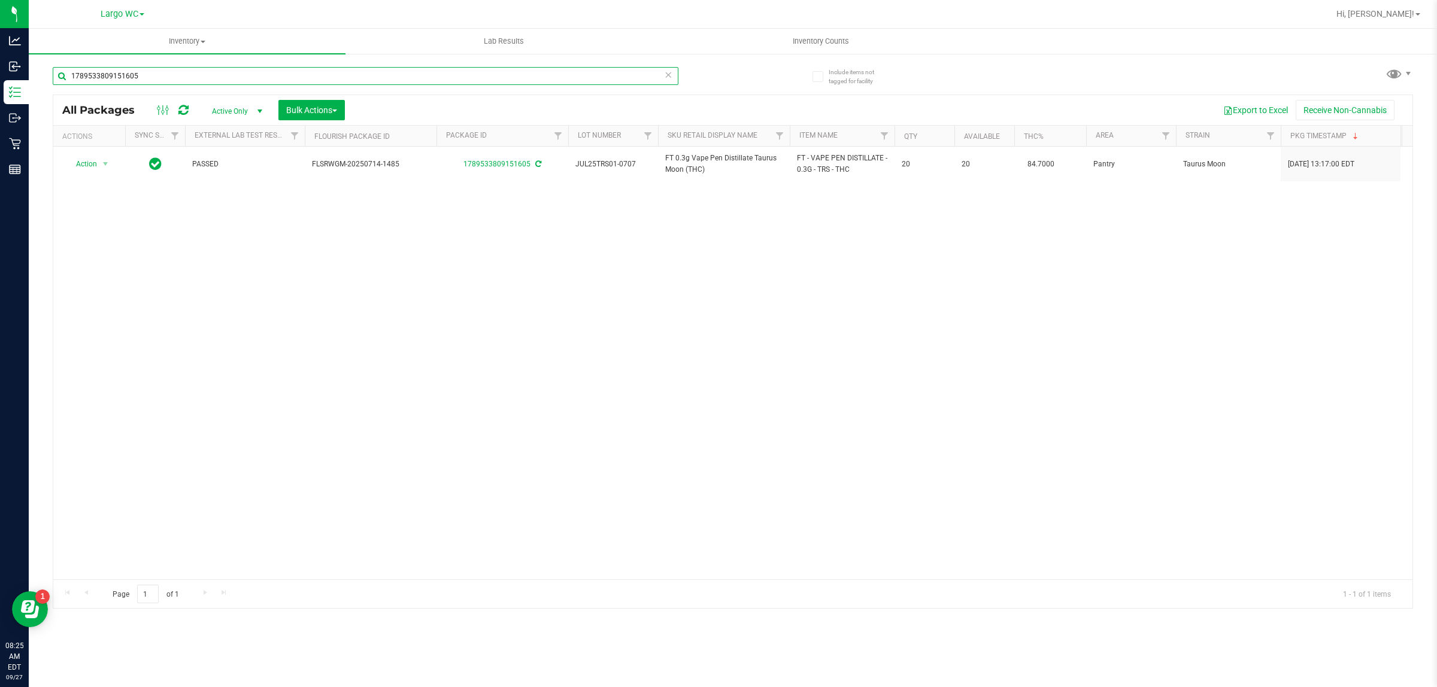
click at [178, 73] on input "1789533809151605" at bounding box center [366, 76] width 626 height 18
type input "1789533809151605"
